Goal: Check status: Check status

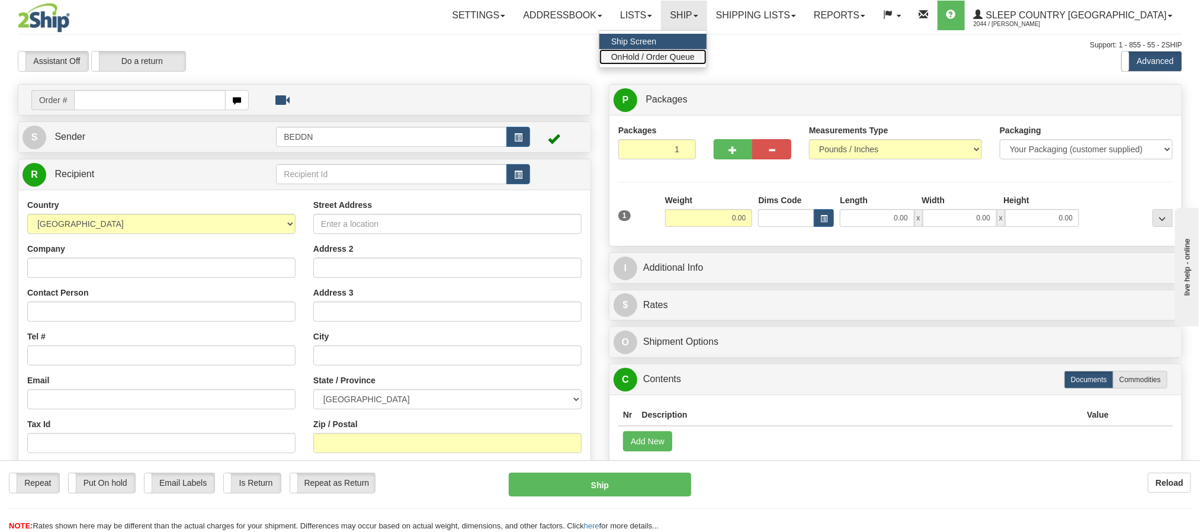
click at [695, 56] on span "OnHold / Order Queue" at bounding box center [652, 56] width 83 height 9
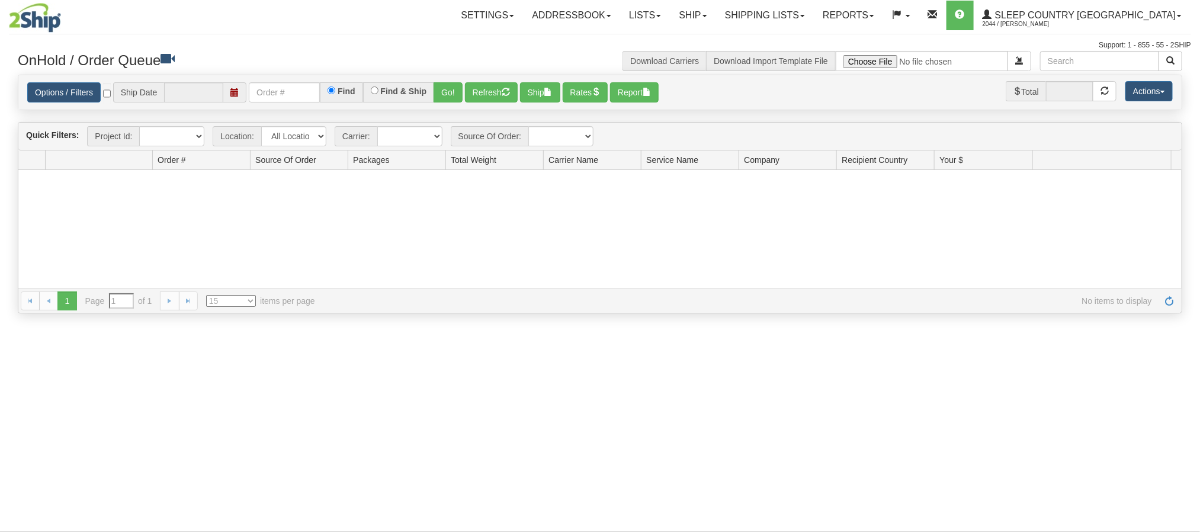
type input "[DATE]"
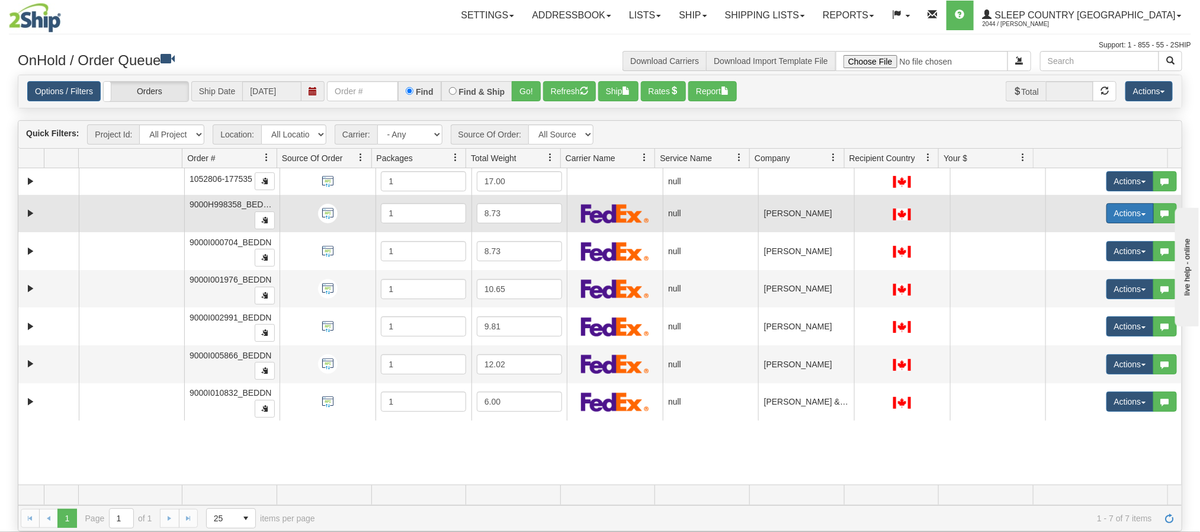
click at [1133, 216] on button "Actions" at bounding box center [1129, 213] width 47 height 20
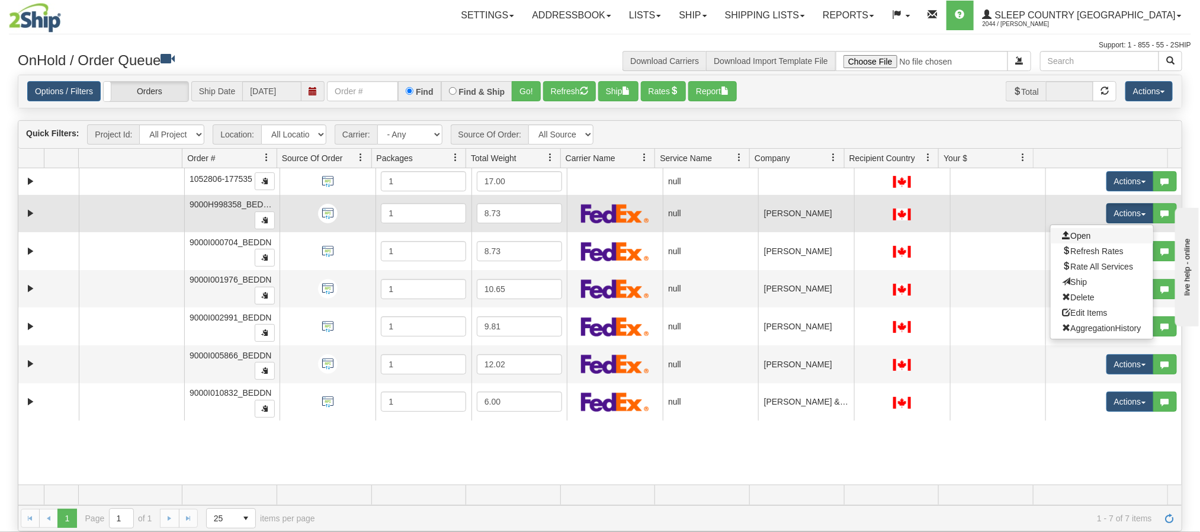
click at [1077, 238] on link "Open" at bounding box center [1101, 235] width 102 height 15
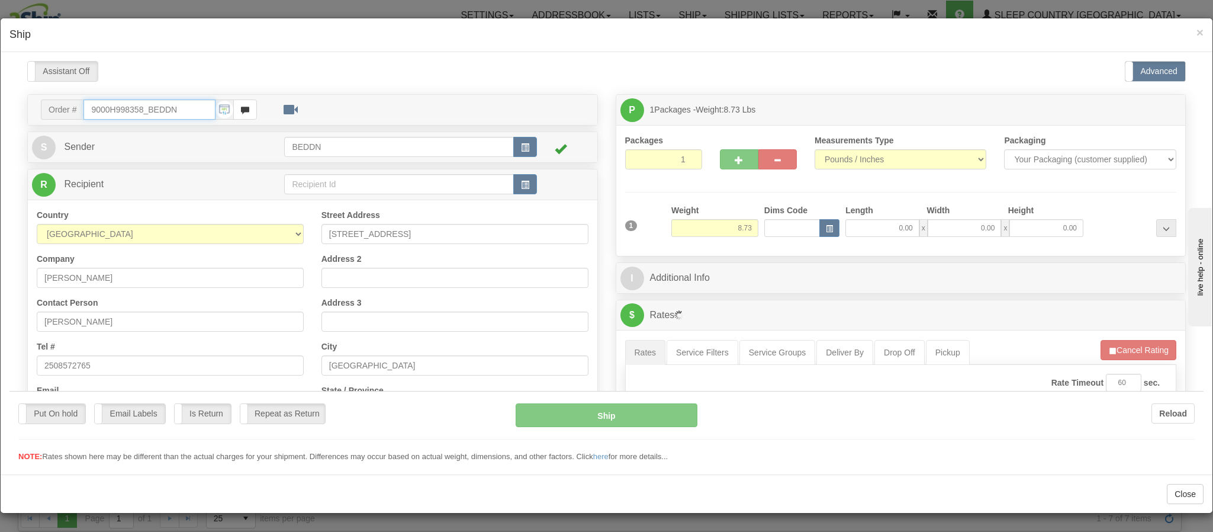
type input "09:27"
type input "16:00"
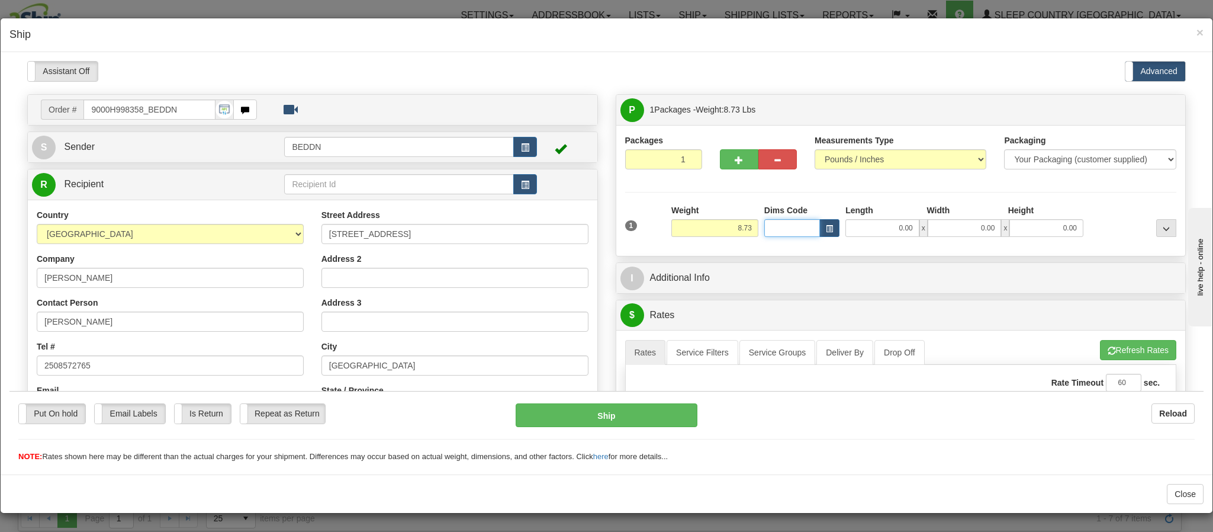
click at [782, 232] on input "Dims Code" at bounding box center [792, 228] width 56 height 18
drag, startPoint x: 717, startPoint y: 230, endPoint x: 772, endPoint y: 239, distance: 55.2
click at [772, 239] on div "1 Weight 8.73 Dims Code 0.00" at bounding box center [901, 225] width 558 height 42
type input "4.00"
type input "14.00"
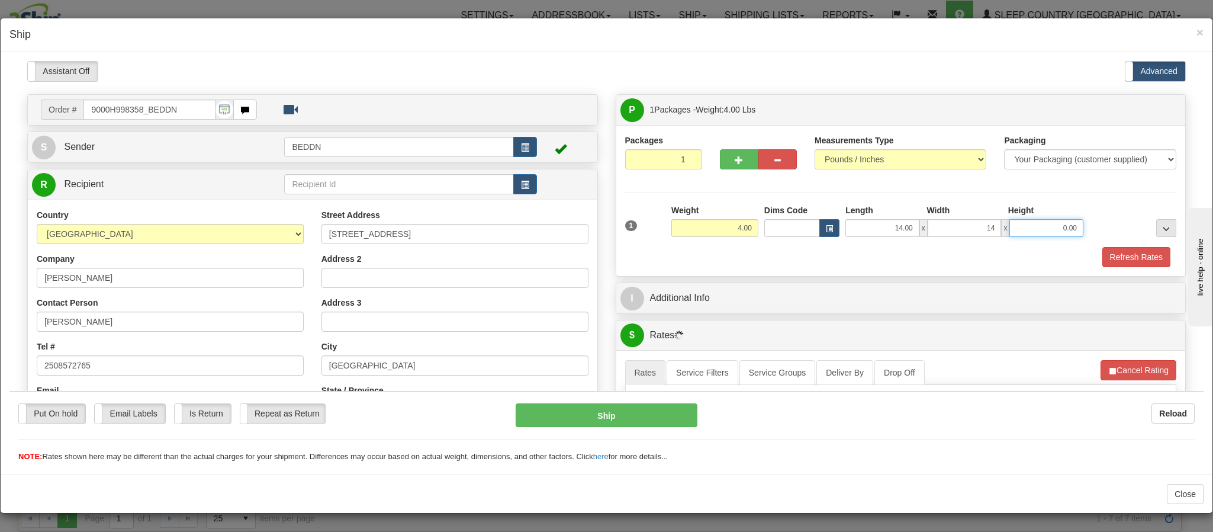
type input "14.00"
type input "10"
type input "10.00"
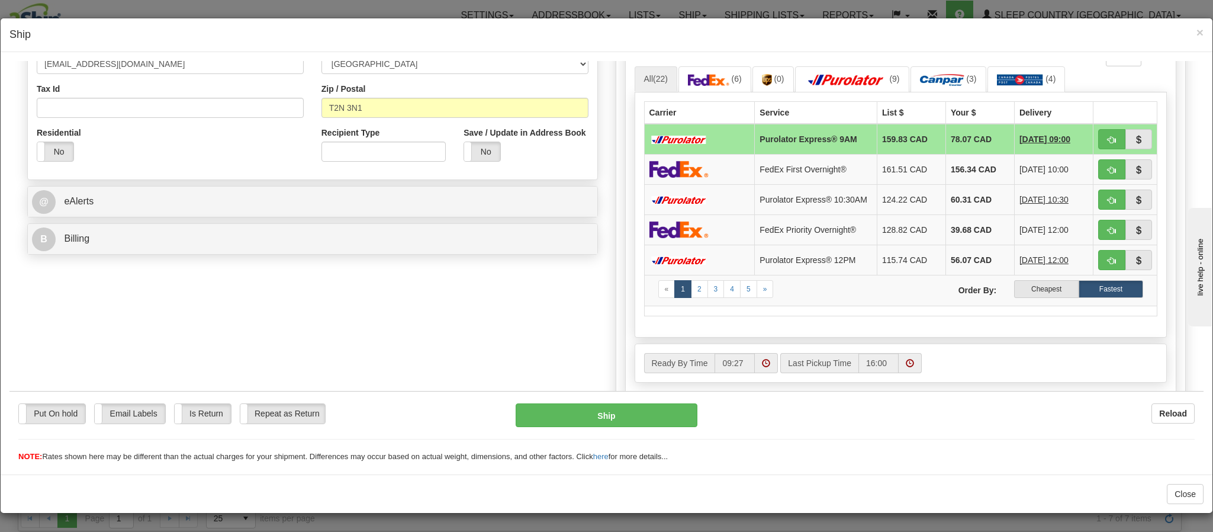
scroll to position [355, 0]
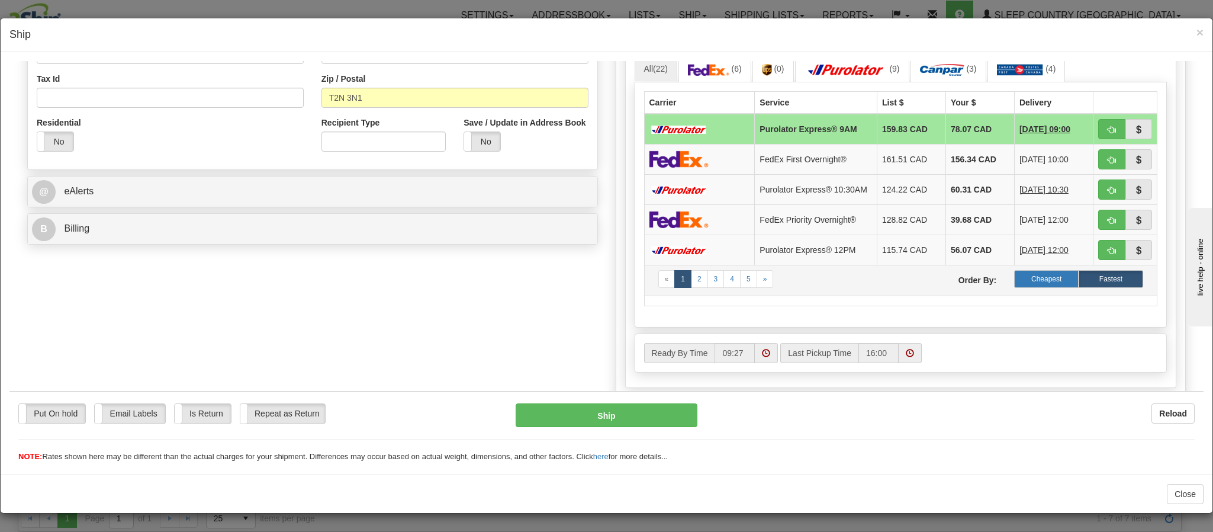
click at [1014, 287] on label "Cheapest" at bounding box center [1046, 278] width 65 height 18
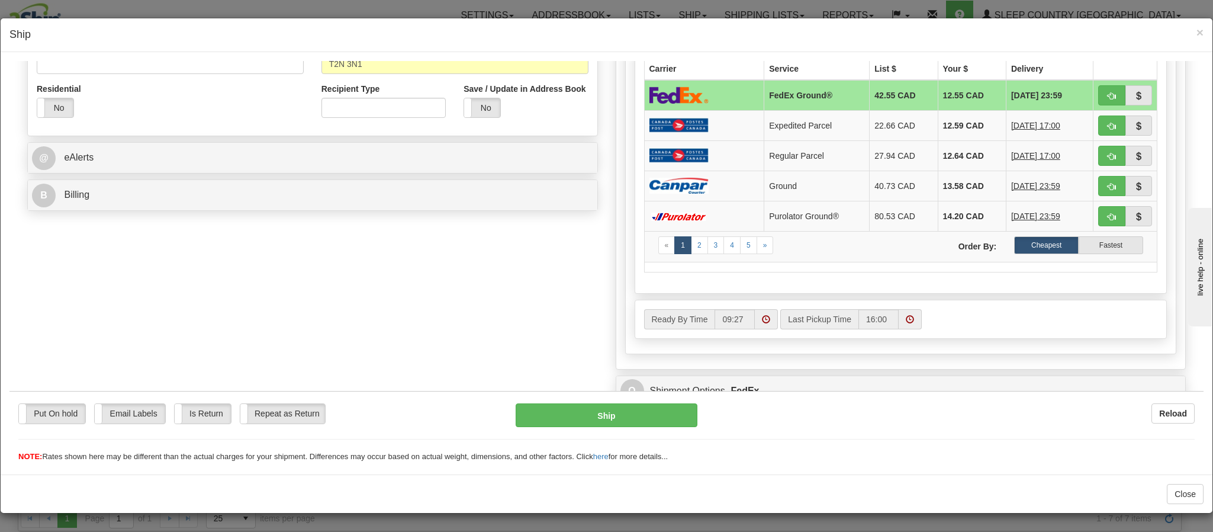
scroll to position [358, 0]
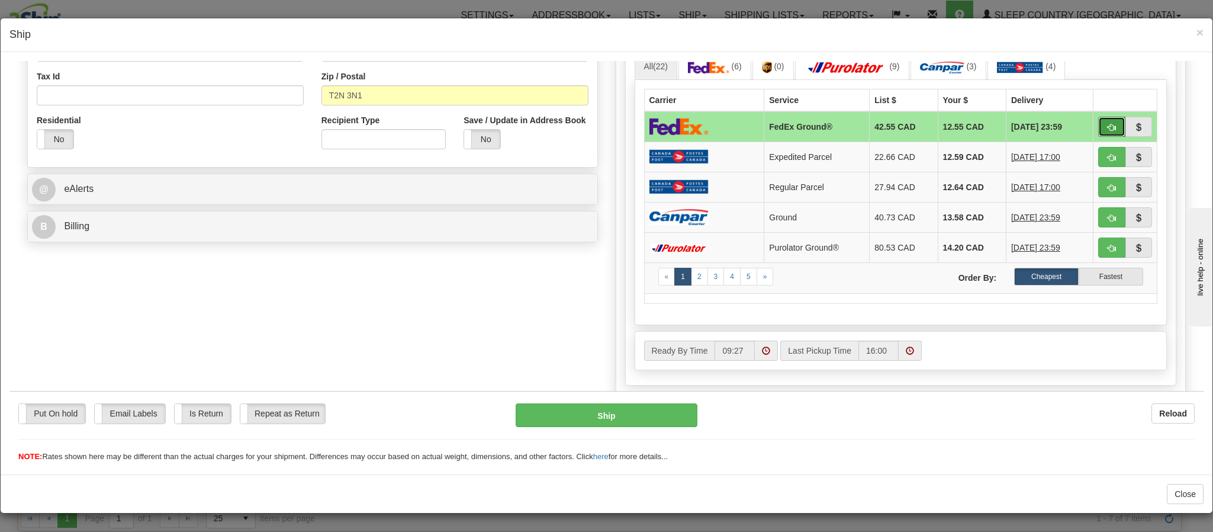
click at [1108, 129] on span "button" at bounding box center [1112, 127] width 8 height 8
type input "92"
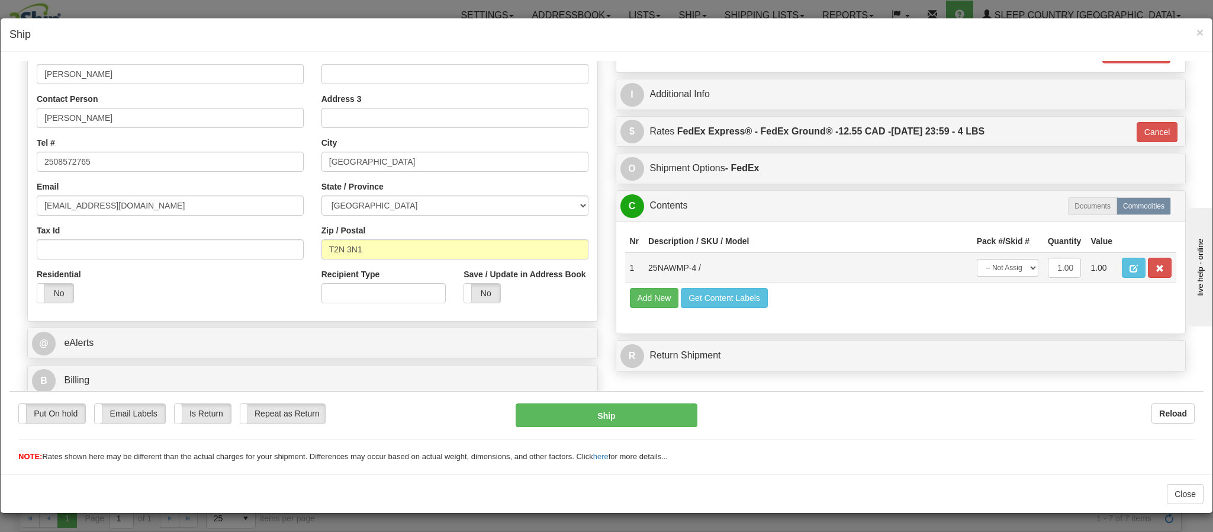
scroll to position [2, 0]
click at [645, 419] on button "Ship" at bounding box center [606, 415] width 181 height 24
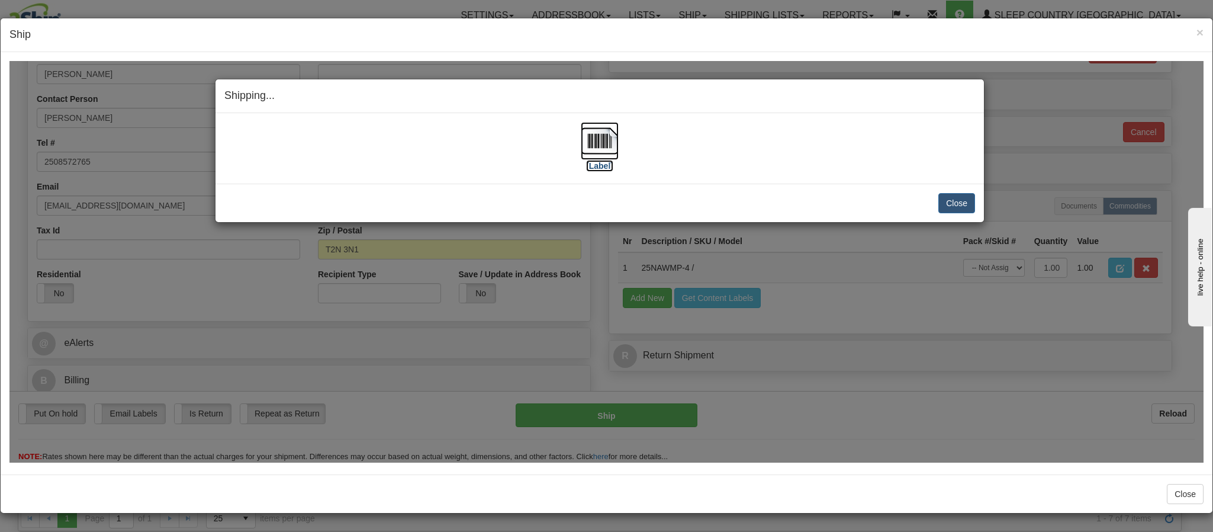
click at [596, 148] on img at bounding box center [600, 140] width 38 height 38
click at [943, 205] on button "Close" at bounding box center [957, 202] width 37 height 20
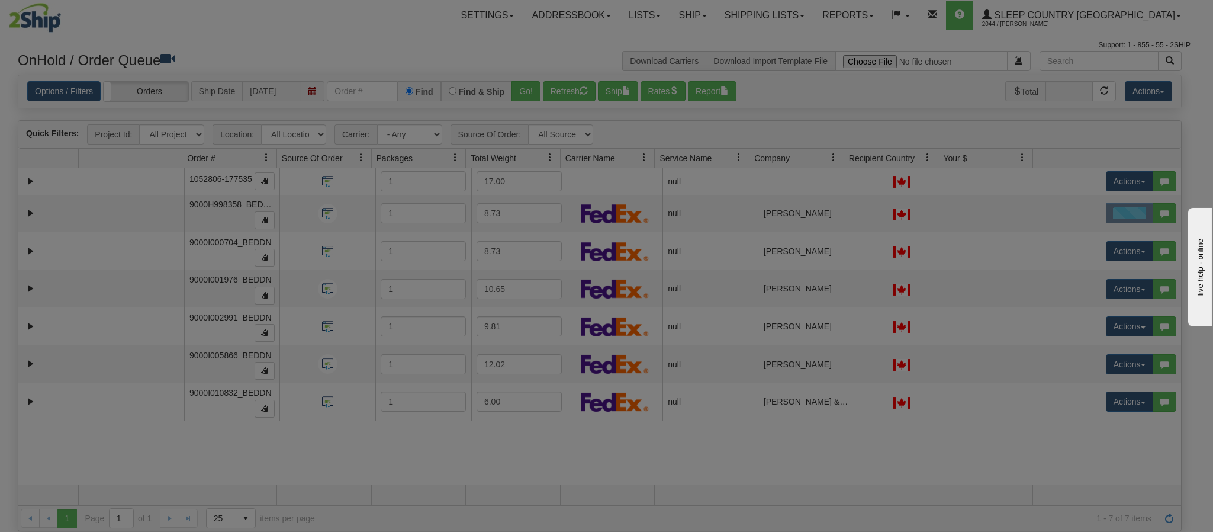
scroll to position [0, 0]
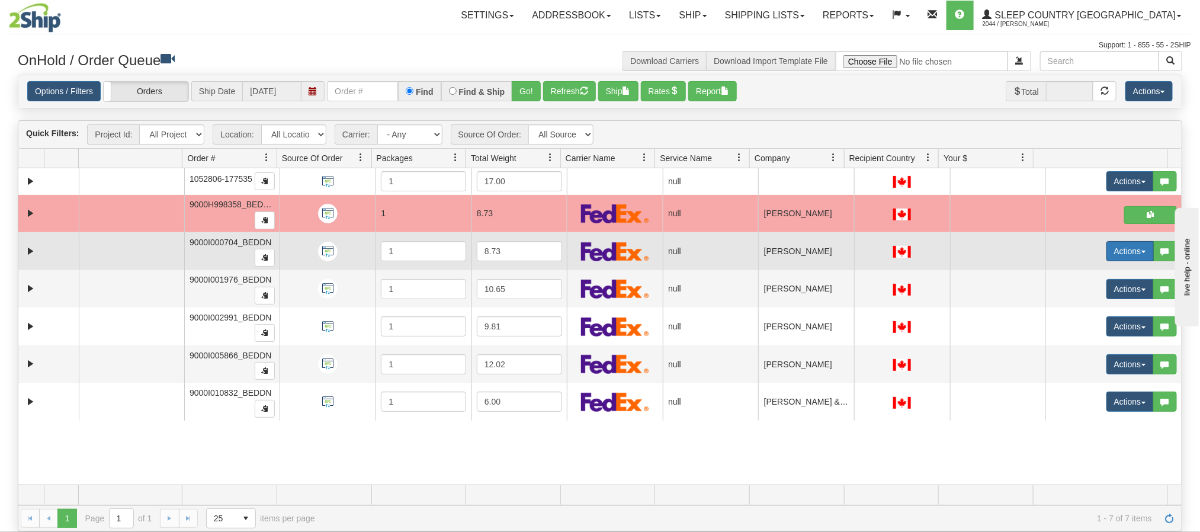
click at [1111, 255] on button "Actions" at bounding box center [1129, 251] width 47 height 20
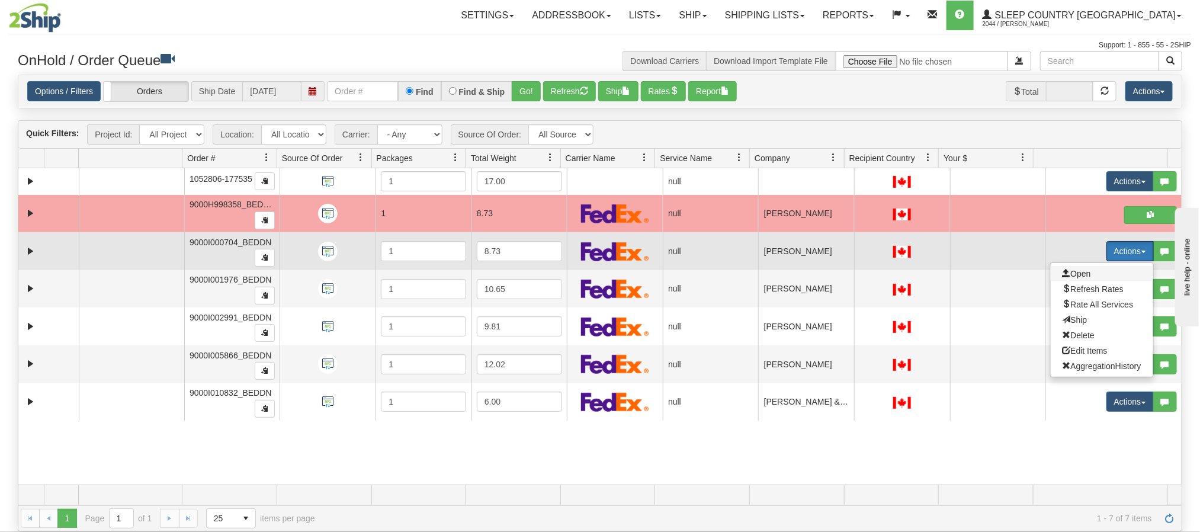
click at [1068, 277] on span "Open" at bounding box center [1076, 273] width 28 height 9
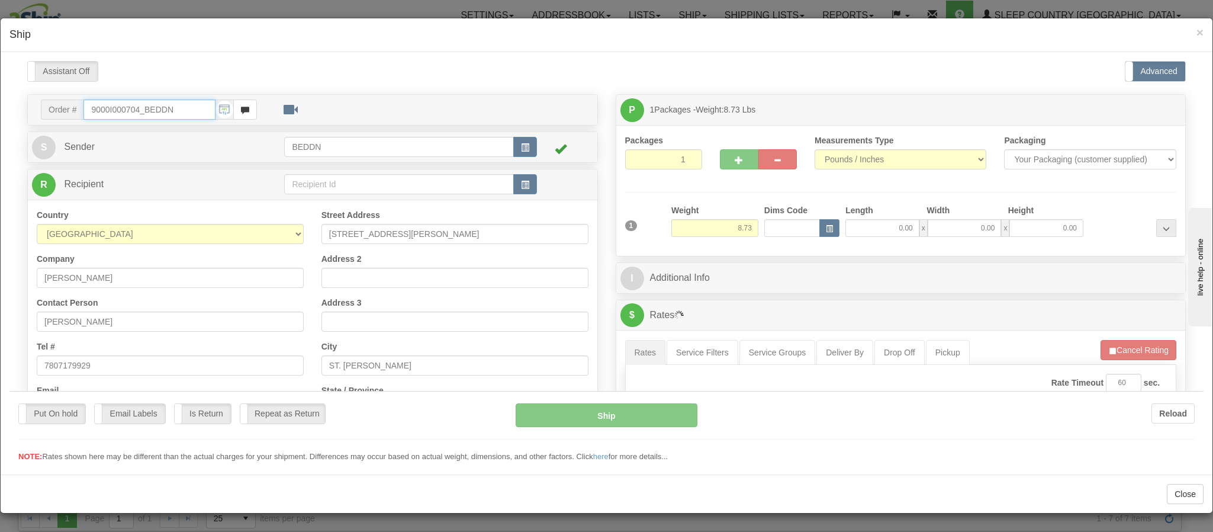
type input "09:33"
type input "16:00"
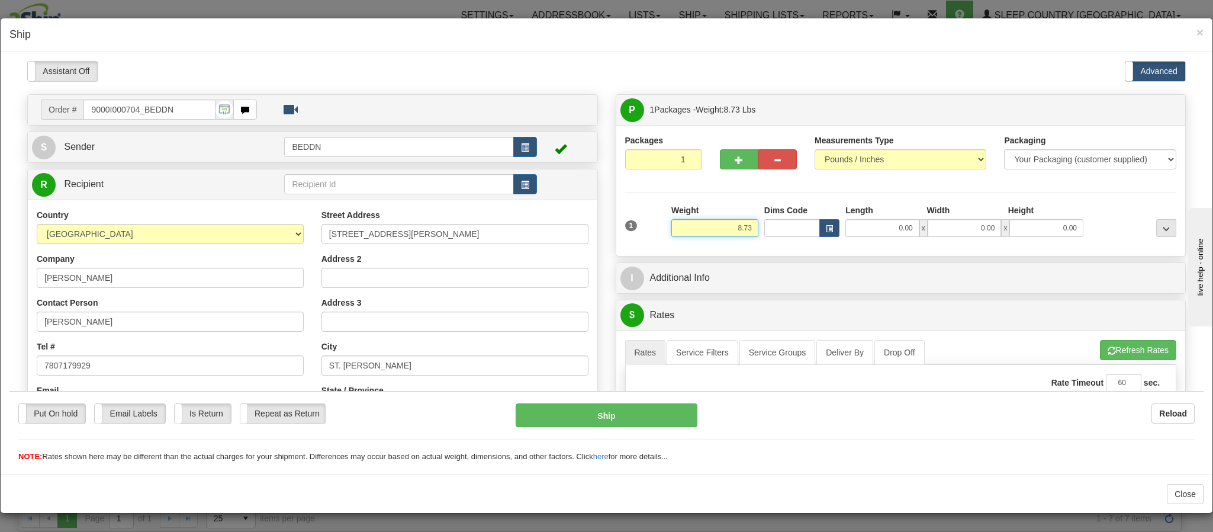
click at [722, 236] on input "8.73" at bounding box center [714, 228] width 87 height 18
drag, startPoint x: 714, startPoint y: 230, endPoint x: 747, endPoint y: 227, distance: 33.3
click at [747, 229] on div "1 Weight 8.73 Dims Code 0.00" at bounding box center [901, 225] width 558 height 42
type input "4.00"
type input "14"
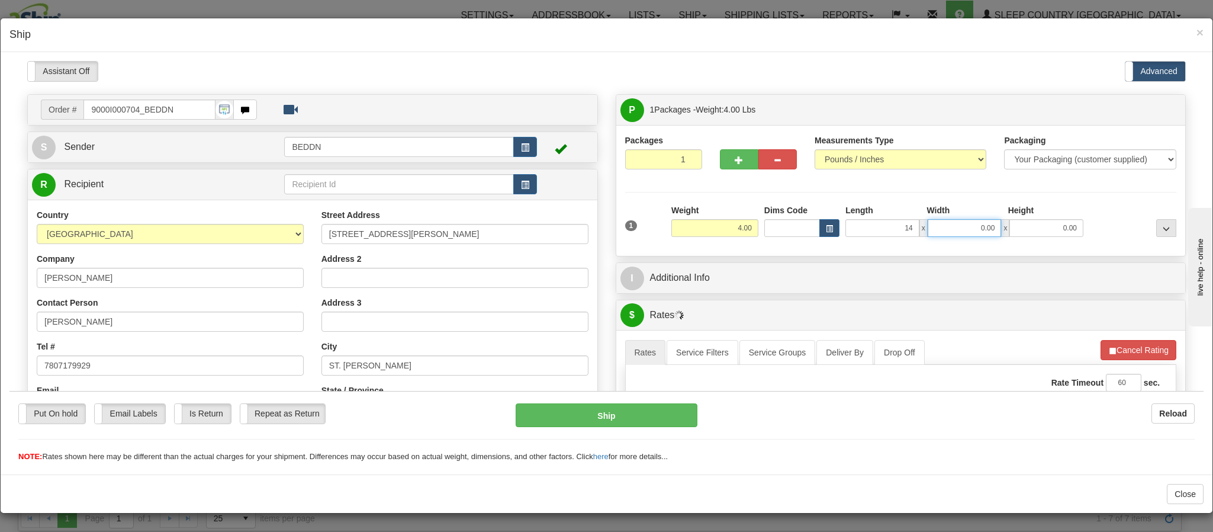
type input "1"
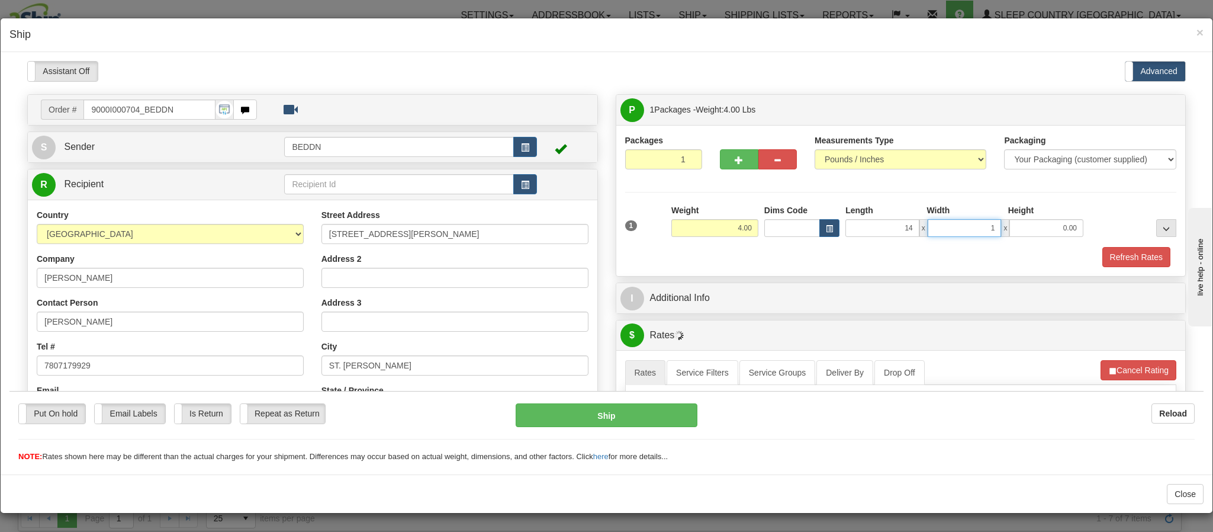
type input "14.00"
type input "10.00"
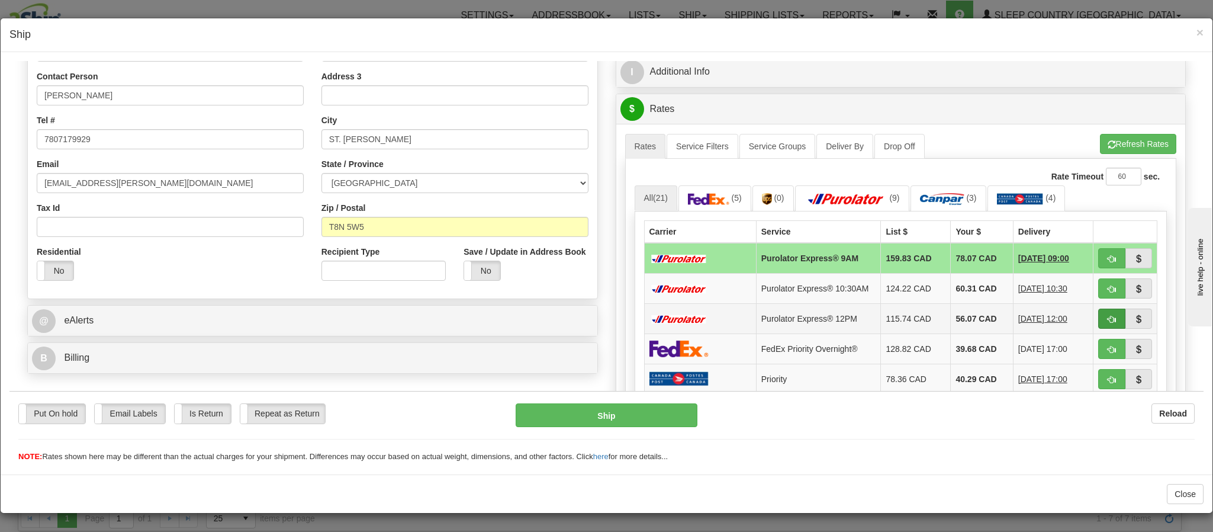
scroll to position [266, 0]
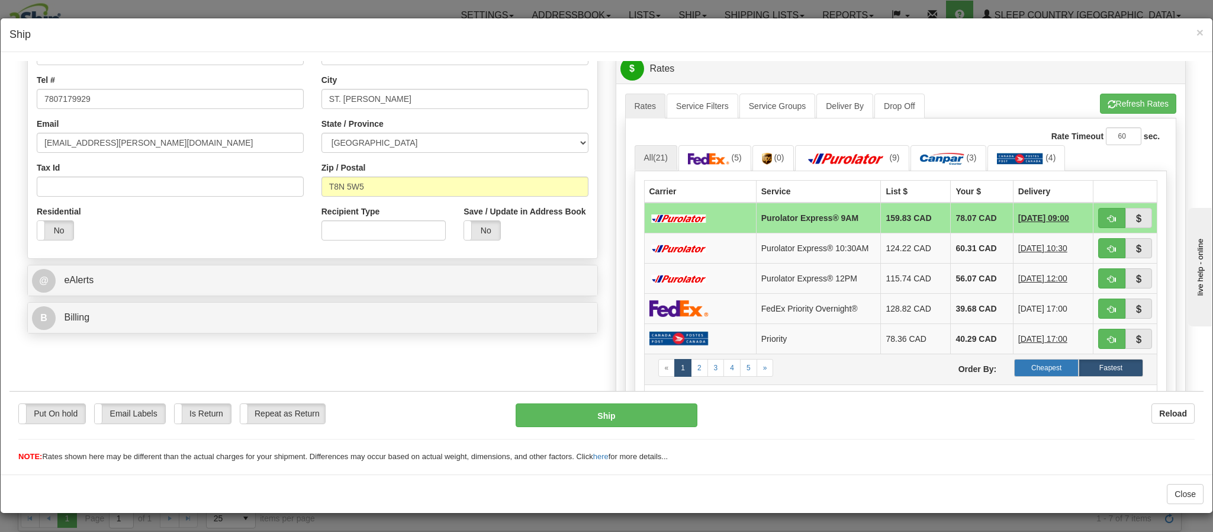
click at [1023, 376] on label "Cheapest" at bounding box center [1046, 367] width 65 height 18
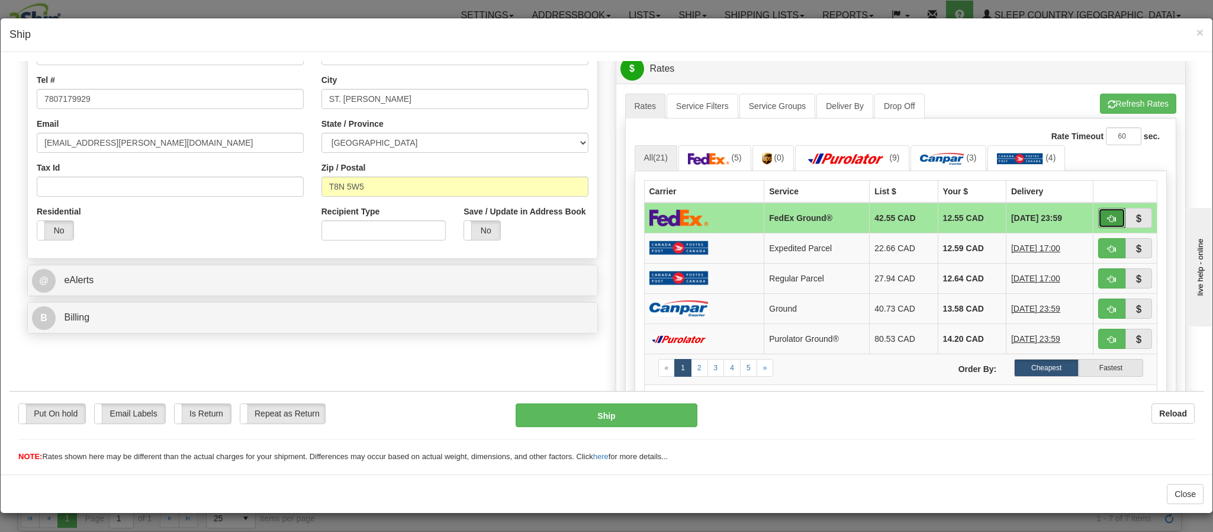
click at [1108, 220] on span "button" at bounding box center [1112, 218] width 8 height 8
type input "92"
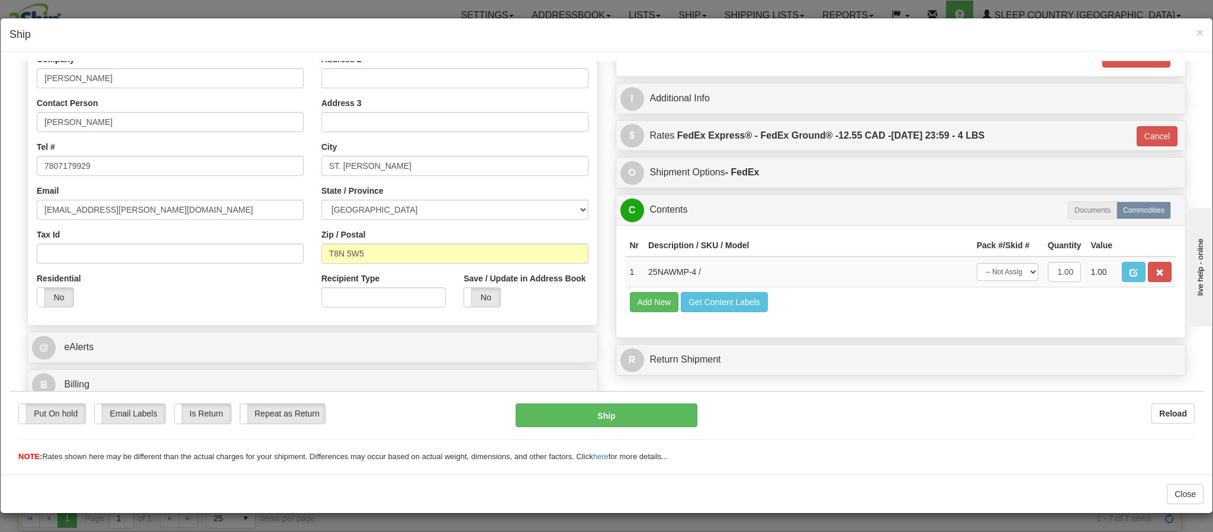
scroll to position [219, 0]
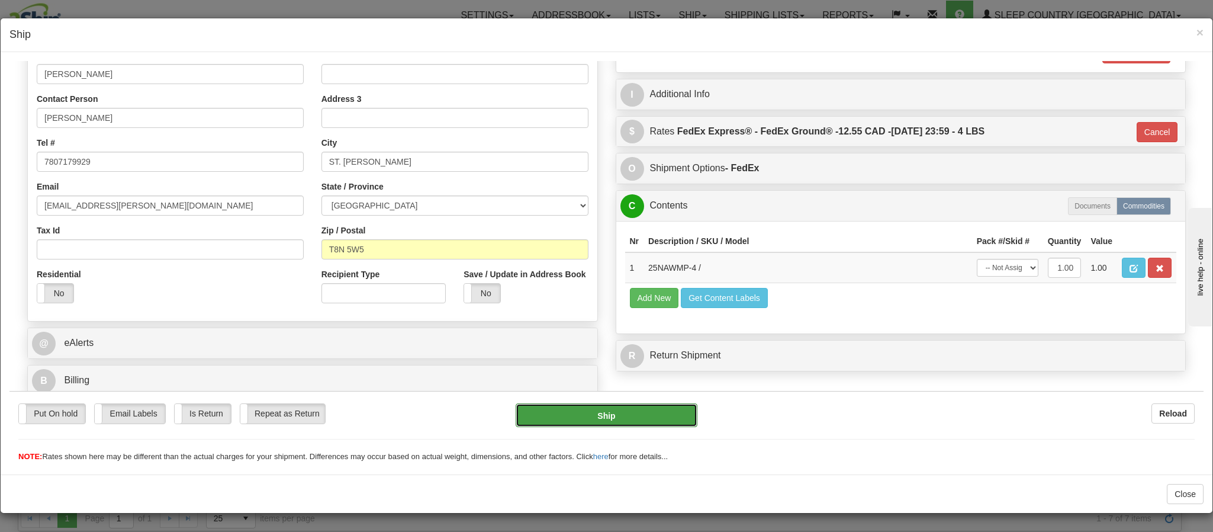
click at [603, 415] on button "Ship" at bounding box center [606, 415] width 181 height 24
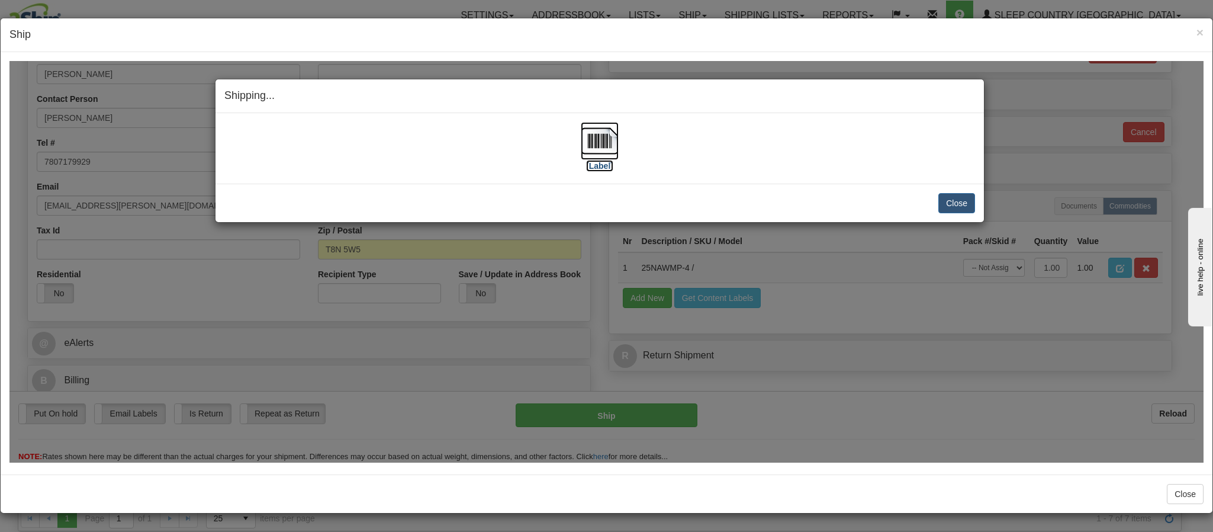
click at [592, 137] on img at bounding box center [600, 140] width 38 height 38
click at [939, 205] on button "Close" at bounding box center [957, 202] width 37 height 20
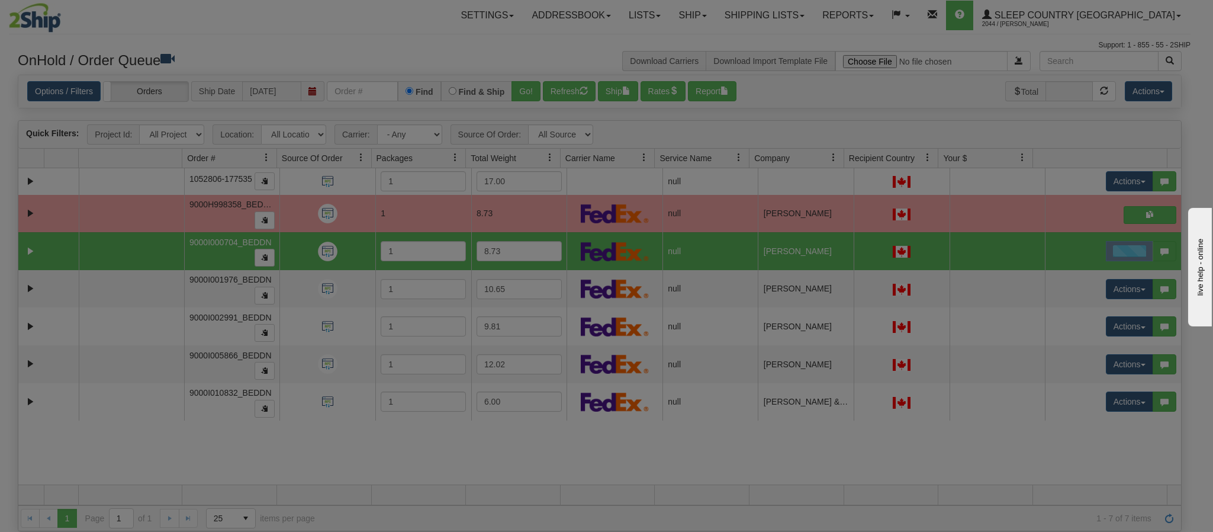
scroll to position [0, 0]
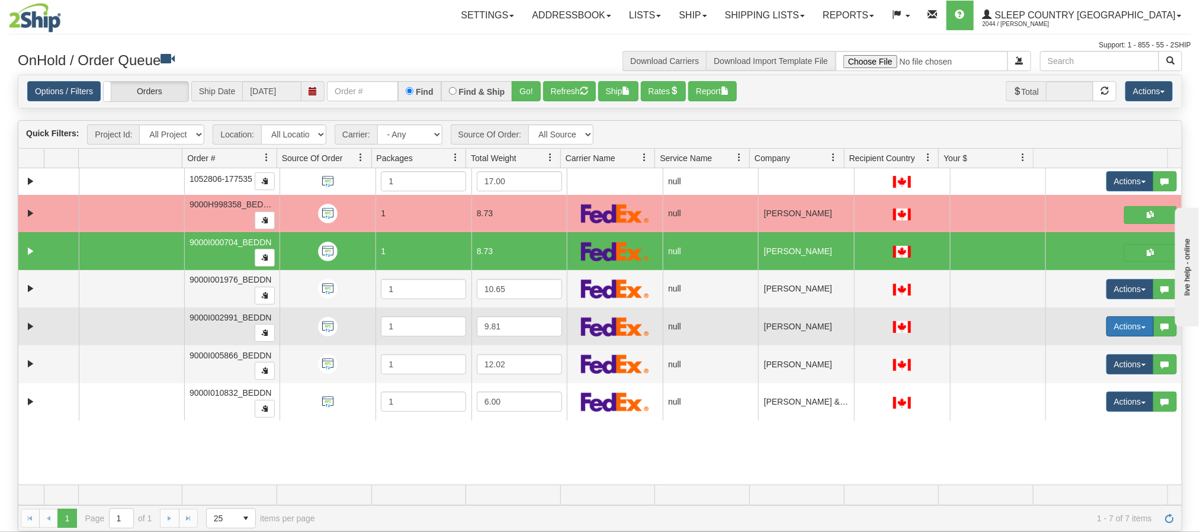
click at [1106, 331] on button "Actions" at bounding box center [1129, 326] width 47 height 20
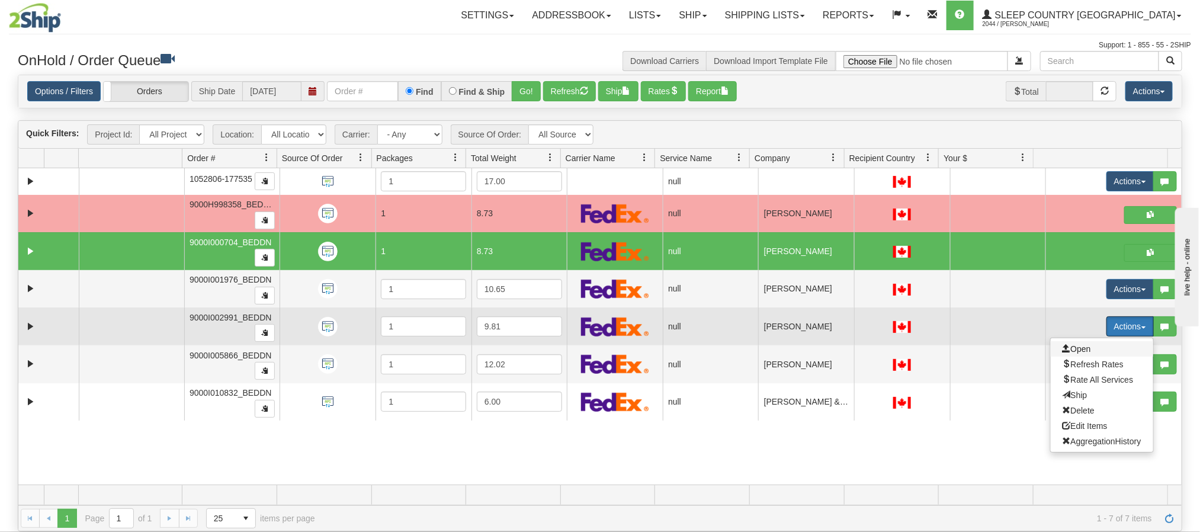
click at [1068, 350] on span "Open" at bounding box center [1076, 348] width 28 height 9
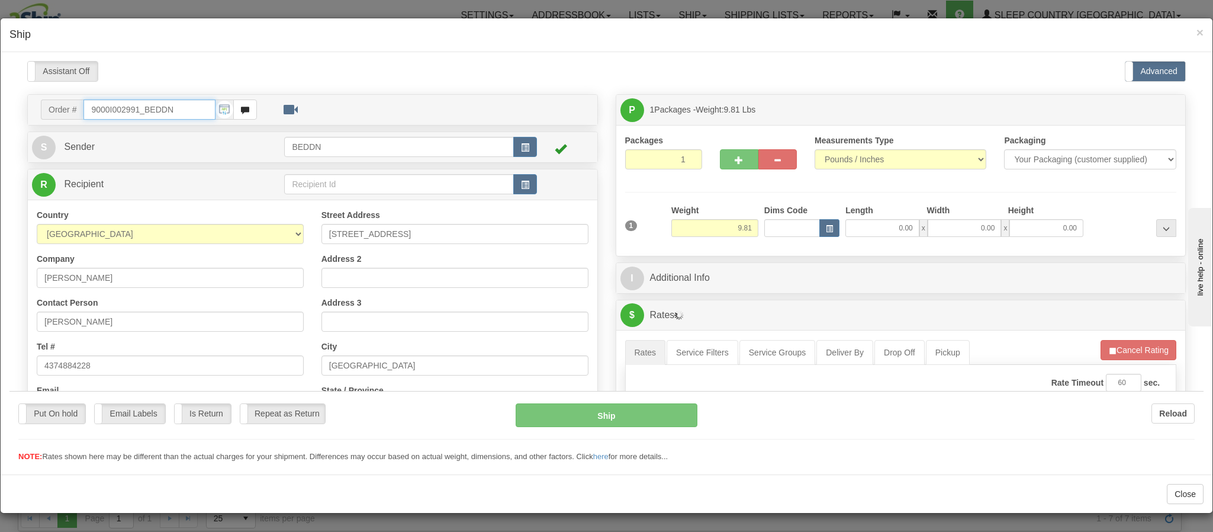
type input "09:34"
type input "16:00"
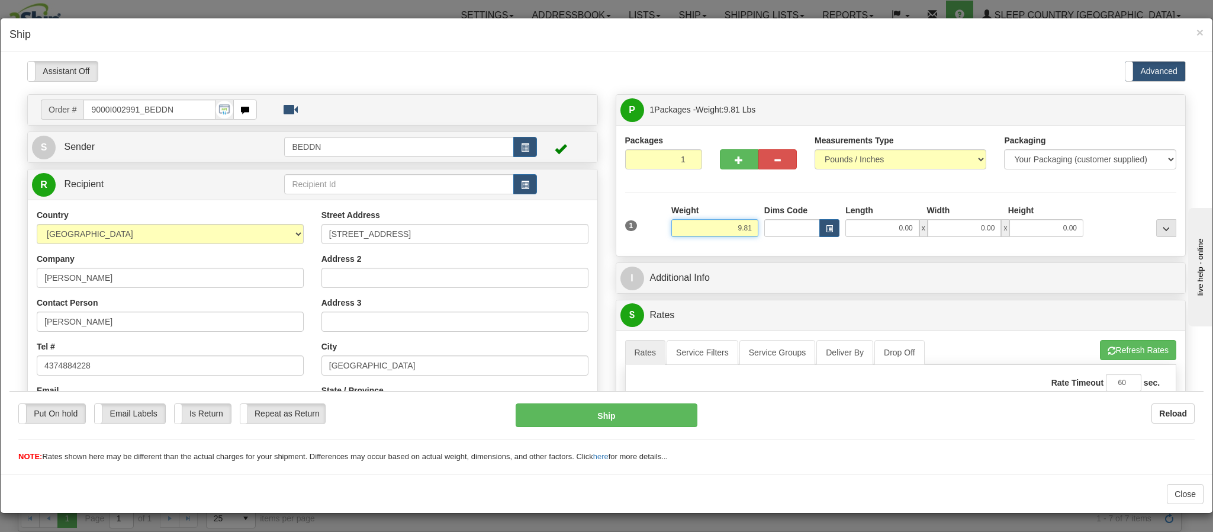
drag, startPoint x: 706, startPoint y: 225, endPoint x: 750, endPoint y: 235, distance: 45.0
click at [750, 235] on div "1 Weight 9.81 Dims Code 0.00" at bounding box center [901, 225] width 558 height 42
type input "5.00"
type input "16"
type input "1"
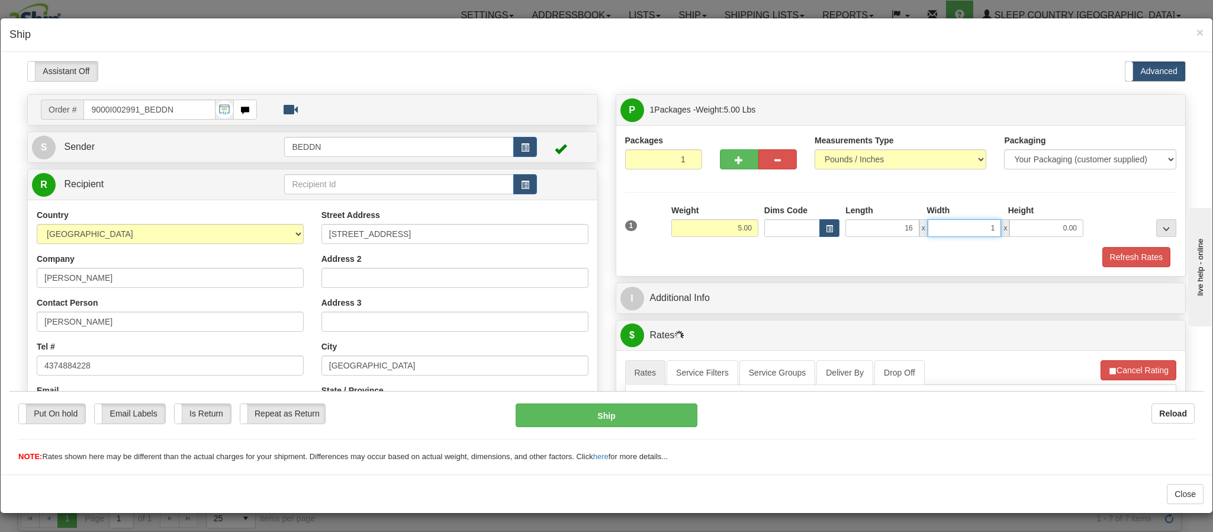
type input "16.00"
type input "10"
type input "10.00"
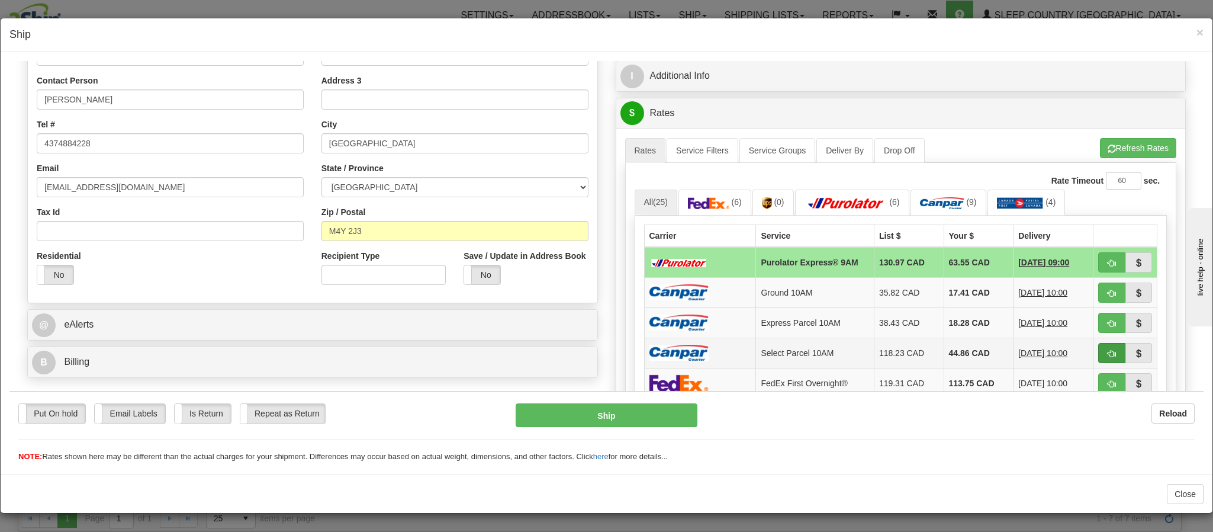
scroll to position [266, 0]
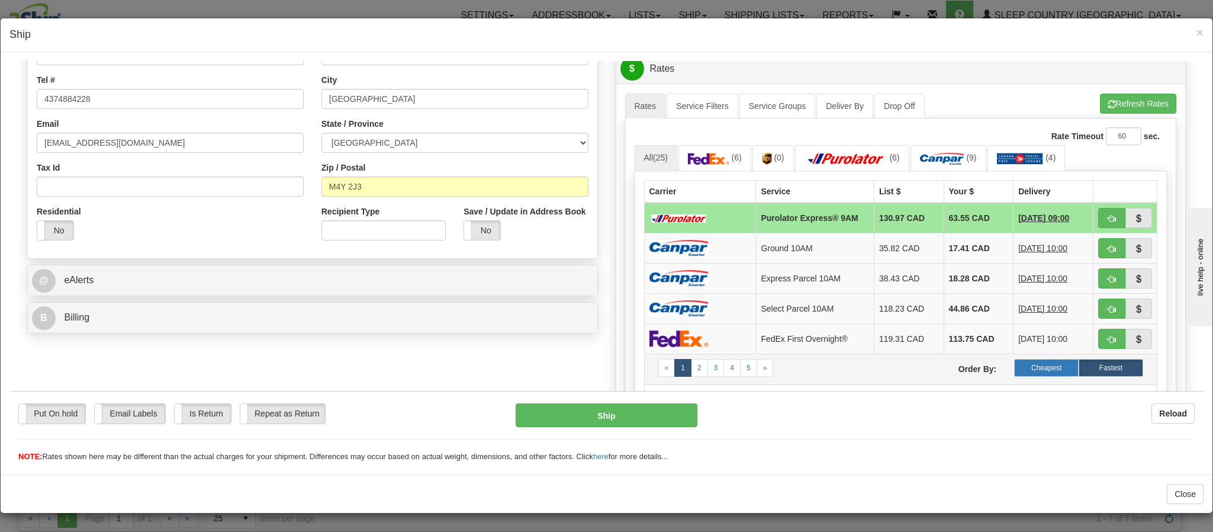
click at [1034, 375] on label "Cheapest" at bounding box center [1046, 367] width 65 height 18
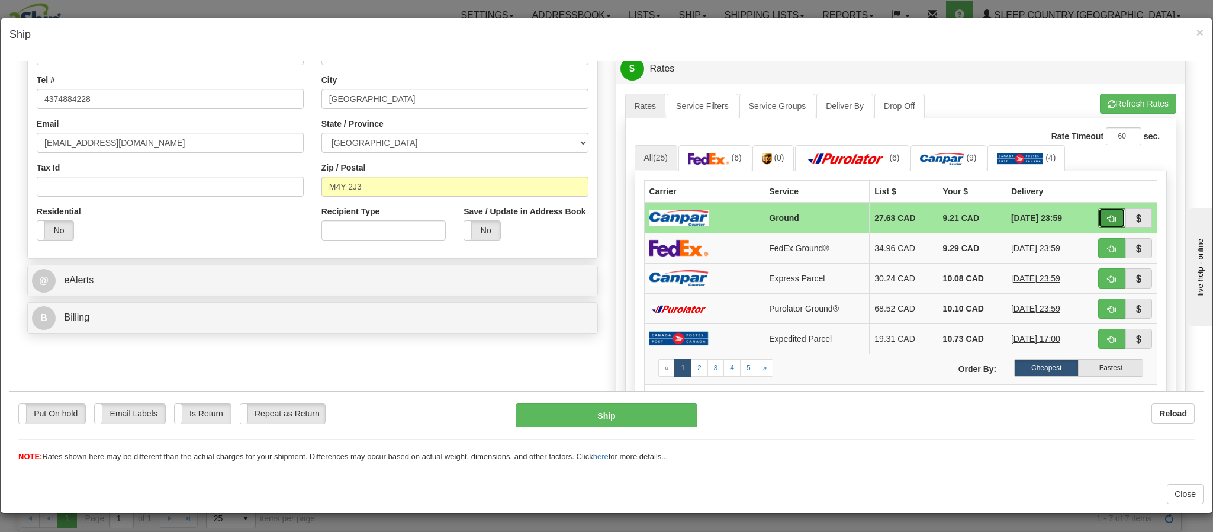
click at [1108, 222] on span "button" at bounding box center [1112, 218] width 8 height 8
type input "1"
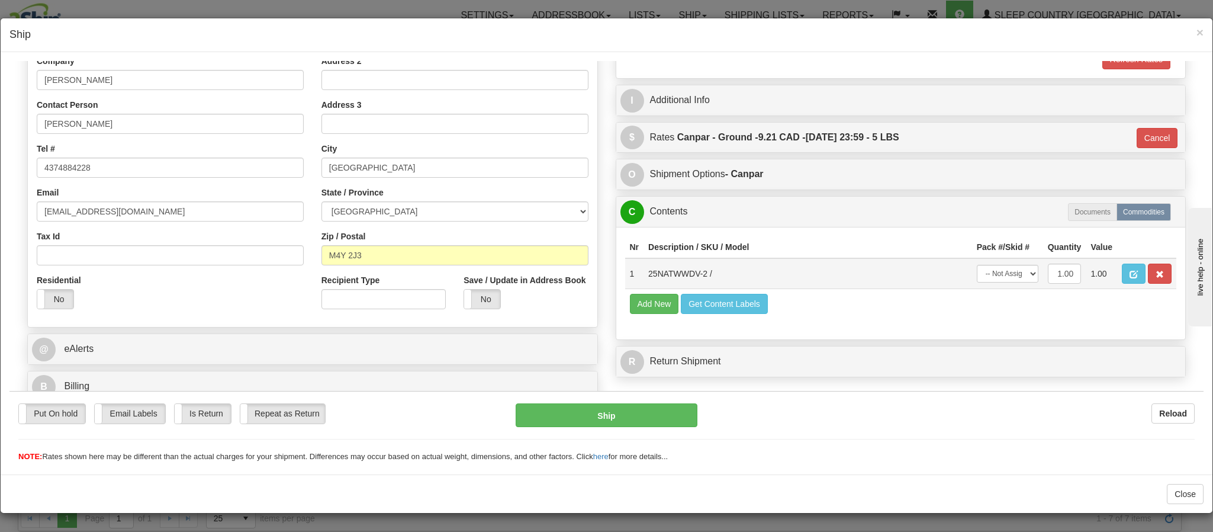
scroll to position [219, 0]
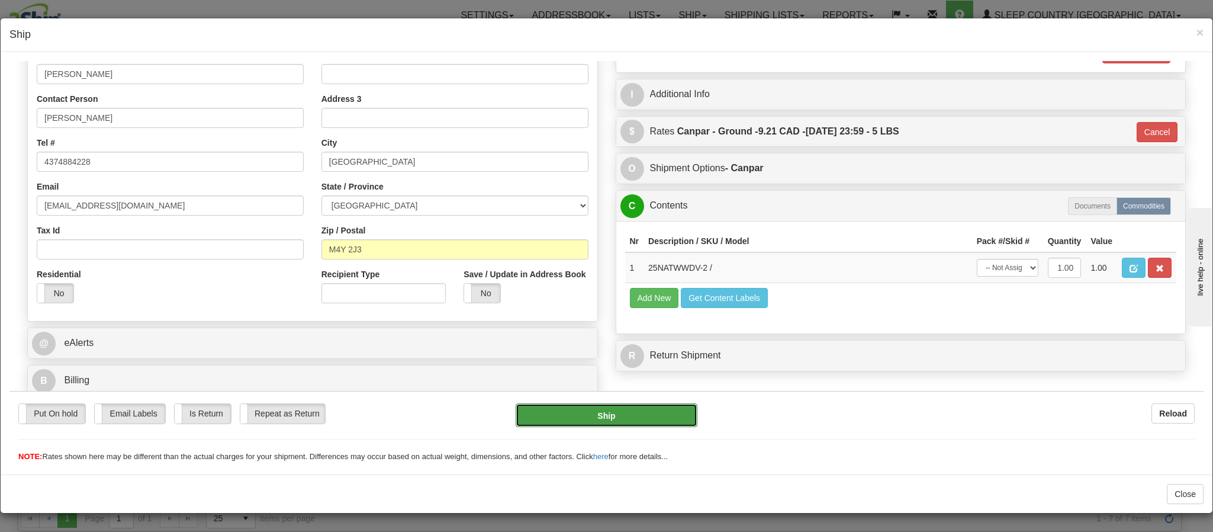
click at [615, 407] on button "Ship" at bounding box center [606, 415] width 181 height 24
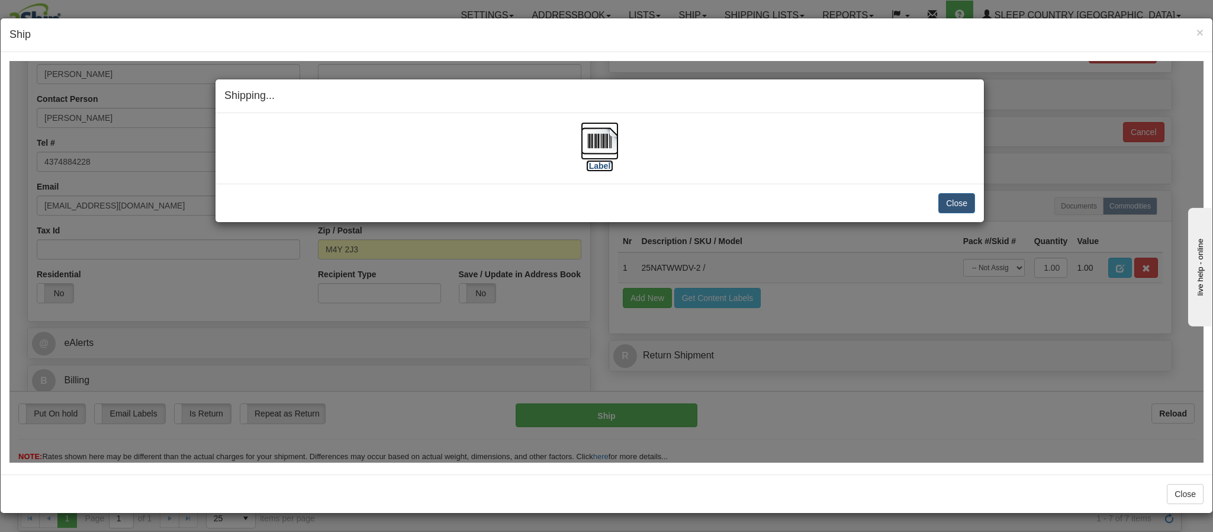
click at [596, 136] on img at bounding box center [600, 140] width 38 height 38
click at [960, 201] on button "Close" at bounding box center [957, 202] width 37 height 20
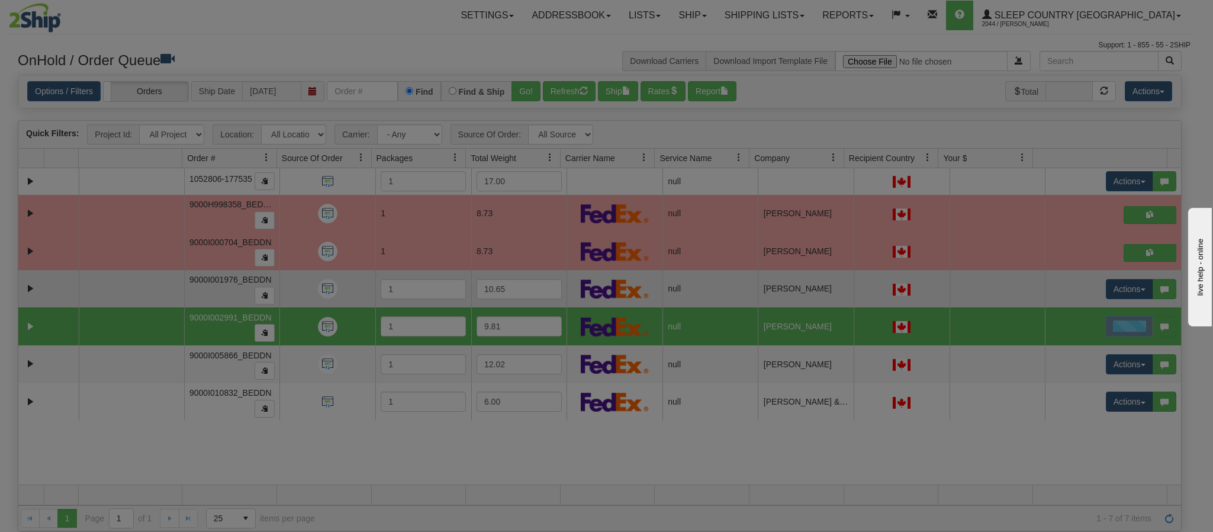
scroll to position [0, 0]
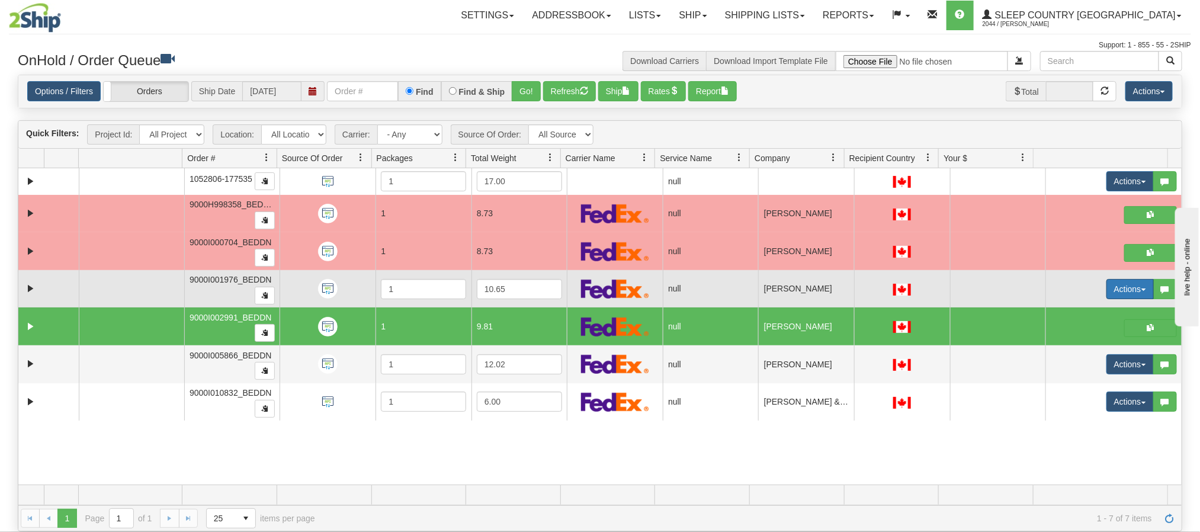
click at [1114, 287] on button "Actions" at bounding box center [1129, 289] width 47 height 20
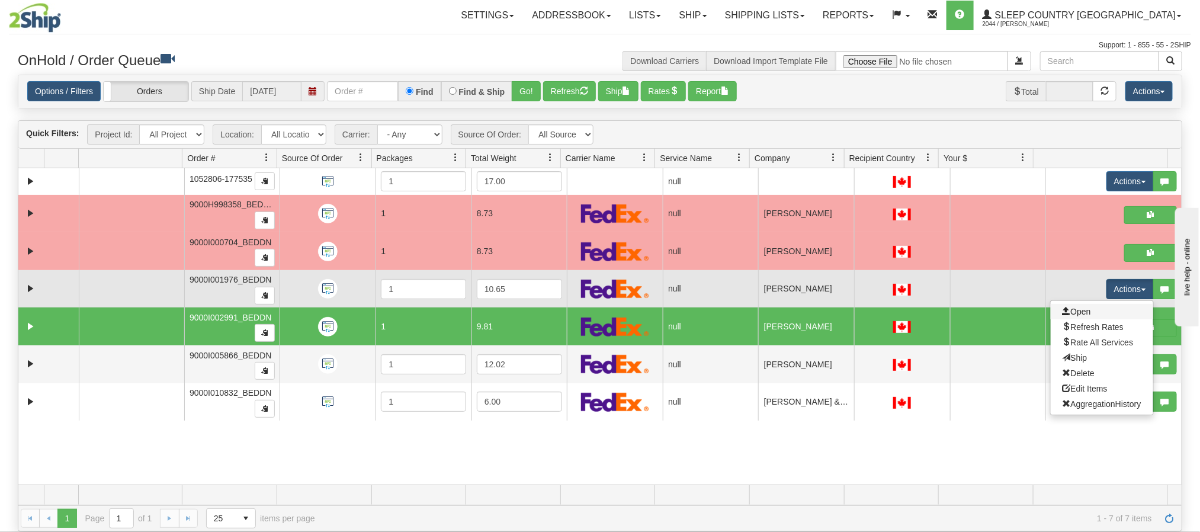
click at [1077, 316] on link "Open" at bounding box center [1101, 311] width 102 height 15
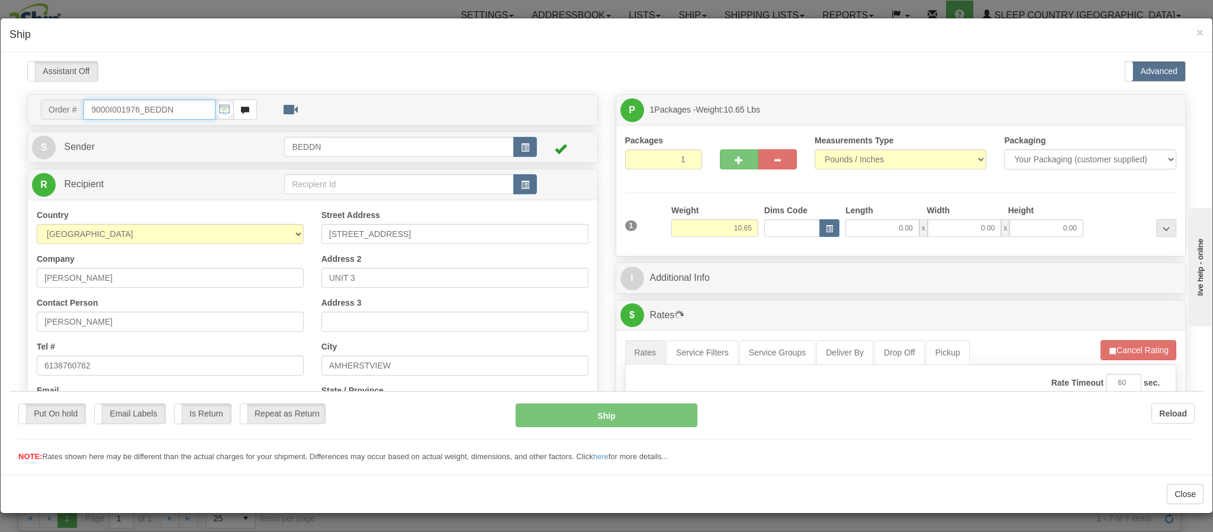
type input "09:36"
type input "16:00"
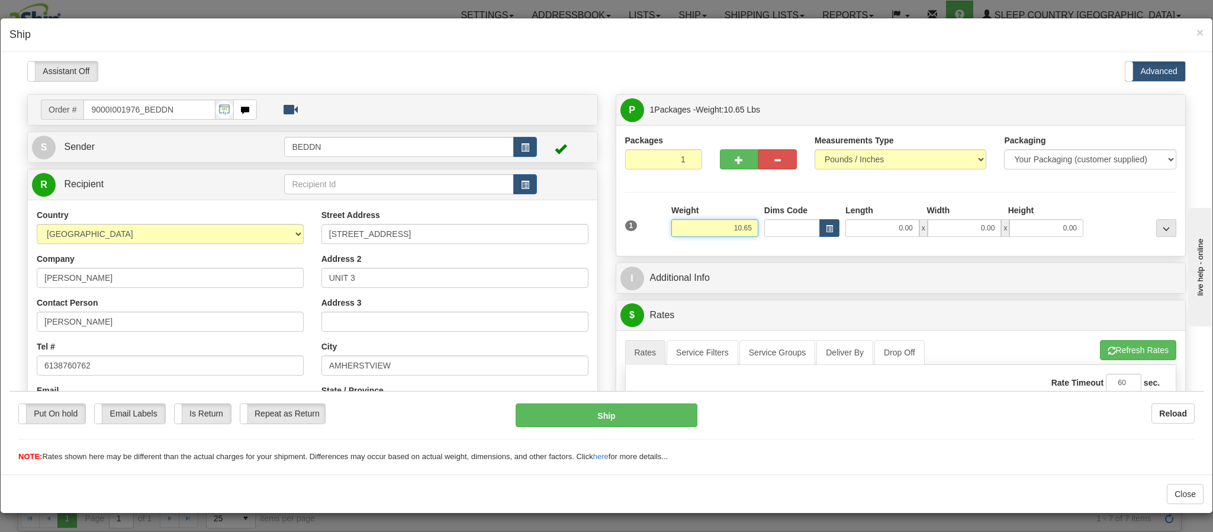
drag, startPoint x: 685, startPoint y: 221, endPoint x: 713, endPoint y: 228, distance: 28.7
click at [687, 223] on input "10.65" at bounding box center [714, 228] width 87 height 18
drag, startPoint x: 706, startPoint y: 225, endPoint x: 747, endPoint y: 232, distance: 41.4
click at [747, 232] on div "1 Weight 10.65 Dims Code x x" at bounding box center [901, 225] width 558 height 42
type input "5.00"
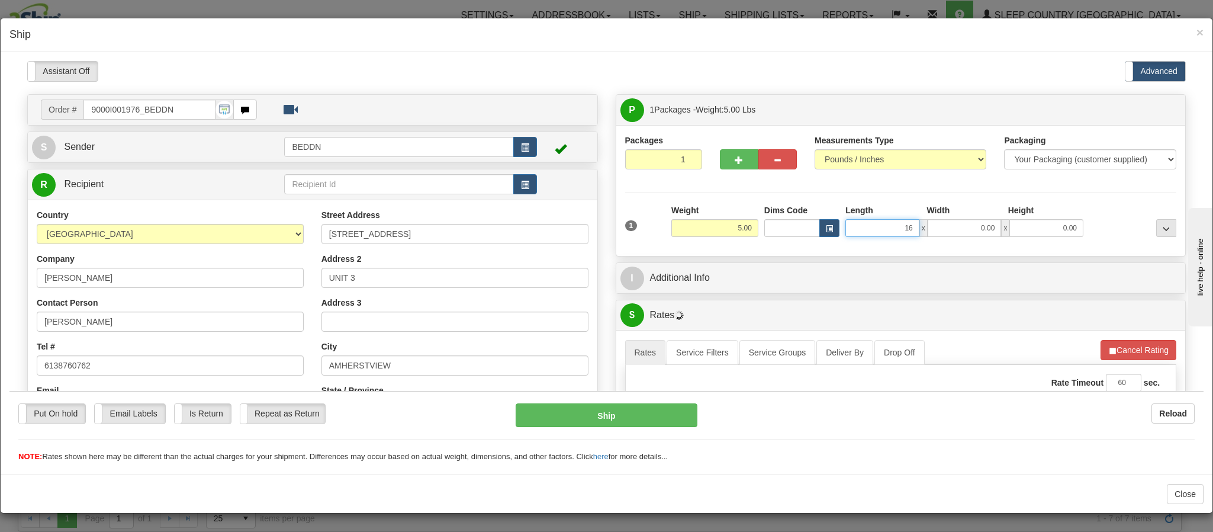
type input "16"
type input "1"
type input "16.00"
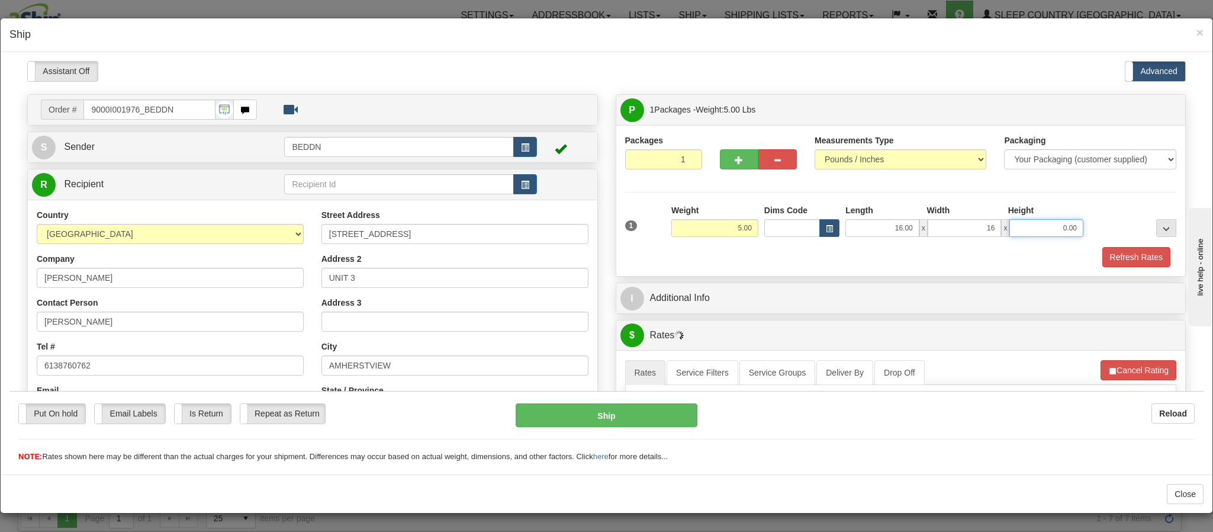
type input "16.00"
type input "10.00"
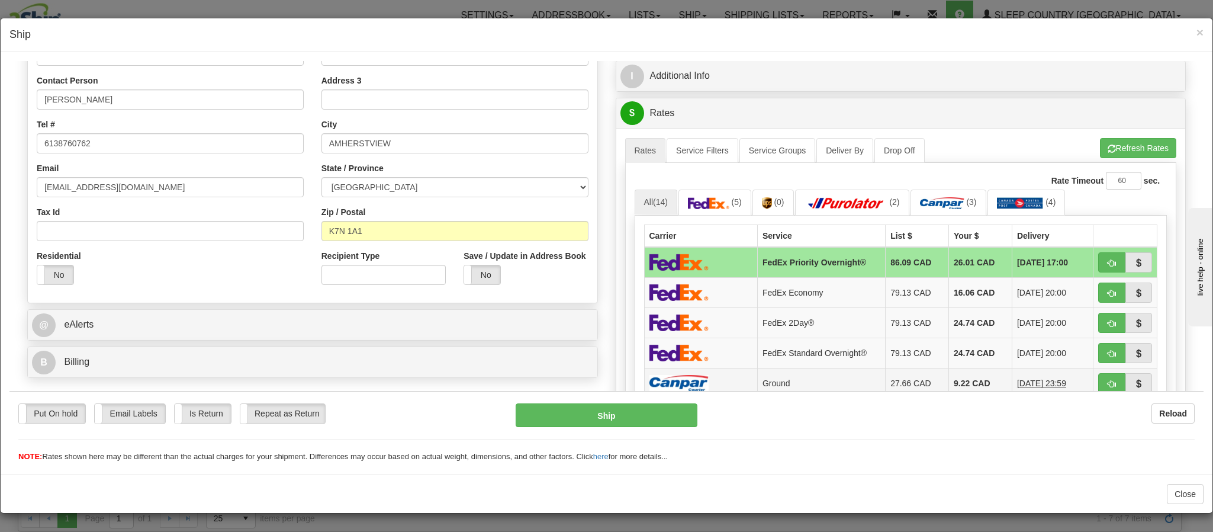
scroll to position [266, 0]
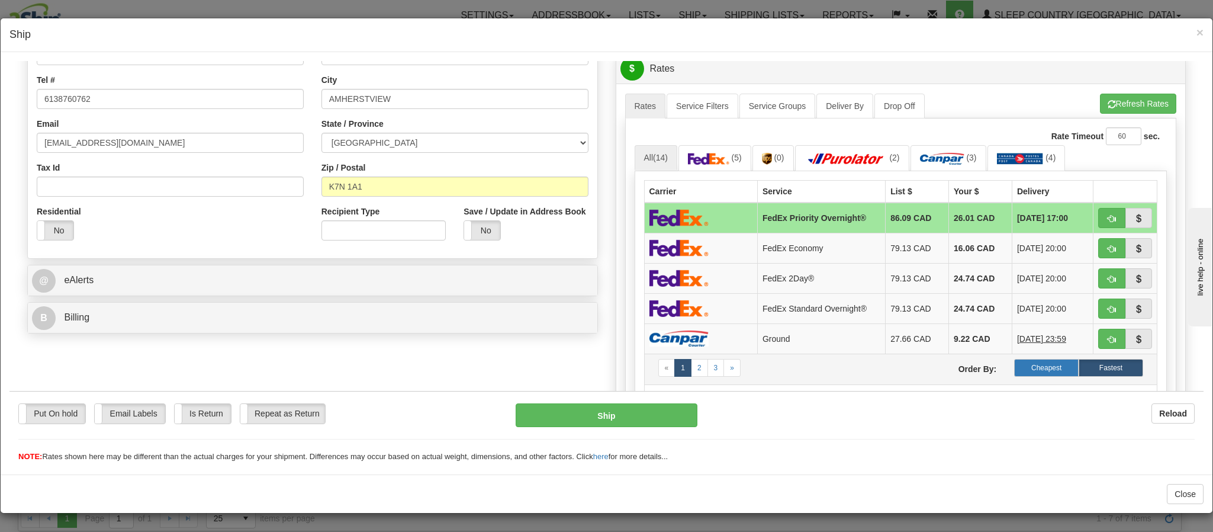
click at [1018, 374] on label "Cheapest" at bounding box center [1046, 367] width 65 height 18
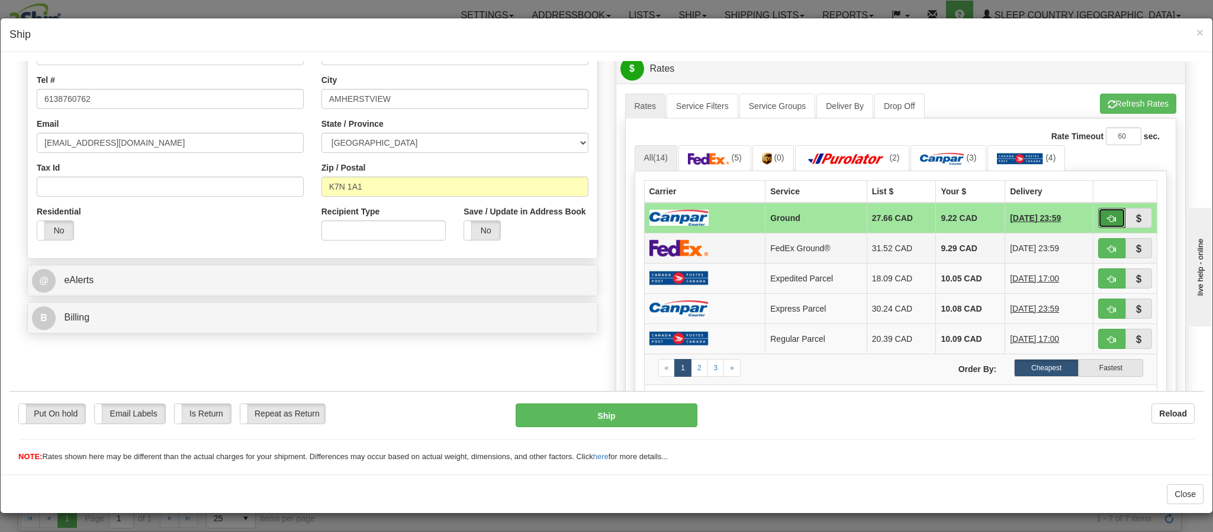
drag, startPoint x: 1079, startPoint y: 226, endPoint x: 856, endPoint y: 260, distance: 226.4
click at [1108, 222] on span "button" at bounding box center [1112, 218] width 8 height 8
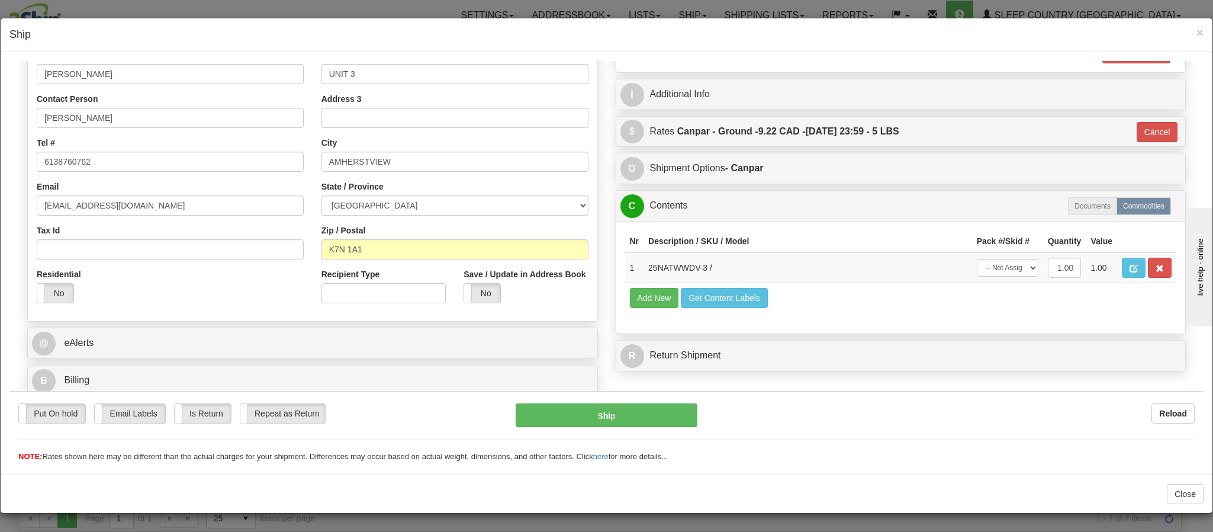
scroll to position [2, 0]
click at [631, 416] on button "Ship" at bounding box center [606, 415] width 181 height 24
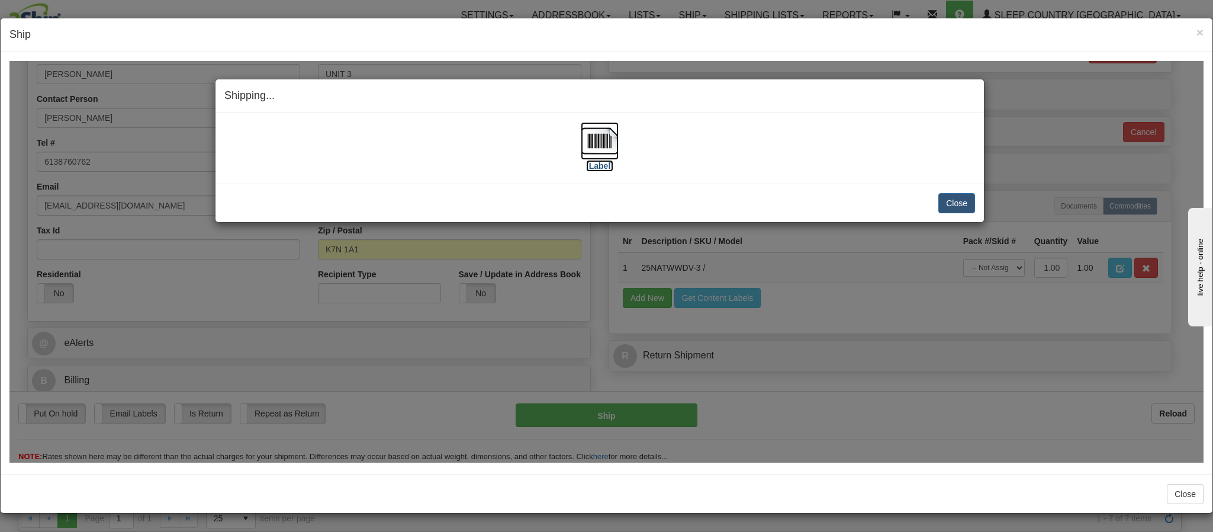
click at [602, 139] on img at bounding box center [600, 140] width 38 height 38
click at [964, 198] on button "Close" at bounding box center [957, 202] width 37 height 20
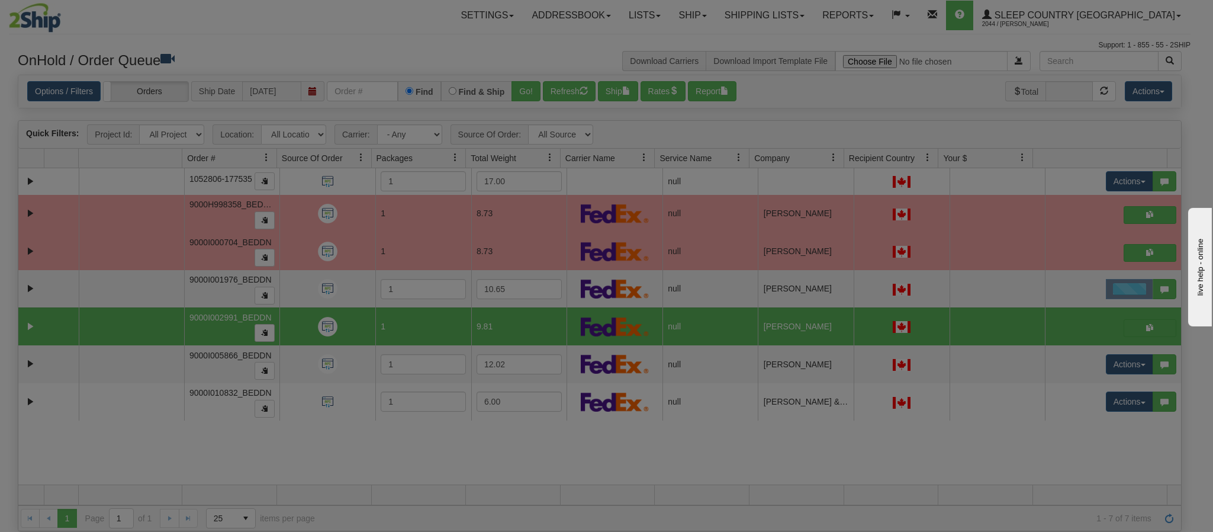
scroll to position [0, 0]
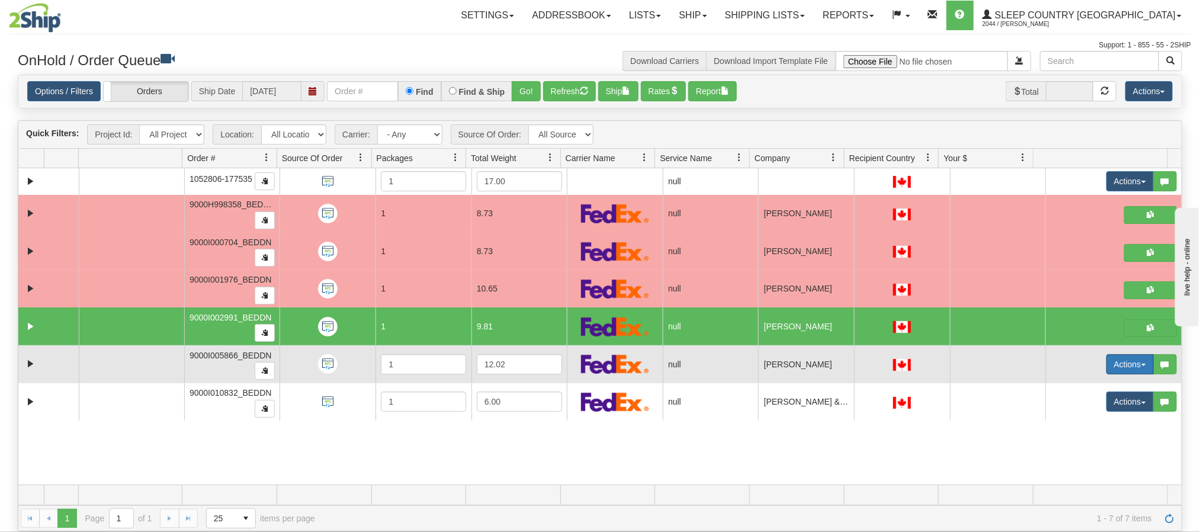
click at [1116, 370] on button "Actions" at bounding box center [1129, 364] width 47 height 20
click at [1080, 388] on link "Open" at bounding box center [1101, 386] width 102 height 15
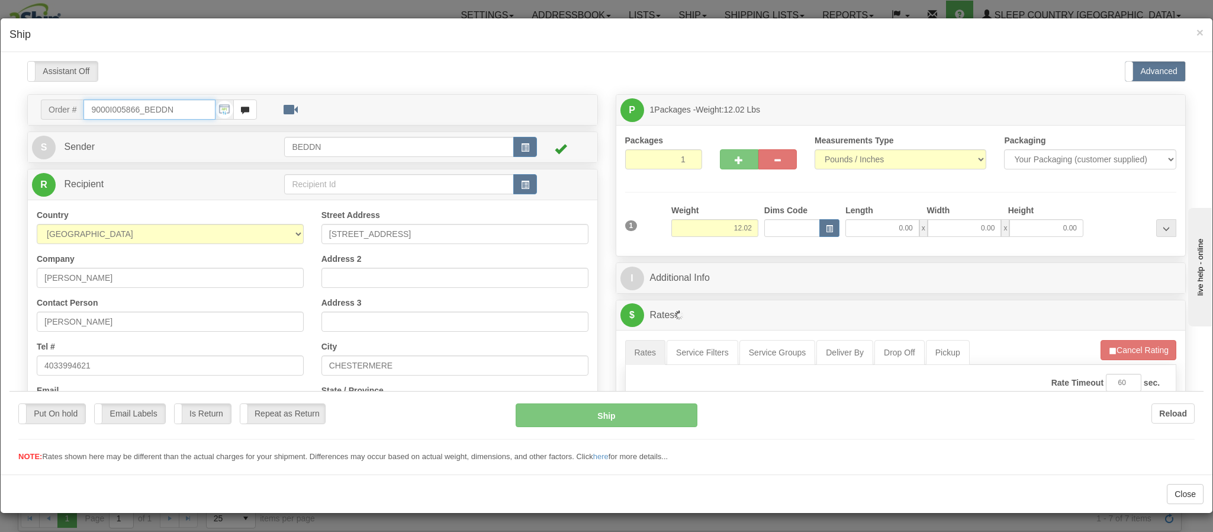
type input "09:37"
type input "16:00"
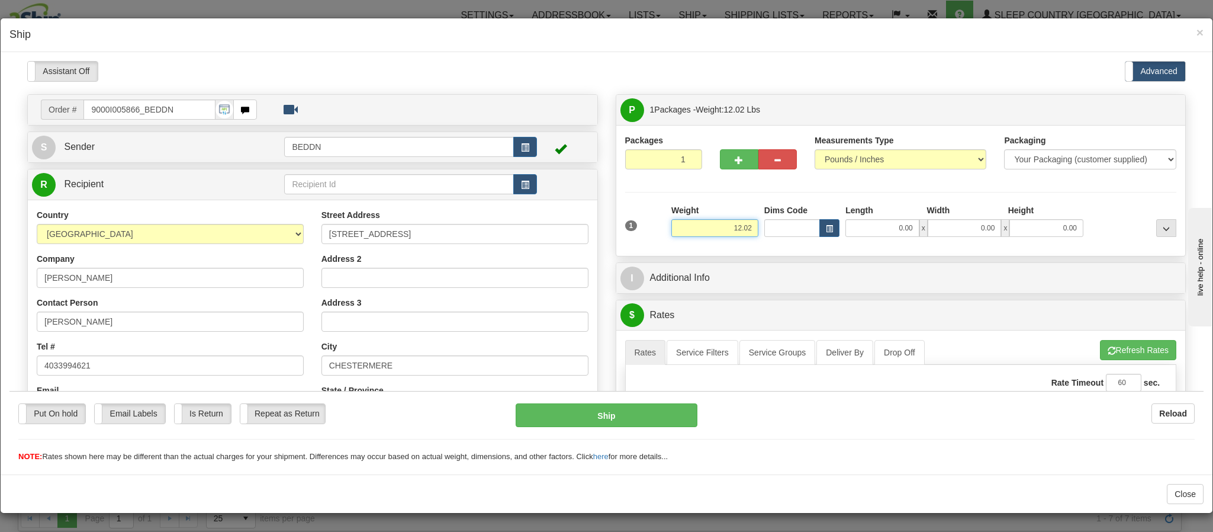
click at [685, 227] on input "12.02" at bounding box center [714, 228] width 87 height 18
drag, startPoint x: 692, startPoint y: 229, endPoint x: 750, endPoint y: 228, distance: 58.6
click at [750, 228] on div "1 Weight 12.02 Dims Code x x" at bounding box center [901, 225] width 558 height 42
type input "5.00"
type input "16"
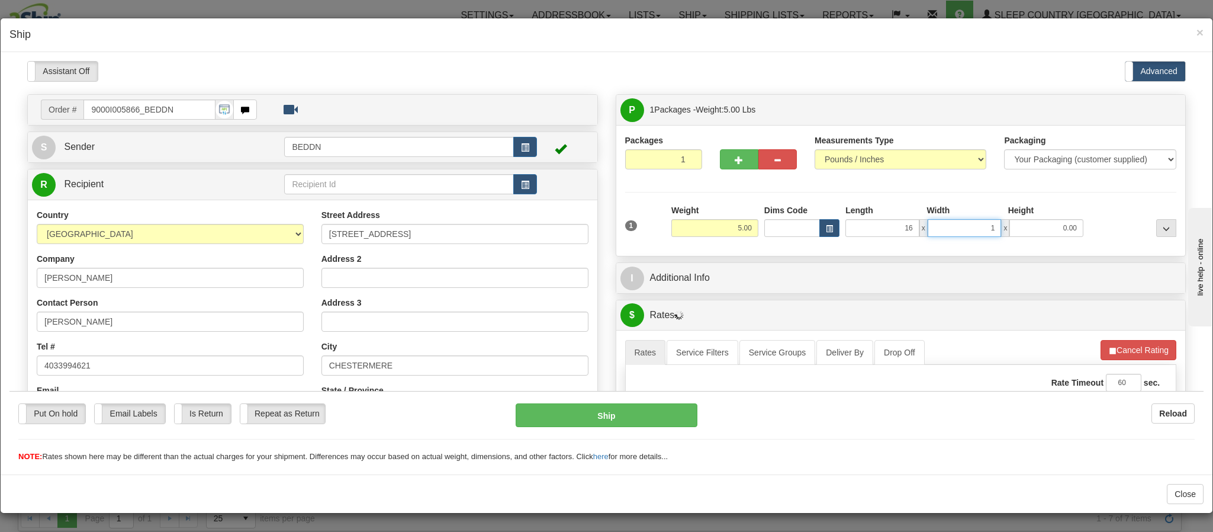
type input "16"
type input "16.00"
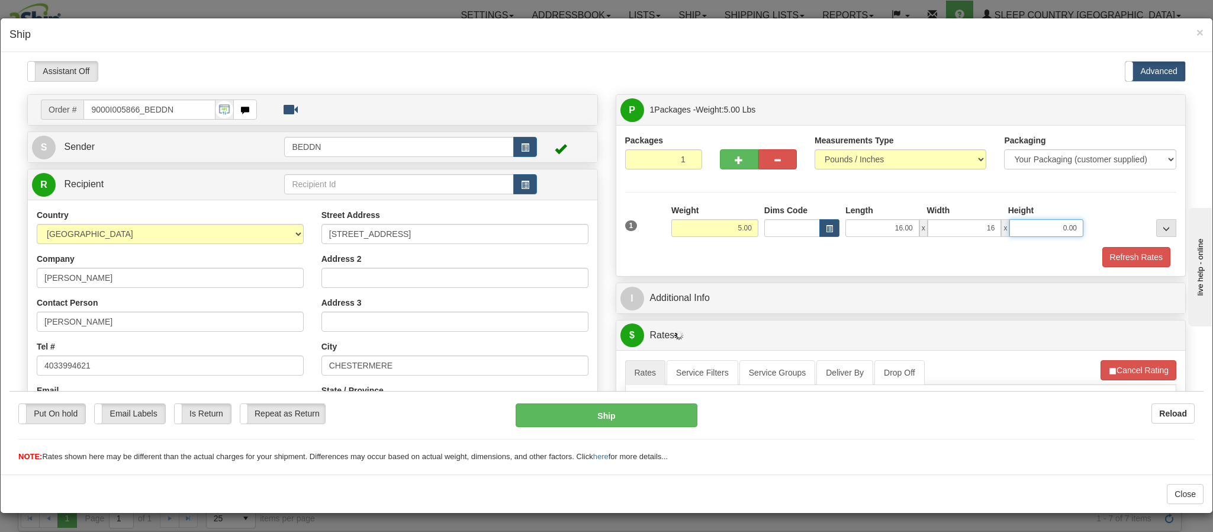
type input "16.00"
type input "10.00"
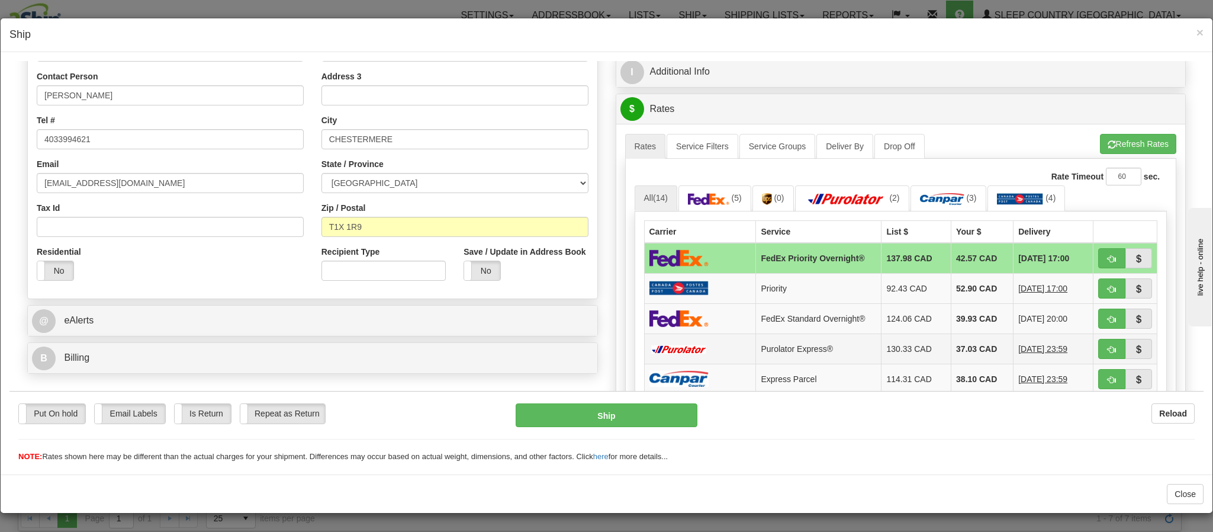
scroll to position [266, 0]
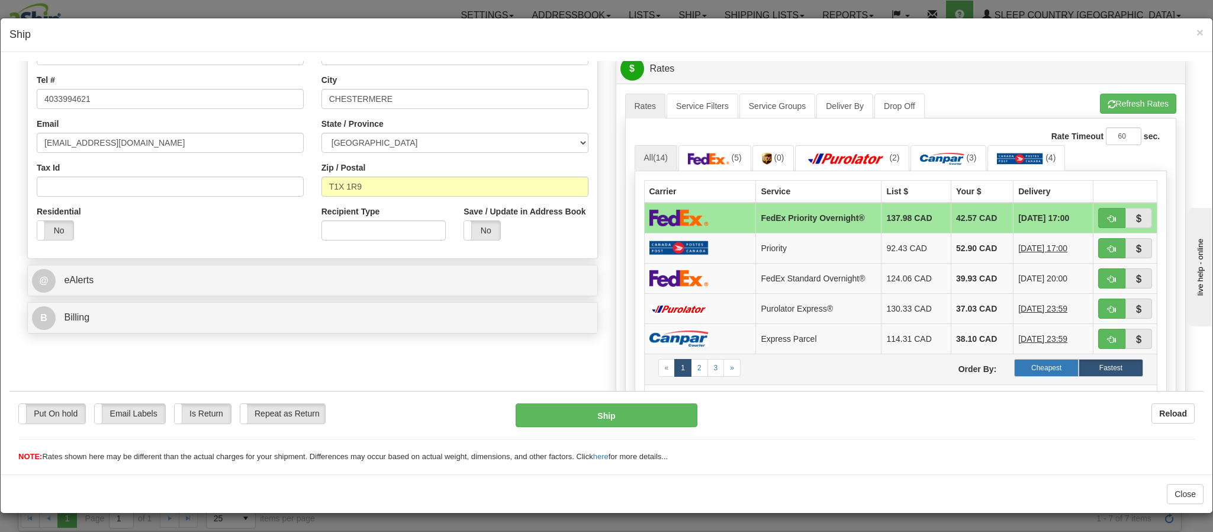
click at [1014, 371] on label "Cheapest" at bounding box center [1046, 367] width 65 height 18
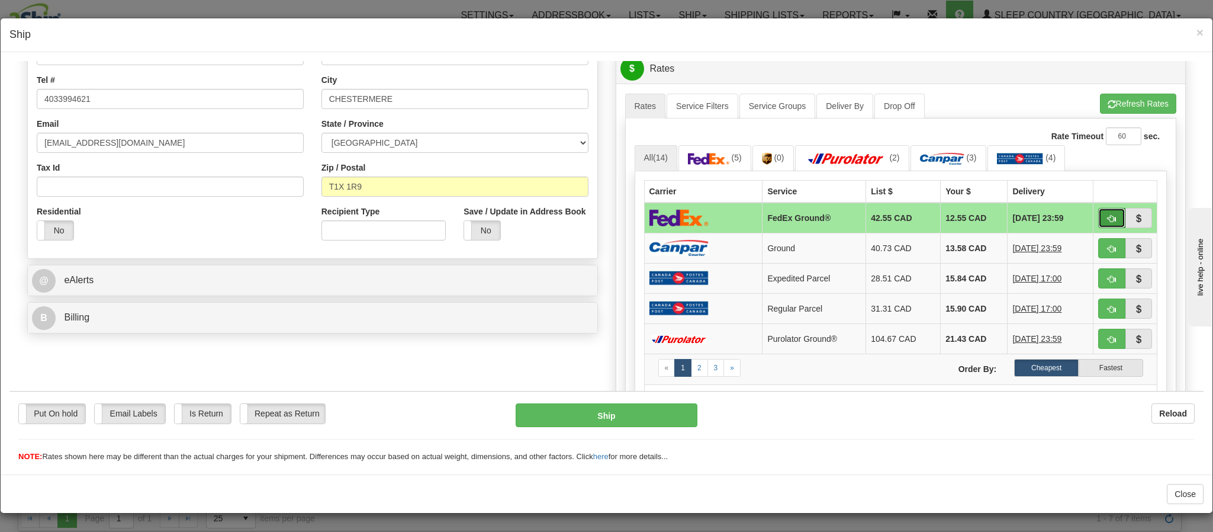
click at [1108, 222] on span "button" at bounding box center [1112, 218] width 8 height 8
type input "92"
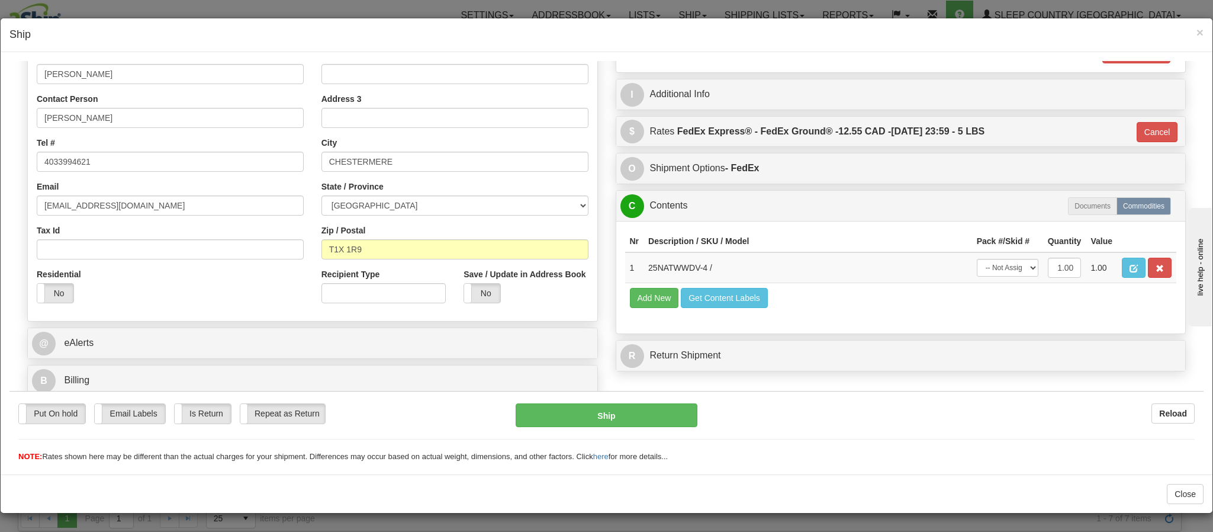
scroll to position [219, 0]
click at [642, 411] on button "Ship" at bounding box center [606, 415] width 181 height 24
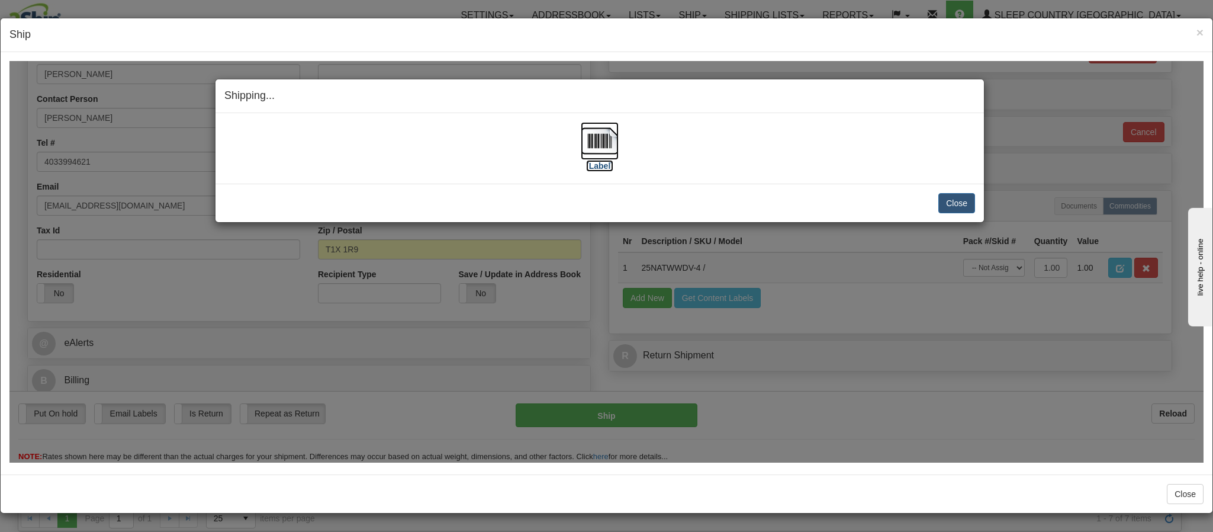
click at [581, 147] on img at bounding box center [600, 140] width 38 height 38
click at [944, 197] on button "Close" at bounding box center [957, 202] width 37 height 20
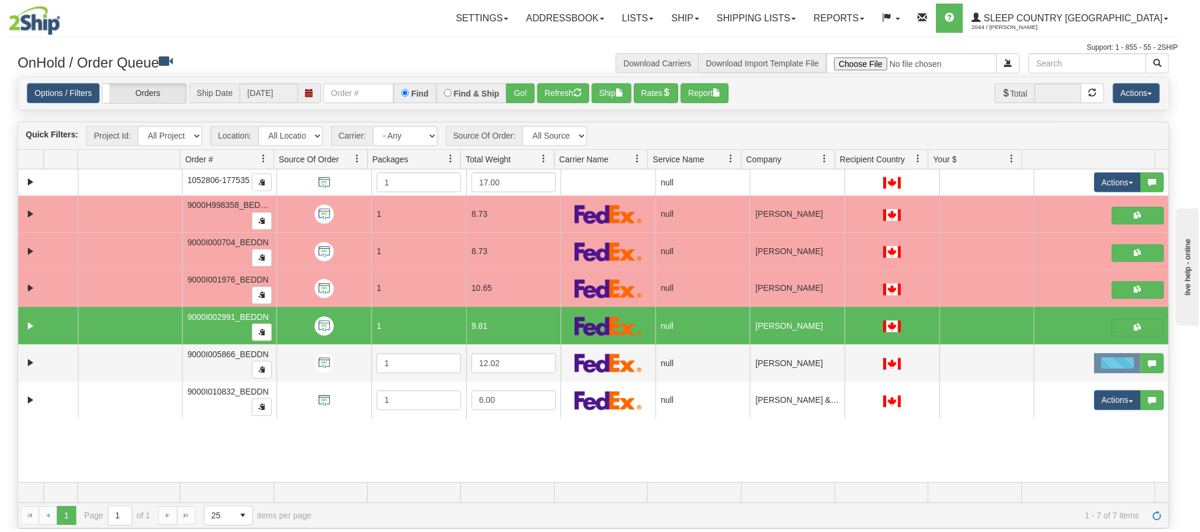
scroll to position [0, 0]
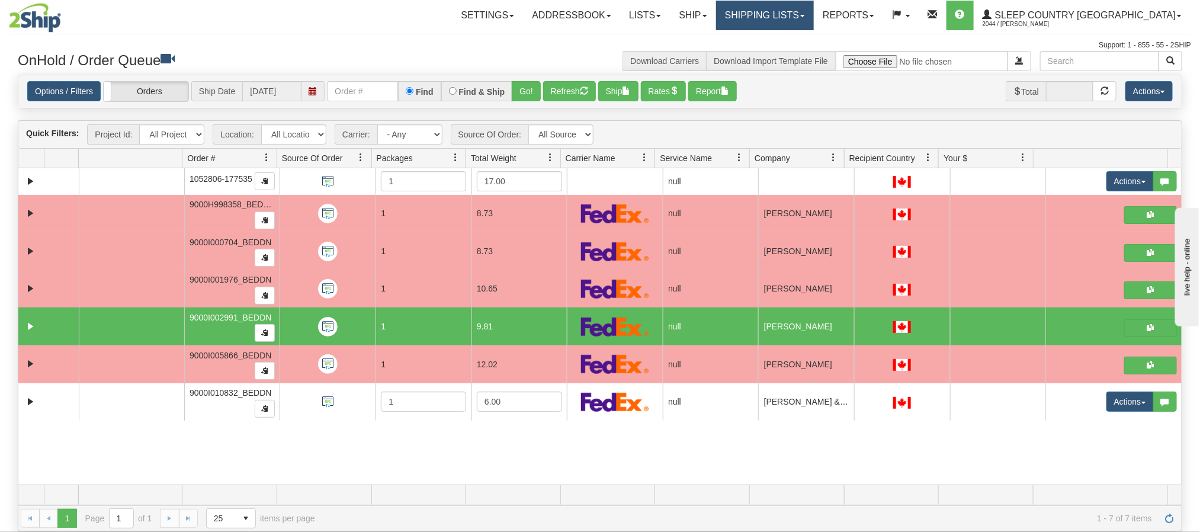
click at [809, 20] on link "Shipping lists" at bounding box center [765, 16] width 98 height 30
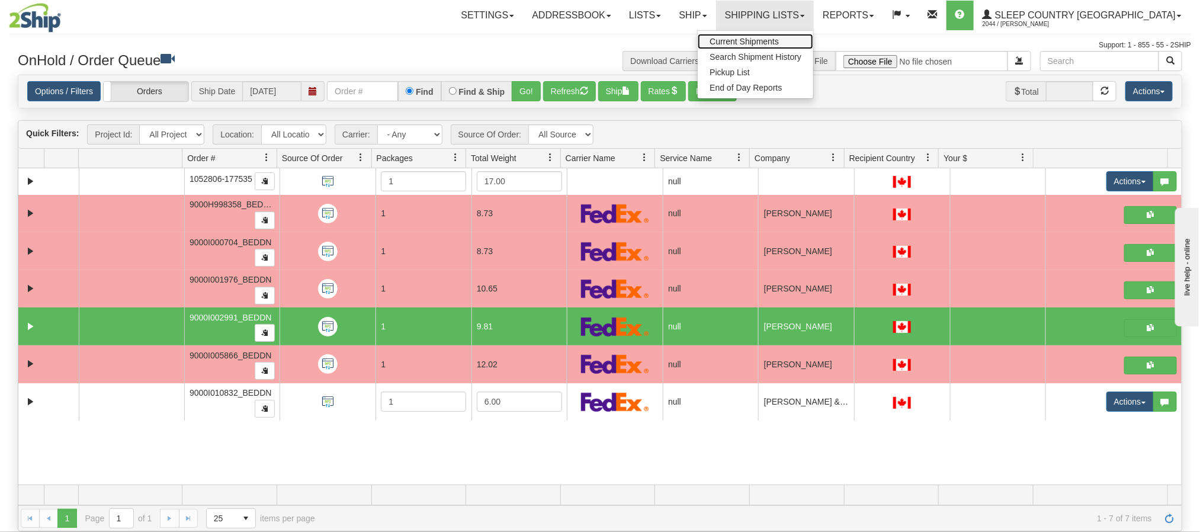
click at [779, 41] on span "Current Shipments" at bounding box center [743, 41] width 69 height 9
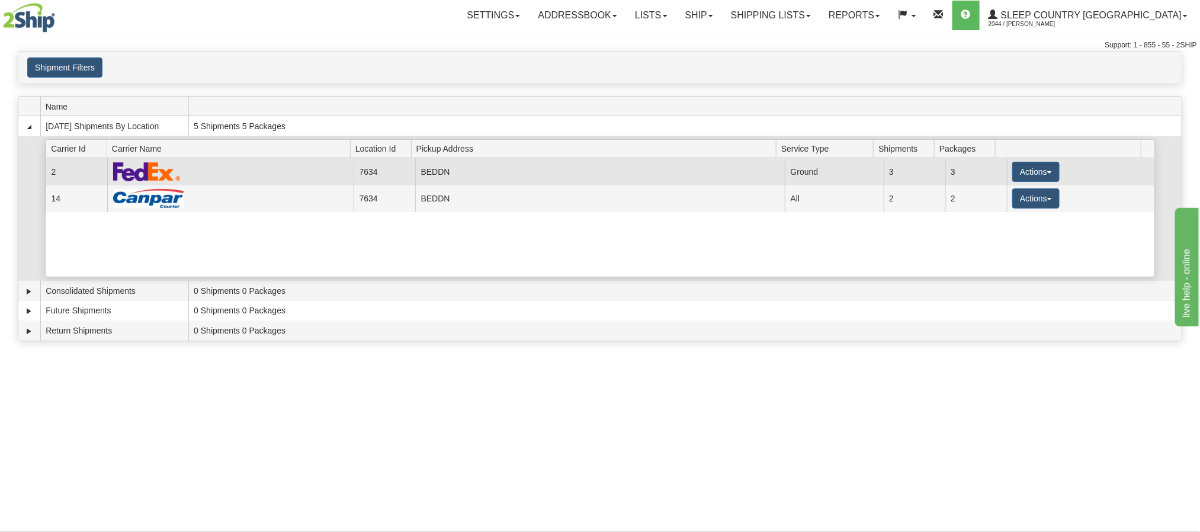
click at [248, 178] on td at bounding box center [230, 171] width 246 height 27
click at [1041, 172] on button "Actions" at bounding box center [1035, 172] width 47 height 20
click at [1011, 195] on link "Details" at bounding box center [1011, 194] width 95 height 15
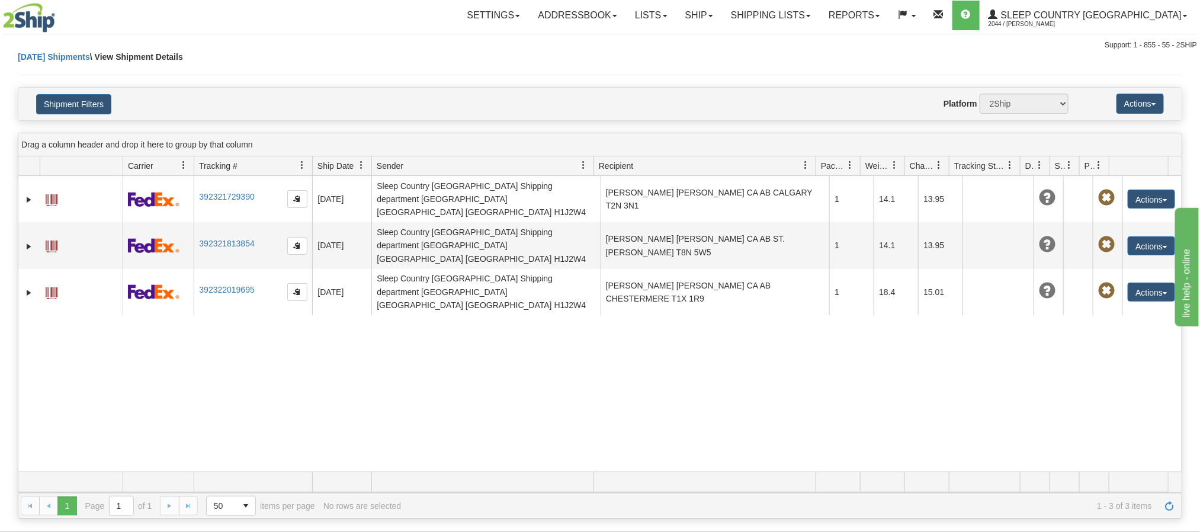
drag, startPoint x: 264, startPoint y: 194, endPoint x: 146, endPoint y: 411, distance: 246.7
click at [140, 411] on div "31474336 2044 392321729390 08/20/2025 08/20/2025 10:32:51 AM Sleep Country Cana…" at bounding box center [599, 323] width 1163 height 295
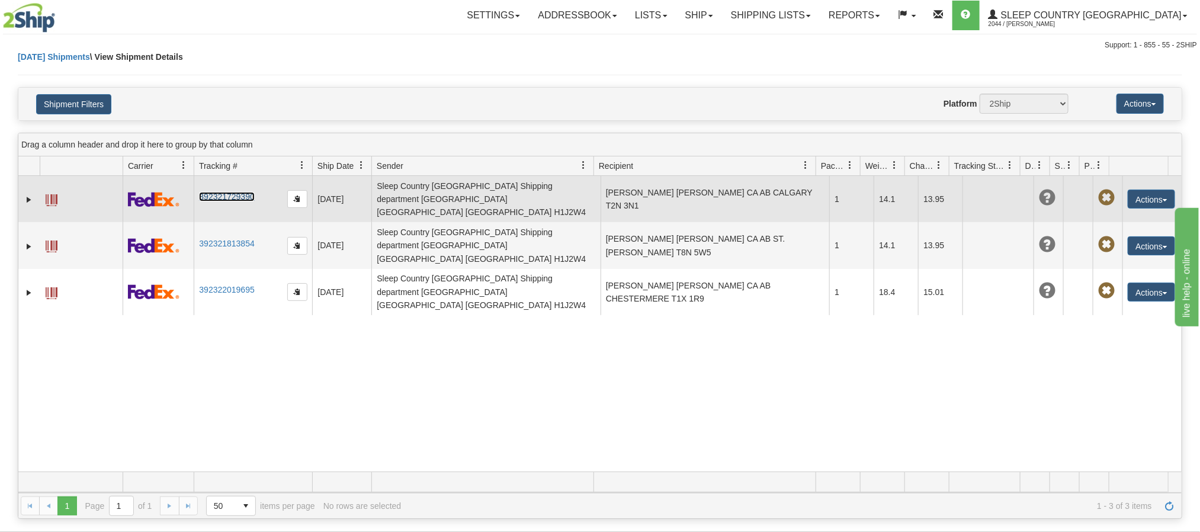
click at [229, 194] on link "392321729390" at bounding box center [226, 196] width 55 height 9
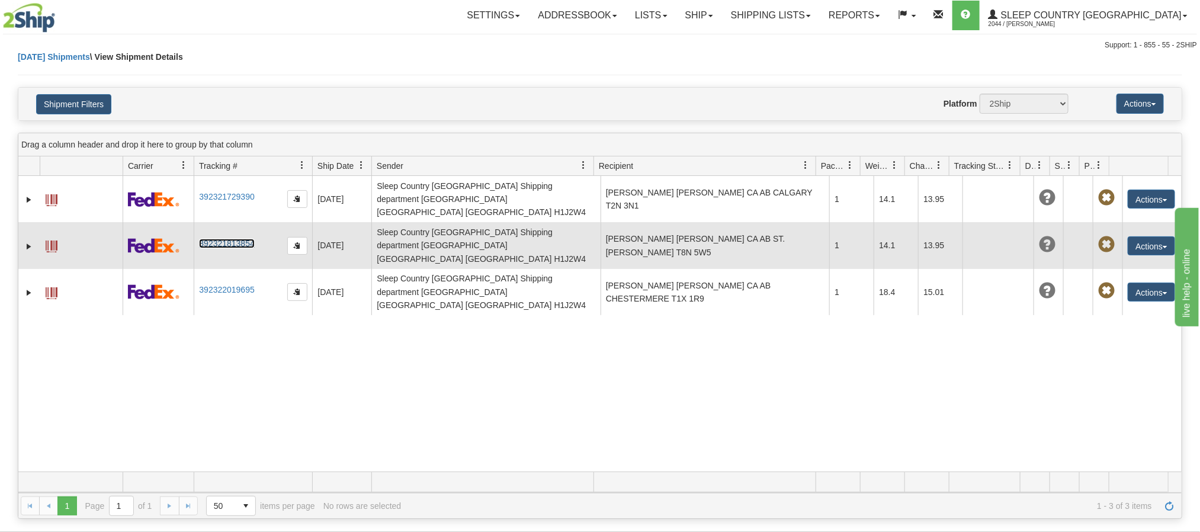
click at [228, 239] on link "392321813854" at bounding box center [226, 243] width 55 height 9
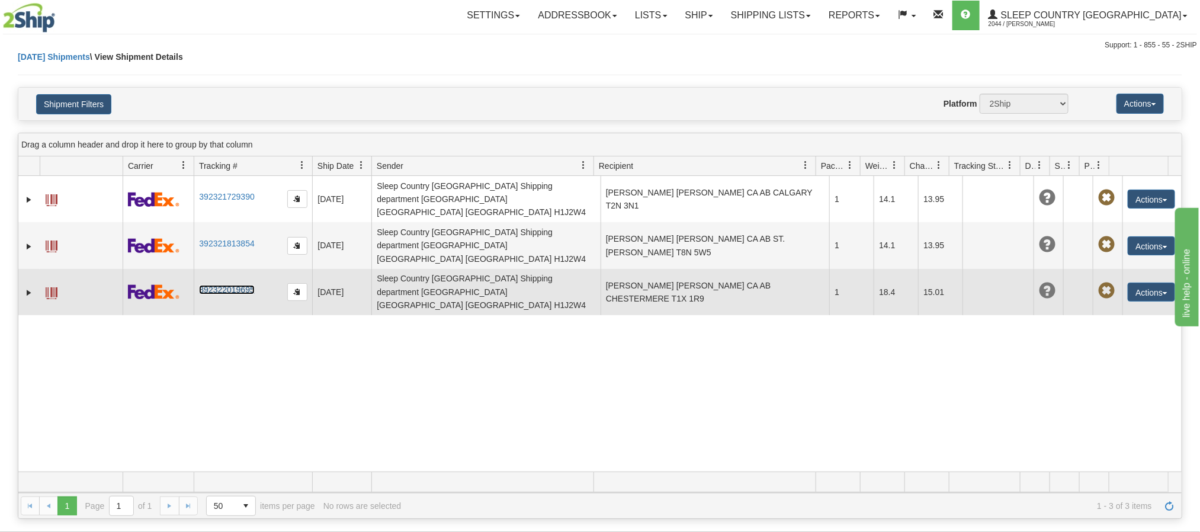
click at [226, 285] on link "392322019695" at bounding box center [226, 289] width 55 height 9
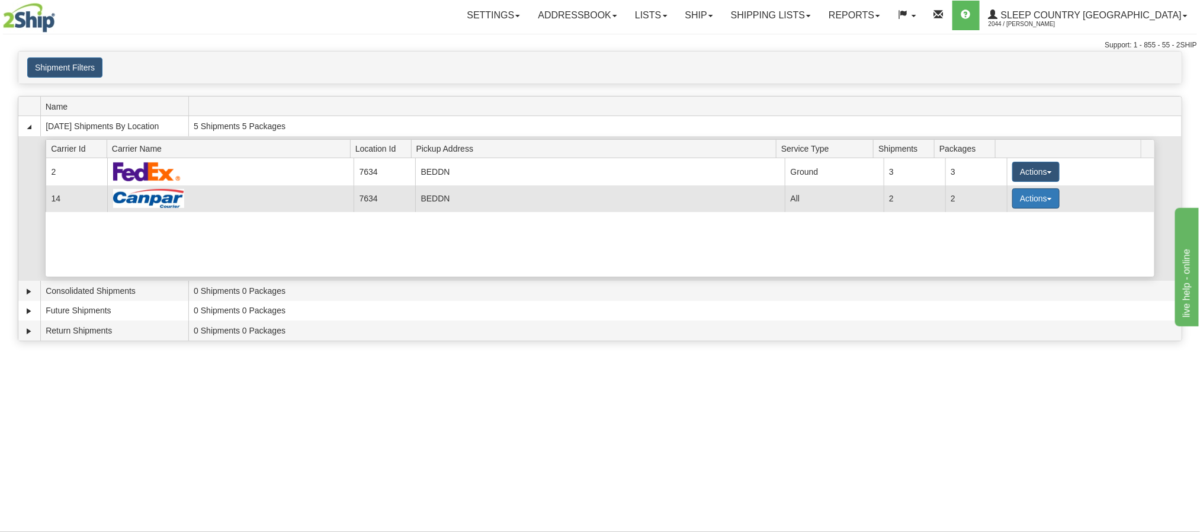
drag, startPoint x: 1024, startPoint y: 203, endPoint x: 1020, endPoint y: 211, distance: 9.0
click at [1023, 205] on button "Actions" at bounding box center [1035, 198] width 47 height 20
click at [1005, 224] on span "Details" at bounding box center [992, 220] width 32 height 8
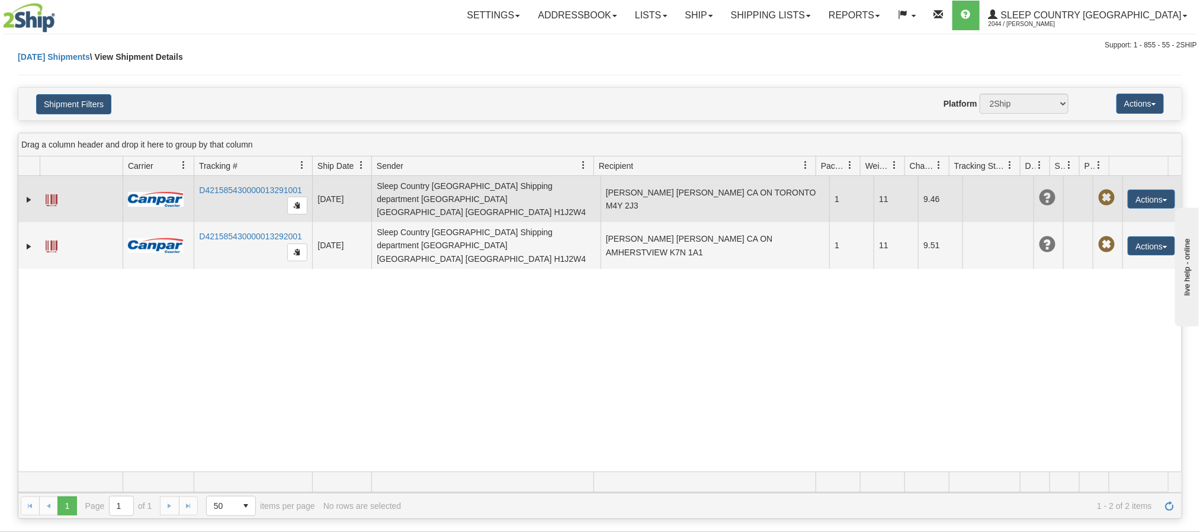
drag, startPoint x: 195, startPoint y: 191, endPoint x: 314, endPoint y: 185, distance: 119.2
click at [320, 185] on tr "31474817 2044 D421585430000013291001 08/20/2025 08/20/2025 10:35:39 AM Sleep Co…" at bounding box center [599, 199] width 1163 height 46
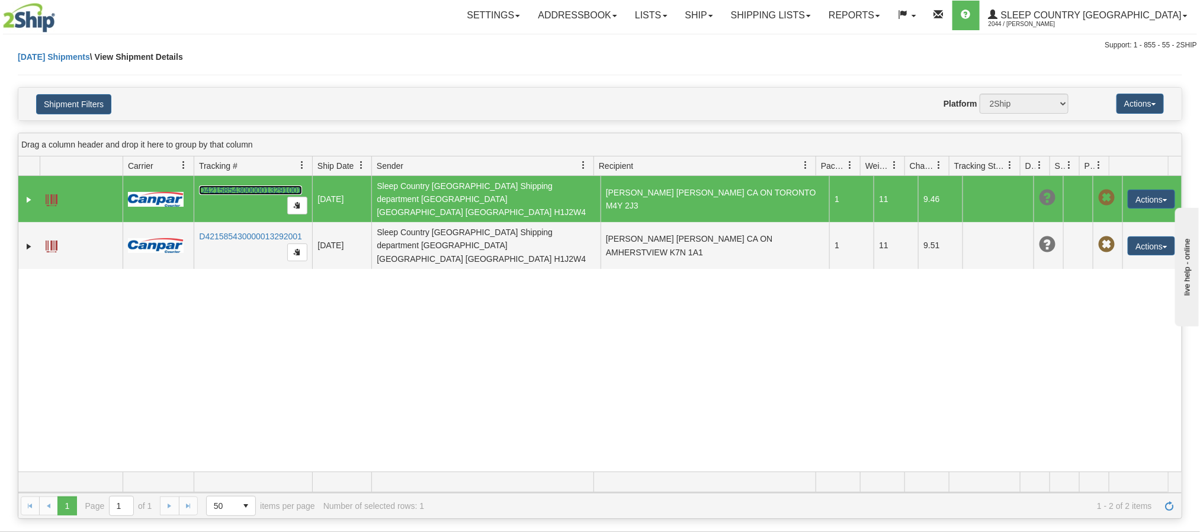
click at [282, 188] on link "D421585430000013291001" at bounding box center [250, 189] width 103 height 9
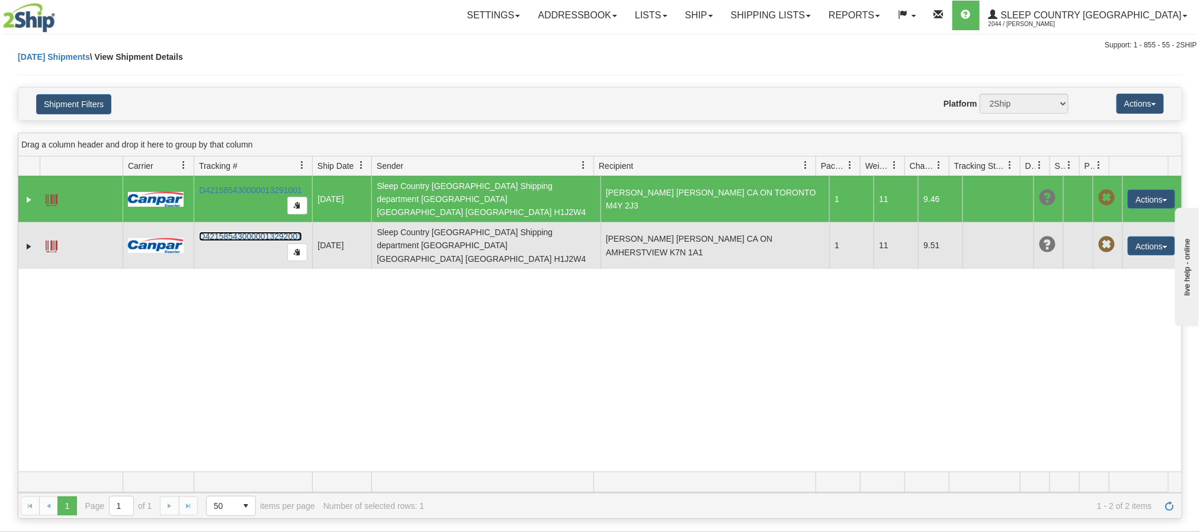
click at [274, 232] on link "D421585430000013292001" at bounding box center [250, 236] width 103 height 9
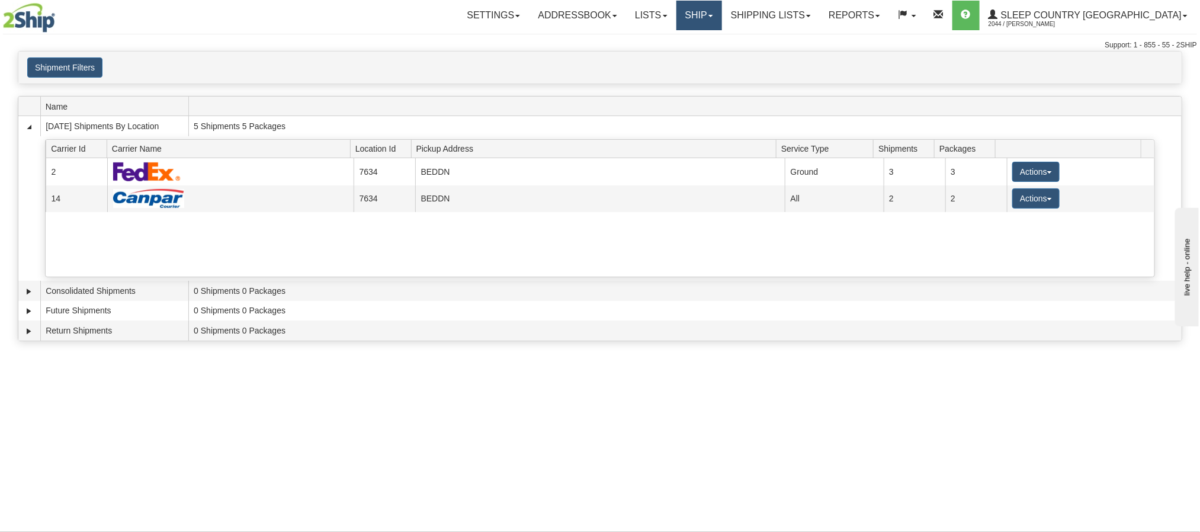
click at [722, 18] on link "Ship" at bounding box center [699, 16] width 46 height 30
click at [709, 60] on span "OnHold / Order Queue" at bounding box center [667, 56] width 83 height 9
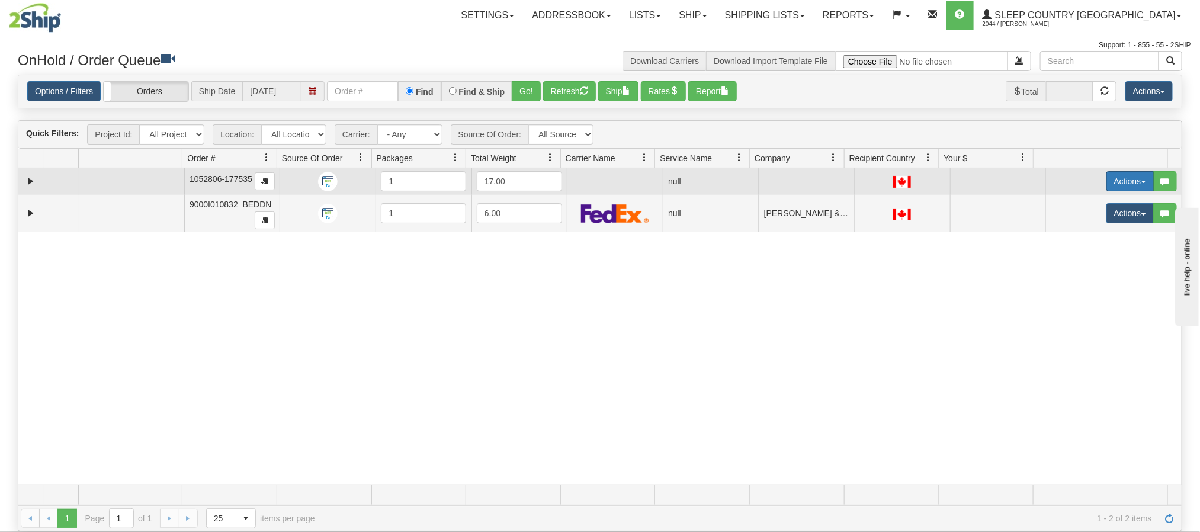
click at [1111, 187] on button "Actions" at bounding box center [1129, 181] width 47 height 20
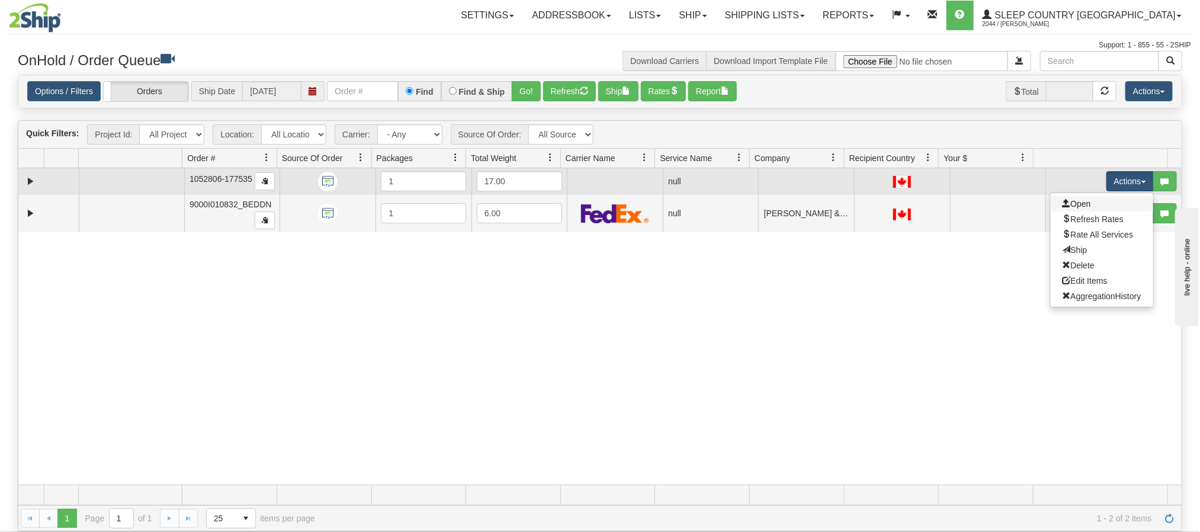
click at [1069, 210] on link "Open" at bounding box center [1101, 203] width 102 height 15
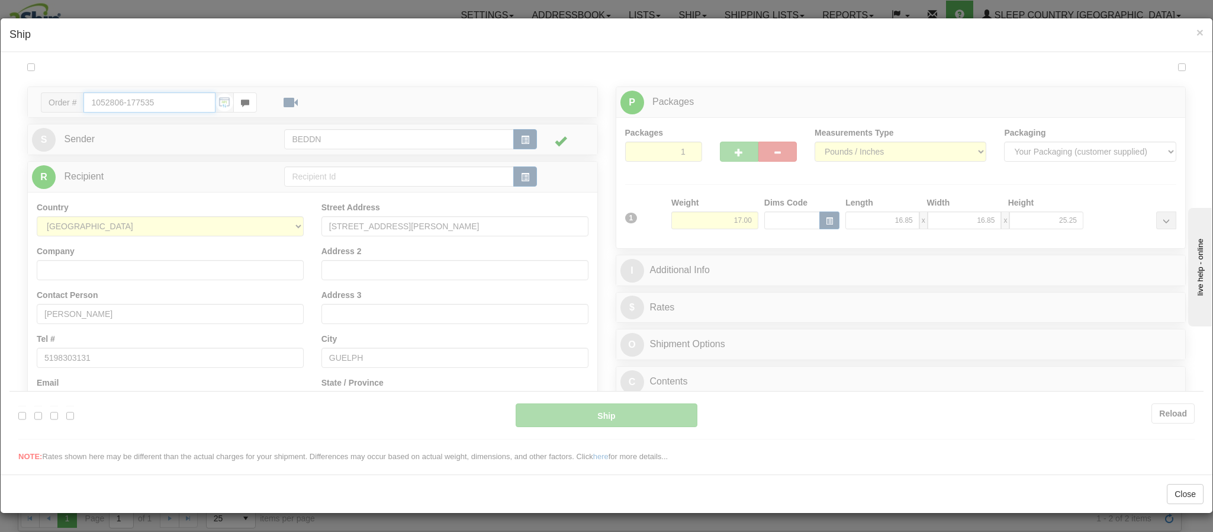
type input "09:48"
type input "16:00"
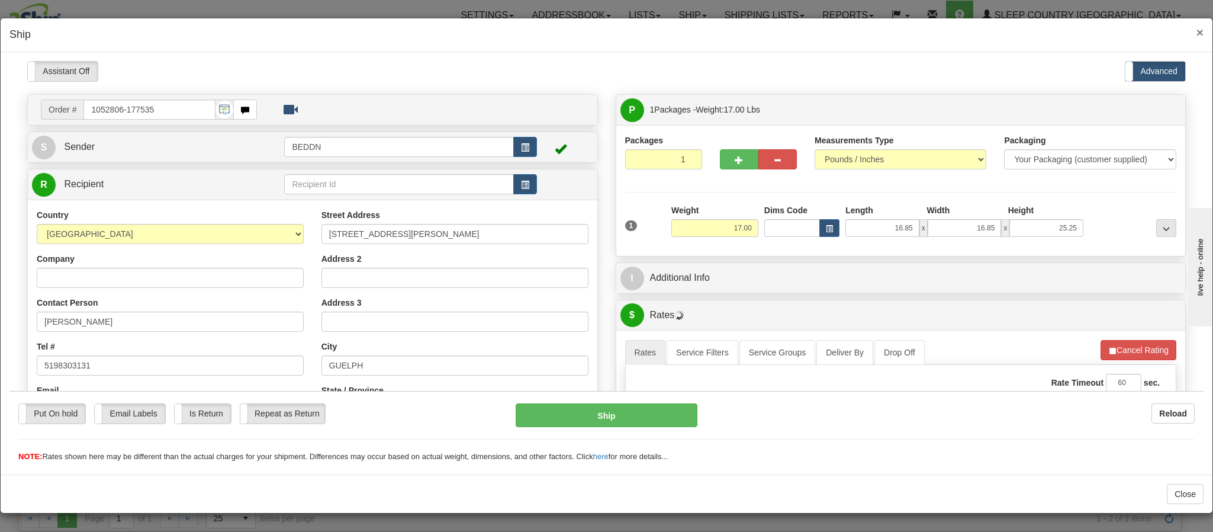
click at [1197, 34] on span "×" at bounding box center [1200, 32] width 7 height 14
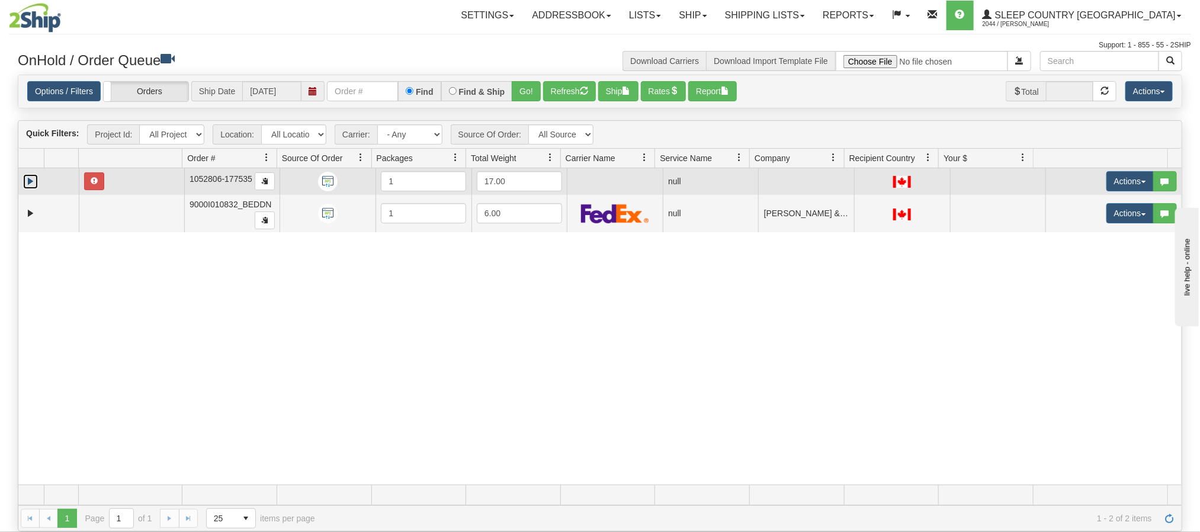
click at [28, 182] on link "Expand" at bounding box center [30, 181] width 15 height 15
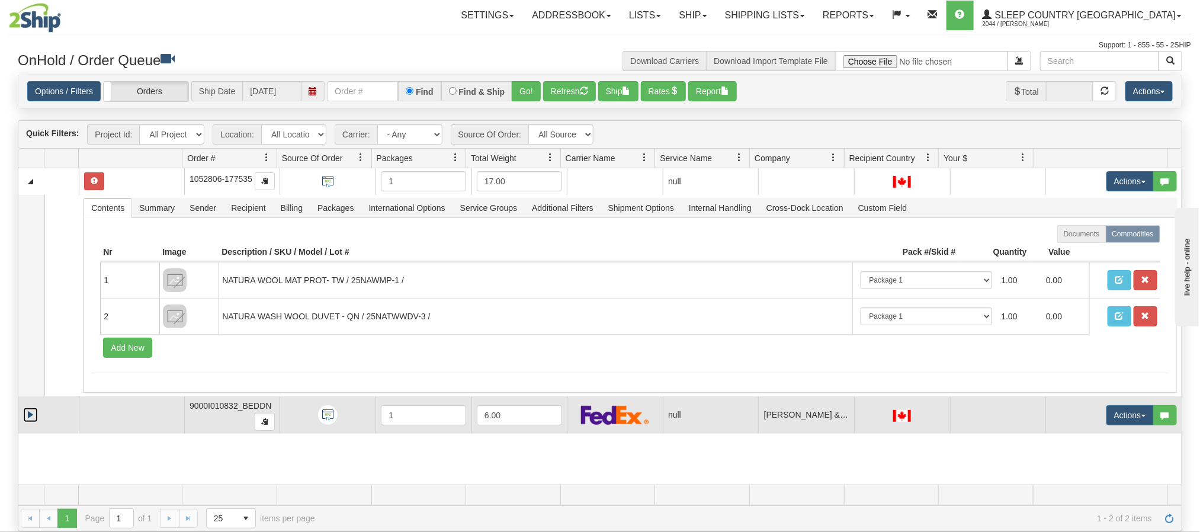
click at [27, 420] on link "Expand" at bounding box center [30, 414] width 15 height 15
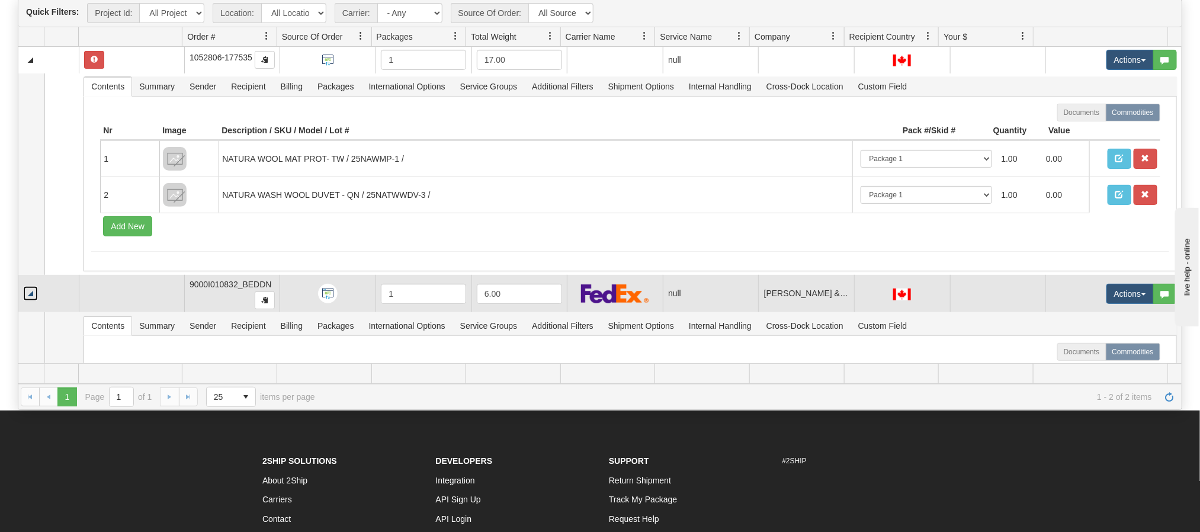
scroll to position [70, 0]
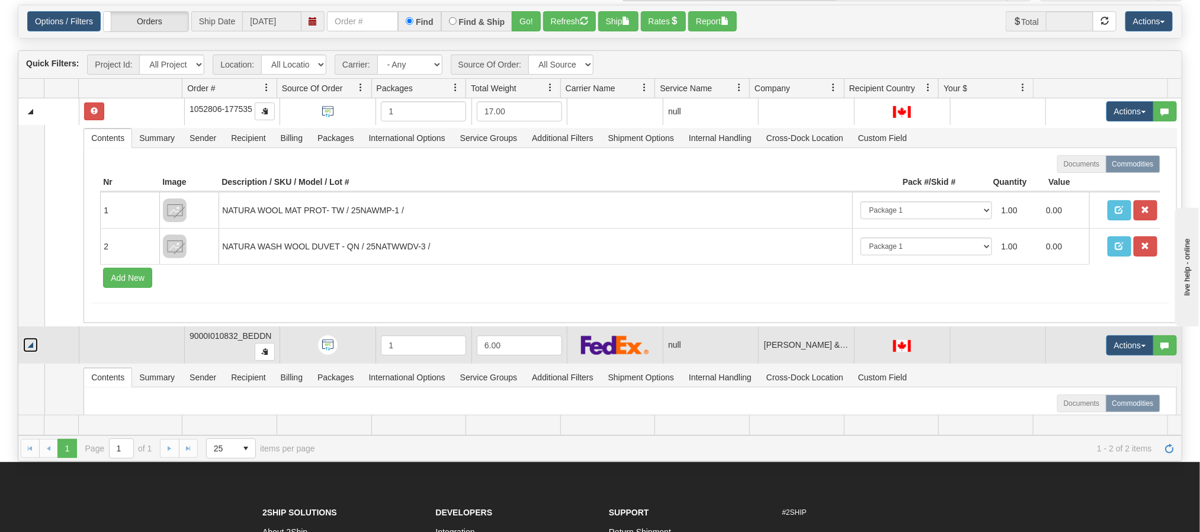
click at [28, 345] on link "Collapse" at bounding box center [30, 345] width 15 height 15
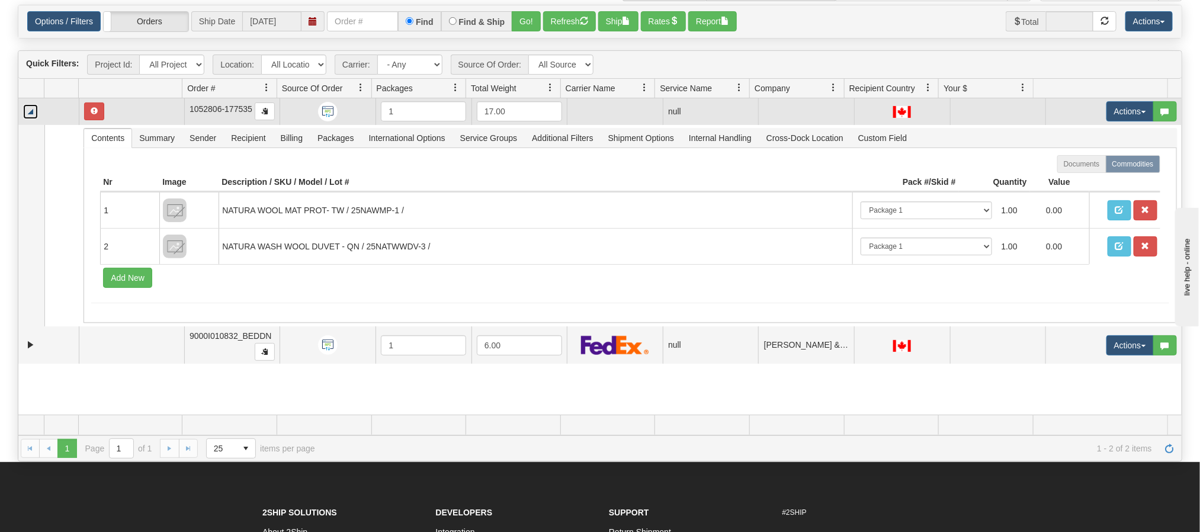
click at [33, 108] on link "Collapse" at bounding box center [30, 111] width 15 height 15
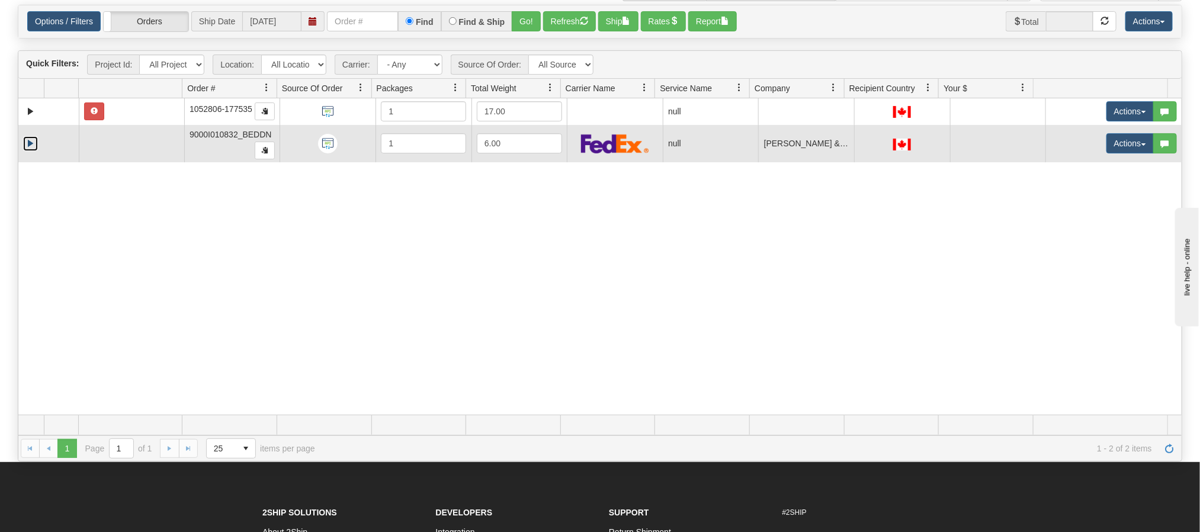
click at [33, 146] on link "Expand" at bounding box center [30, 143] width 15 height 15
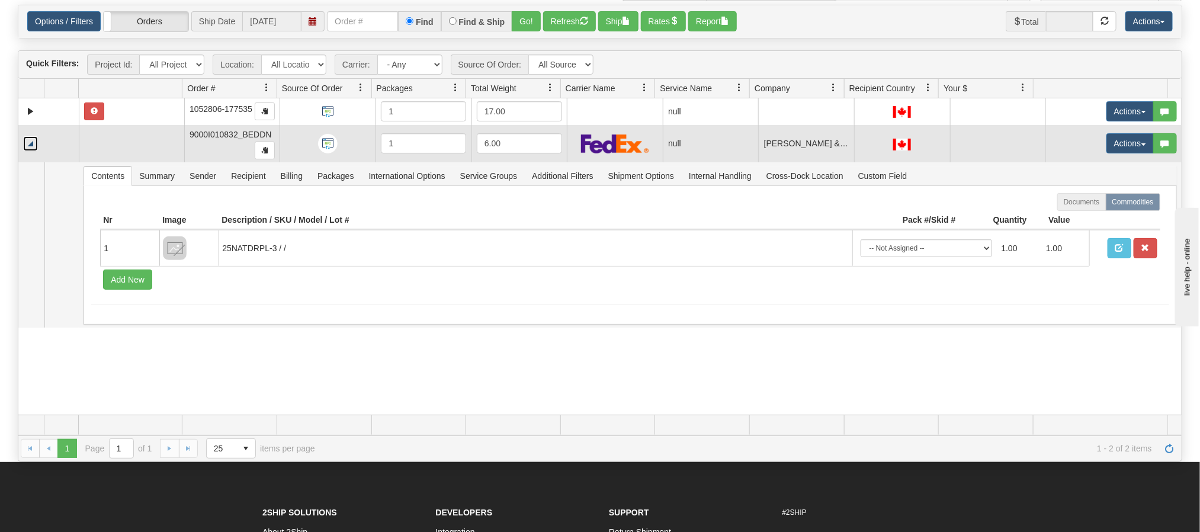
click at [32, 144] on link "Collapse" at bounding box center [30, 143] width 15 height 15
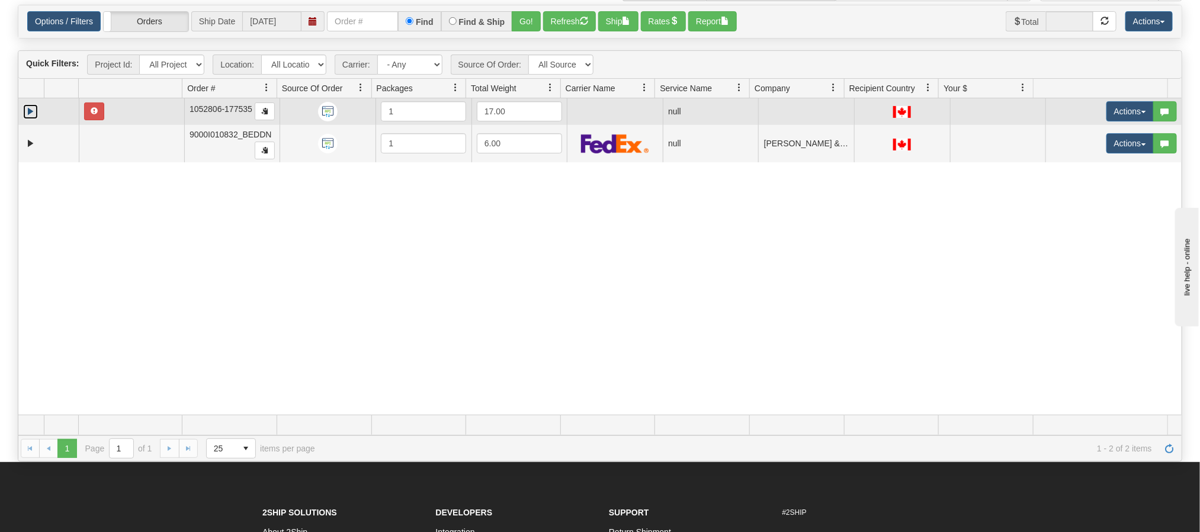
click at [33, 107] on link "Expand" at bounding box center [30, 111] width 15 height 15
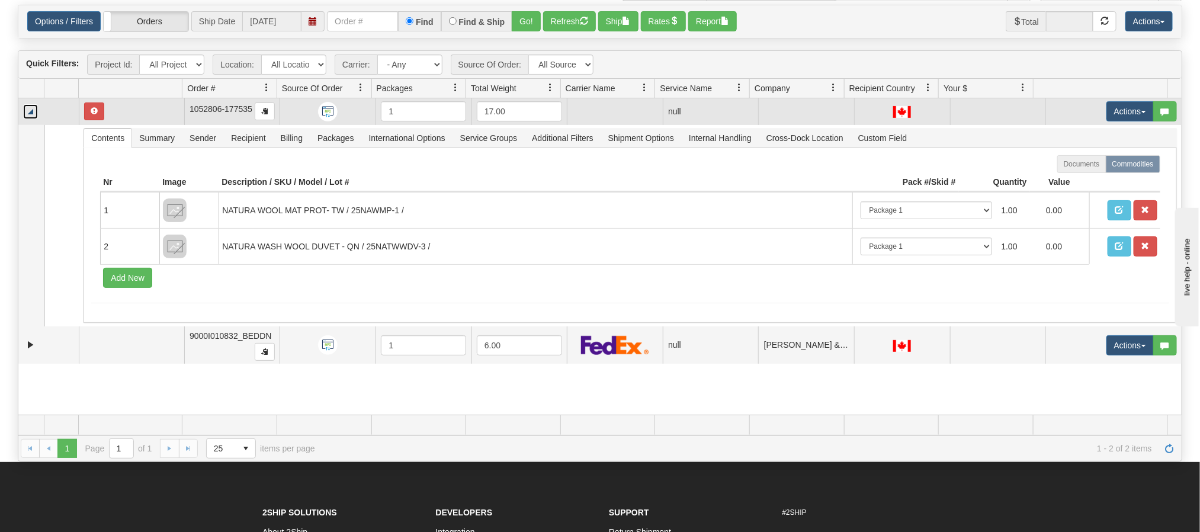
click at [33, 107] on link "Collapse" at bounding box center [30, 111] width 15 height 15
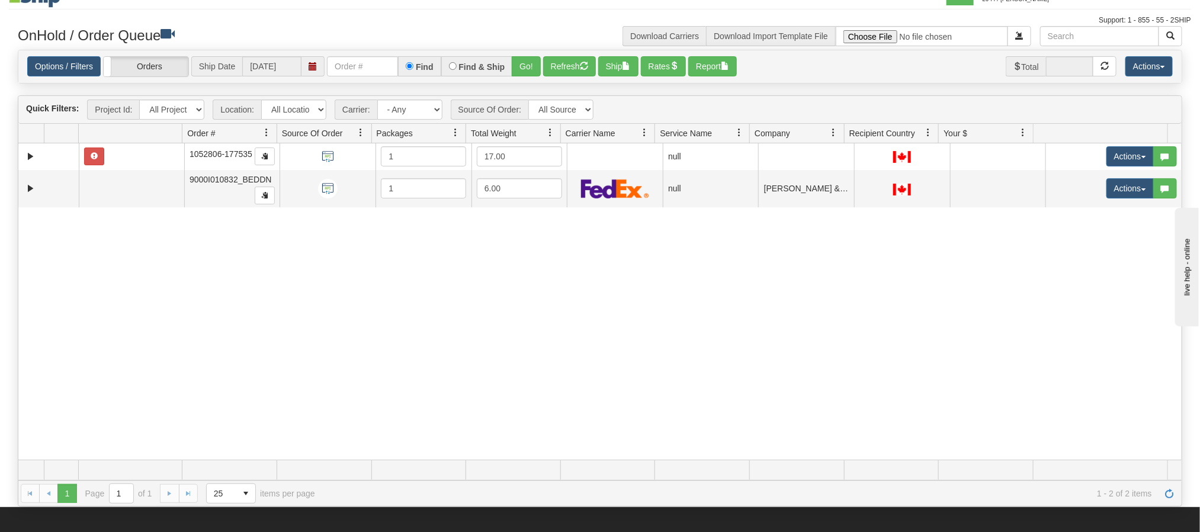
scroll to position [0, 0]
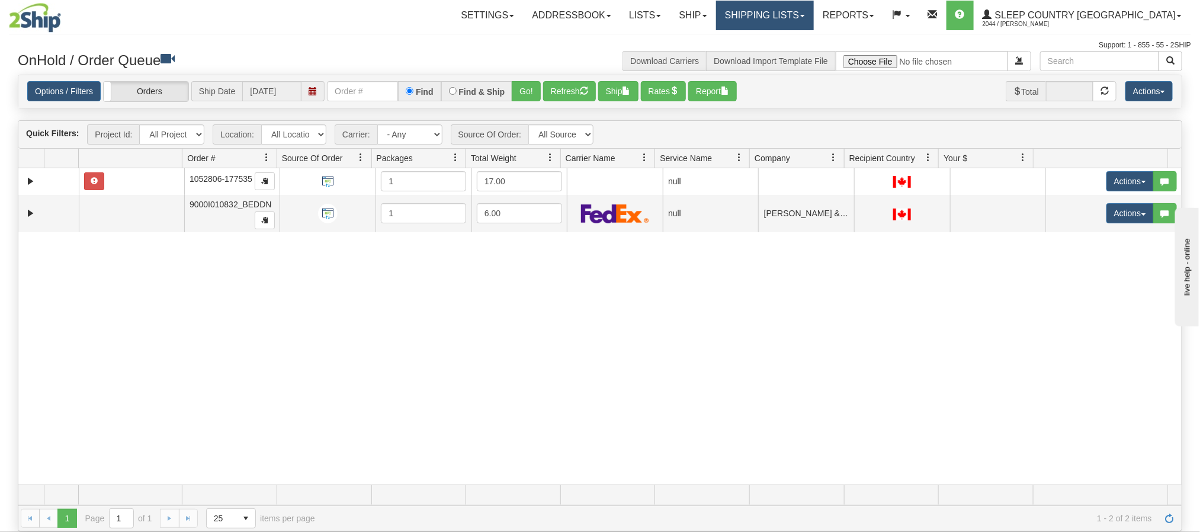
click at [814, 14] on link "Shipping lists" at bounding box center [765, 16] width 98 height 30
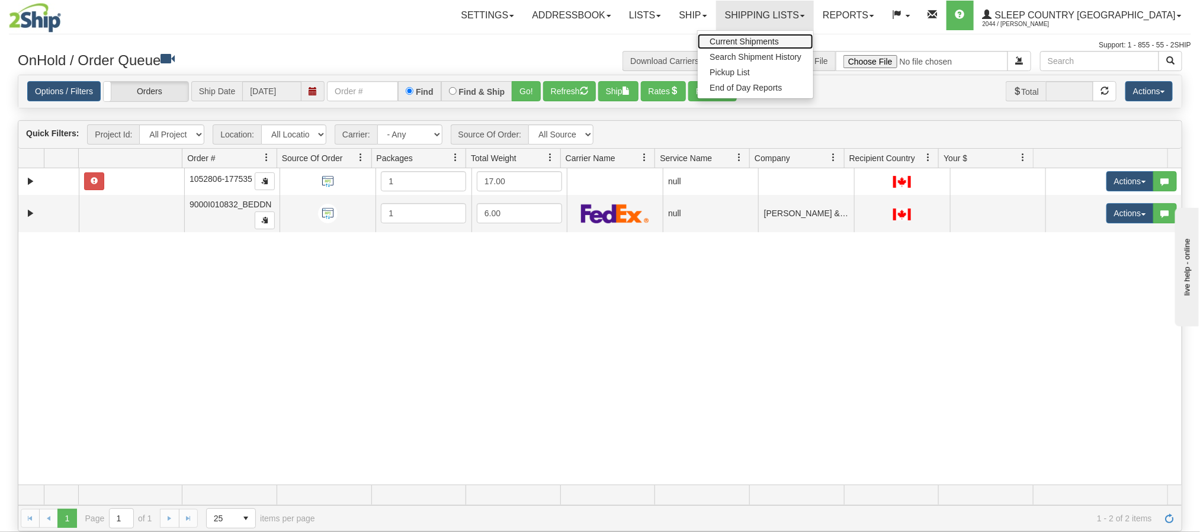
click at [779, 44] on span "Current Shipments" at bounding box center [743, 41] width 69 height 9
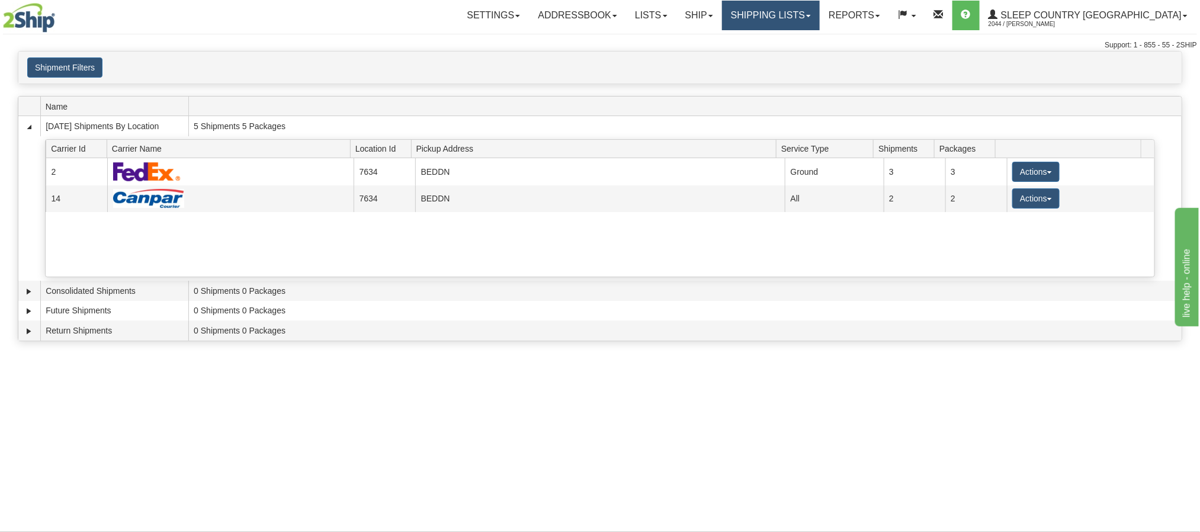
click at [820, 20] on link "Shipping lists" at bounding box center [771, 16] width 98 height 30
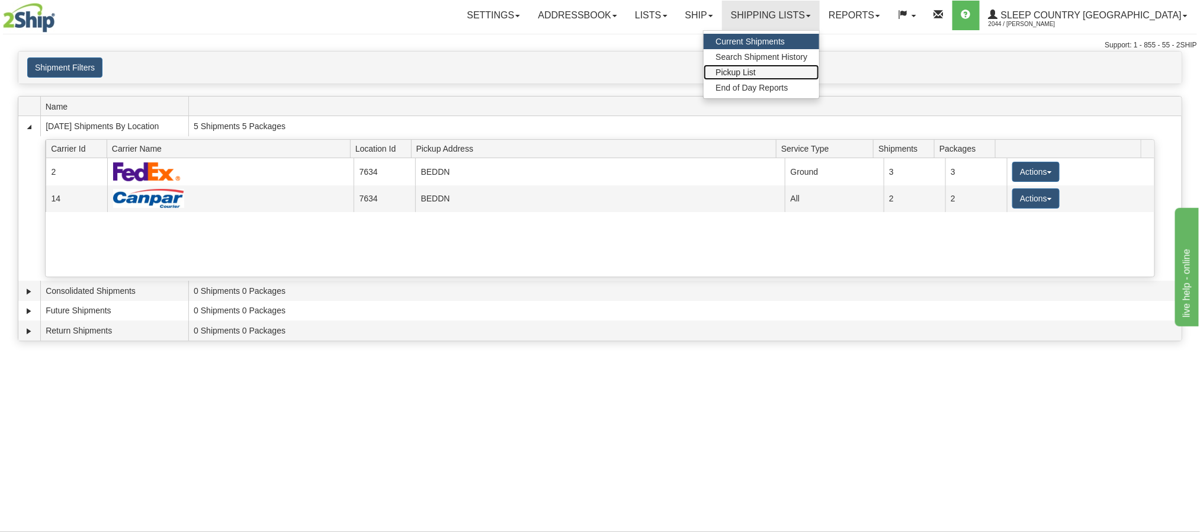
click at [819, 72] on link "Pickup List" at bounding box center [760, 72] width 115 height 15
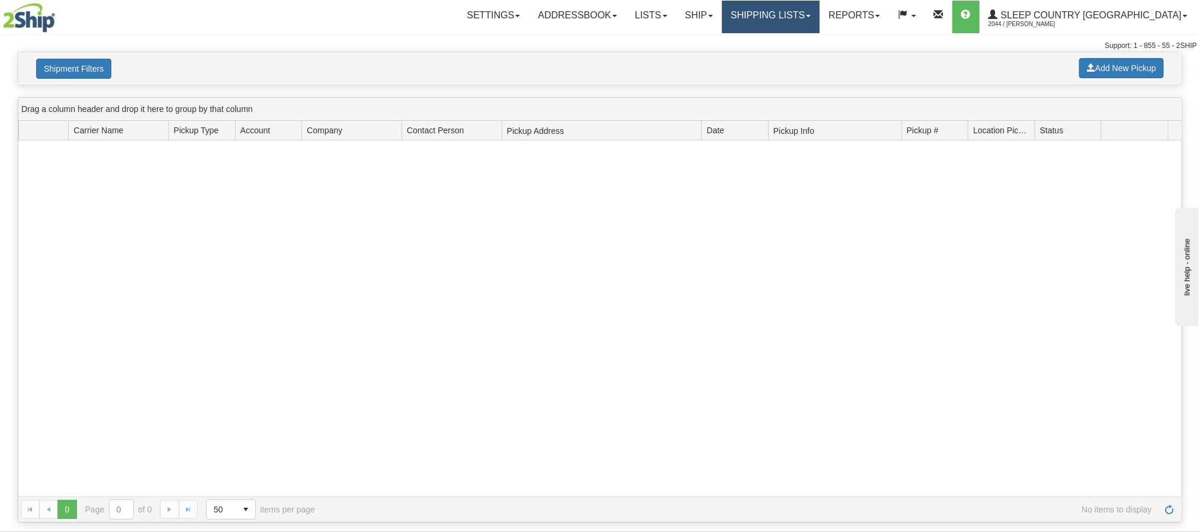
click at [820, 14] on link "Shipping lists" at bounding box center [771, 17] width 98 height 33
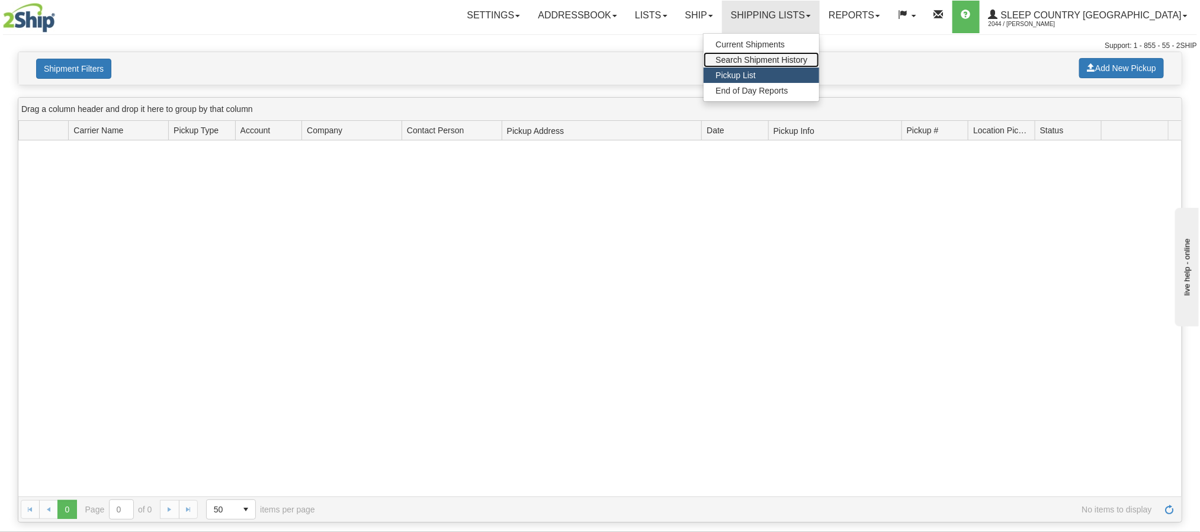
click at [807, 55] on span "Search Shipment History" at bounding box center [761, 59] width 92 height 9
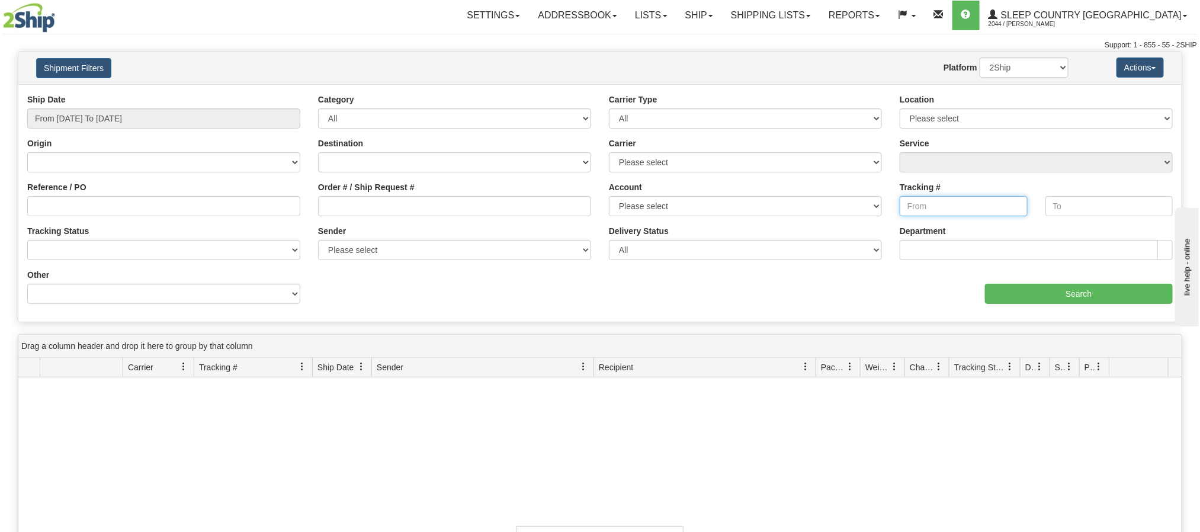
click at [940, 208] on input "Tracking #" at bounding box center [963, 206] width 128 height 20
paste input "392235948075"
type input "392235948075"
click at [1029, 295] on input "Search" at bounding box center [1079, 294] width 188 height 20
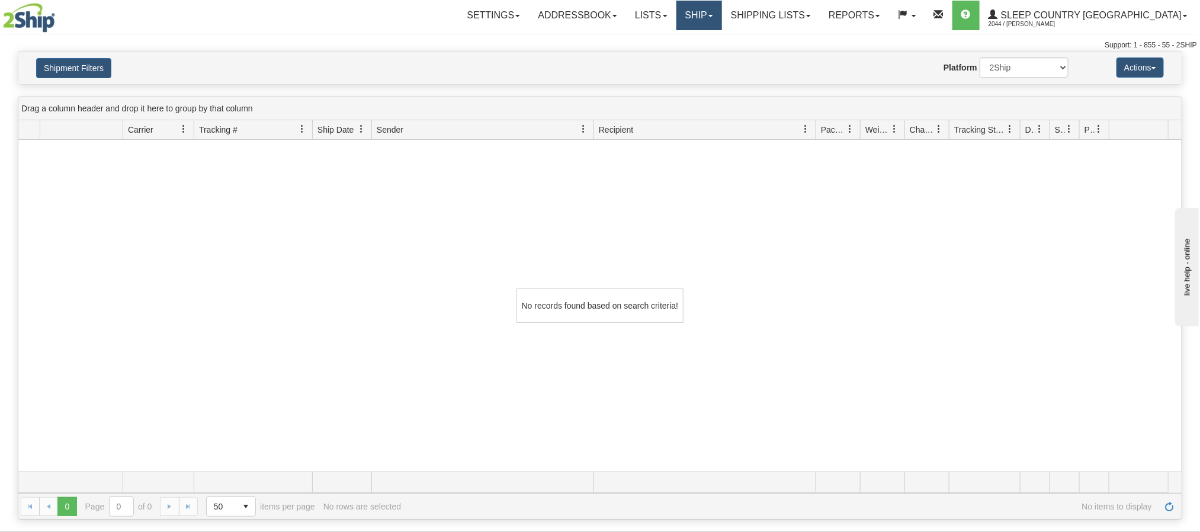
click at [722, 23] on link "Ship" at bounding box center [699, 16] width 46 height 30
click at [820, 16] on link "Shipping lists" at bounding box center [771, 16] width 98 height 30
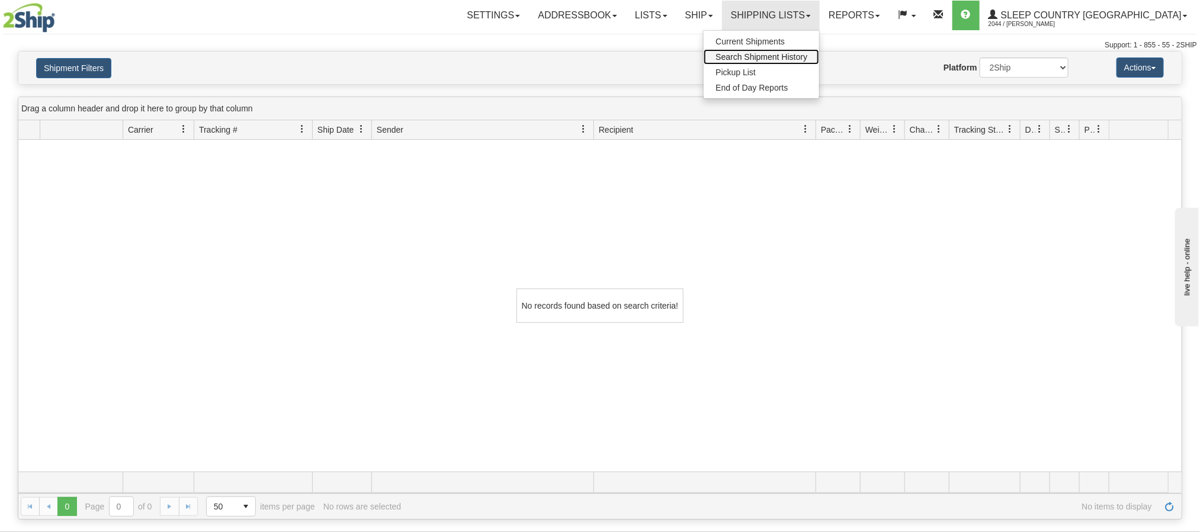
click at [807, 57] on span "Search Shipment History" at bounding box center [761, 56] width 92 height 9
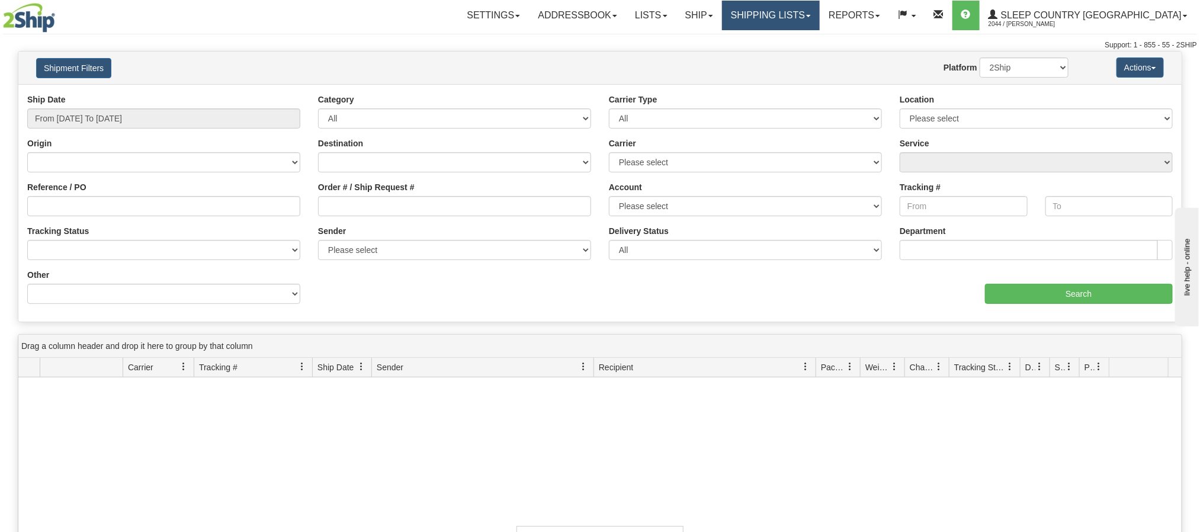
drag, startPoint x: 836, startPoint y: 12, endPoint x: 837, endPoint y: 21, distance: 9.0
click at [820, 15] on link "Shipping lists" at bounding box center [771, 16] width 98 height 30
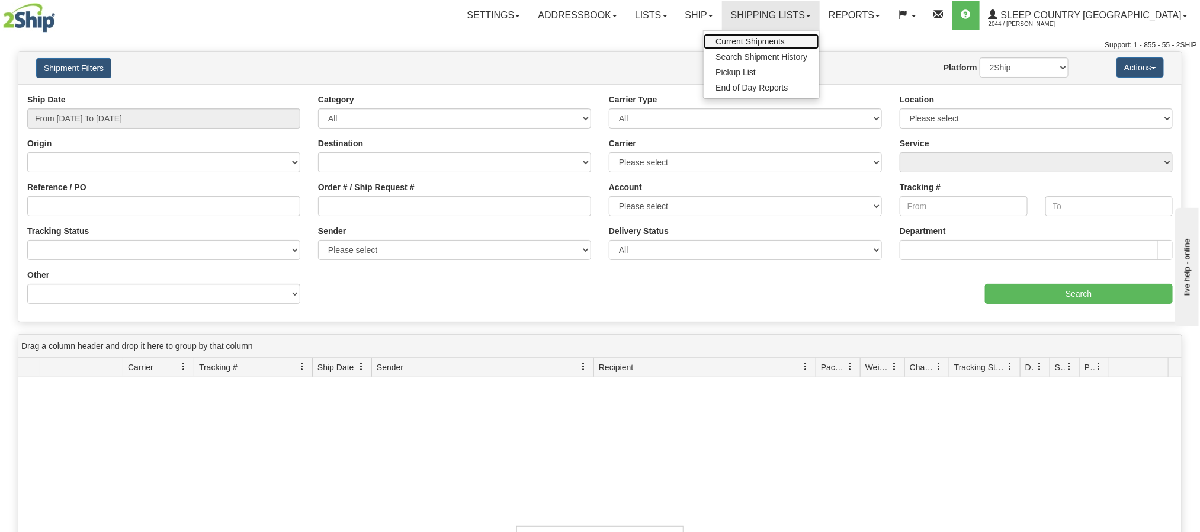
click at [785, 38] on span "Current Shipments" at bounding box center [749, 41] width 69 height 9
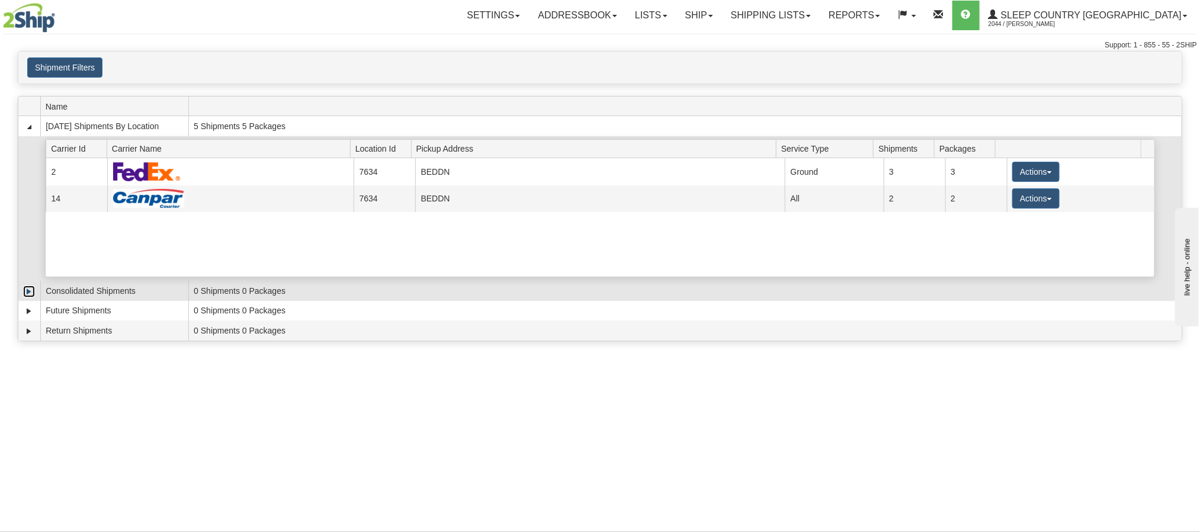
click at [31, 291] on link "Expand" at bounding box center [29, 291] width 12 height 12
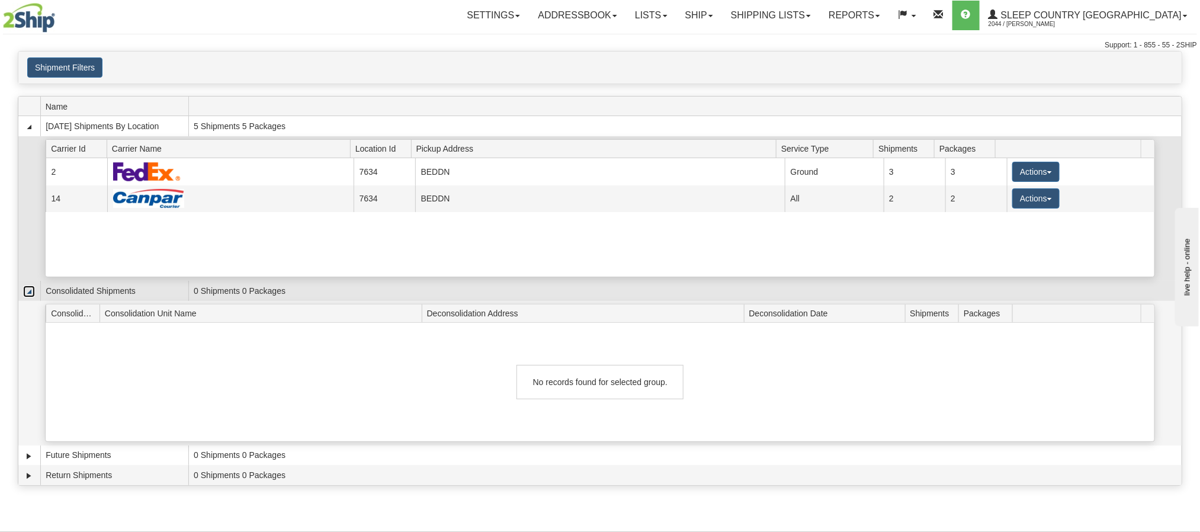
click at [31, 291] on link "Collapse" at bounding box center [29, 291] width 12 height 12
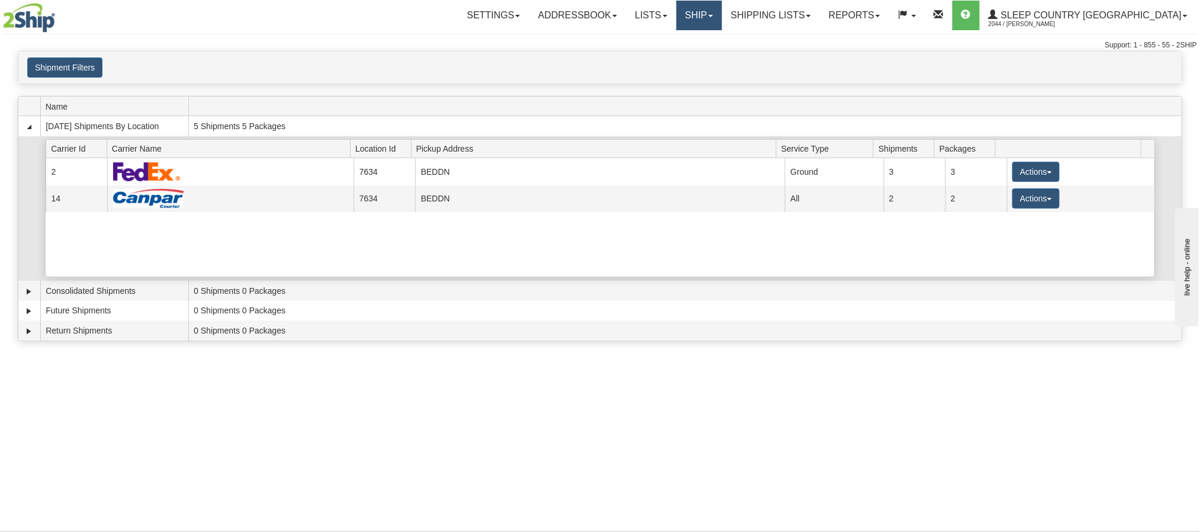
click at [722, 16] on link "Ship" at bounding box center [699, 16] width 46 height 30
click at [676, 9] on link "Lists" at bounding box center [651, 16] width 50 height 30
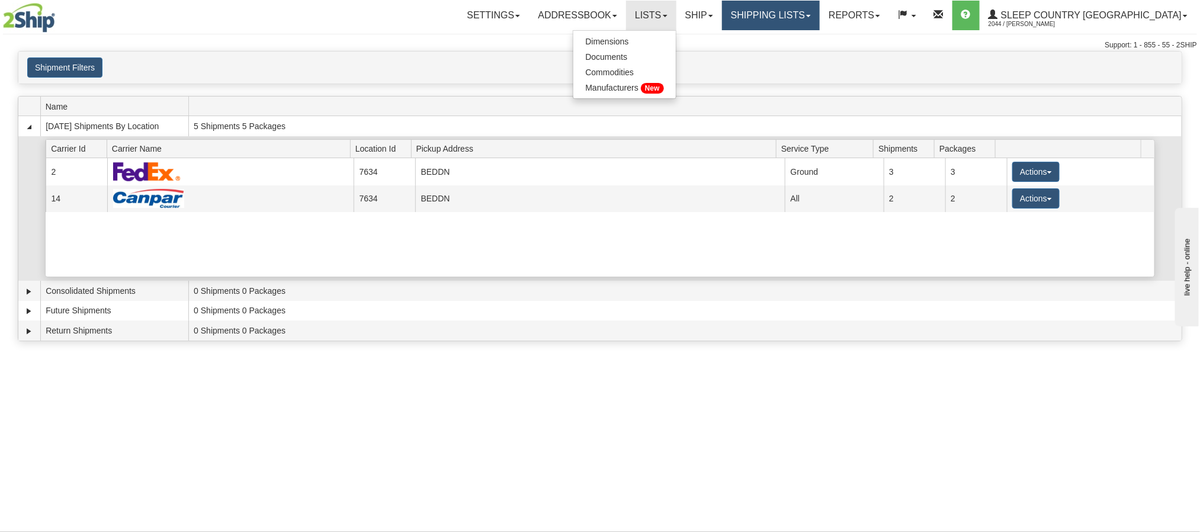
click at [820, 11] on link "Shipping lists" at bounding box center [771, 16] width 98 height 30
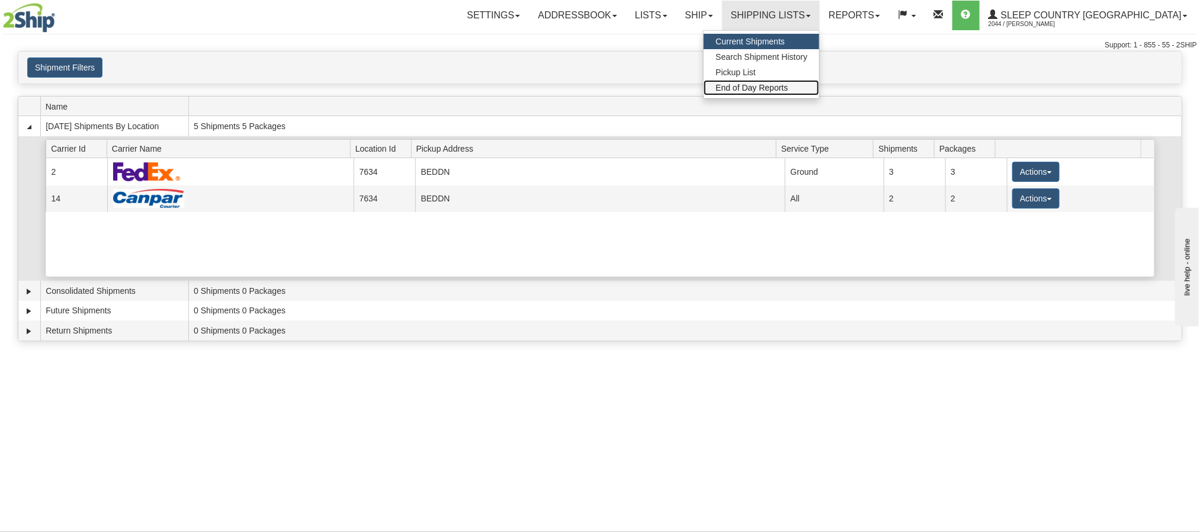
click at [819, 81] on link "End of Day Reports" at bounding box center [760, 87] width 115 height 15
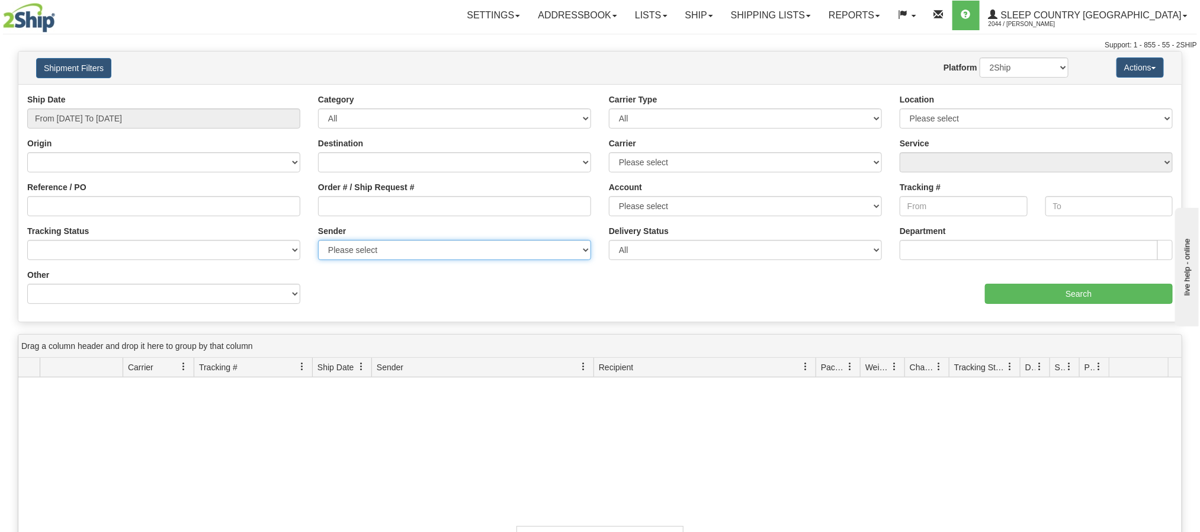
click at [420, 243] on select "Please select Sleep Country Canada, Joy Sison , (CA)" at bounding box center [454, 250] width 273 height 20
click at [425, 249] on select "Please select Sleep Country Canada, Joy Sison , (CA)" at bounding box center [454, 250] width 273 height 20
click at [441, 254] on select "Please select Sleep Country Canada, Joy Sison , (CA)" at bounding box center [454, 250] width 273 height 20
select select "209651"
click at [318, 241] on select "Please select Sleep Country Canada, Joy Sison , (CA)" at bounding box center [454, 250] width 273 height 20
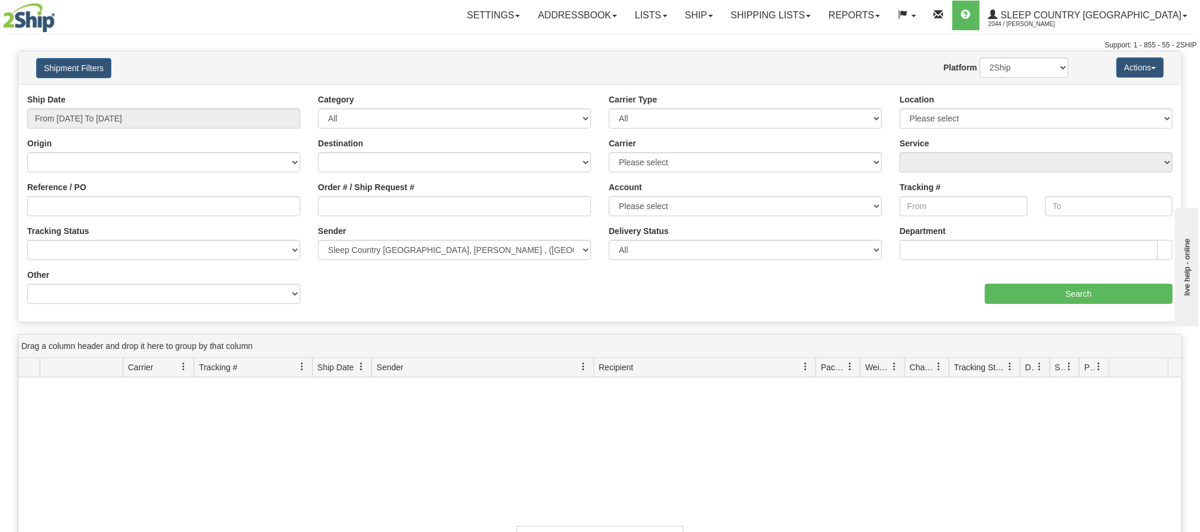
click at [605, 288] on div "aaa Search" at bounding box center [890, 286] width 581 height 35
click at [959, 213] on input "Tracking #" at bounding box center [963, 206] width 128 height 20
click at [972, 123] on select "Please select BEDDN" at bounding box center [1035, 118] width 273 height 20
click at [983, 249] on input "text" at bounding box center [1028, 250] width 258 height 20
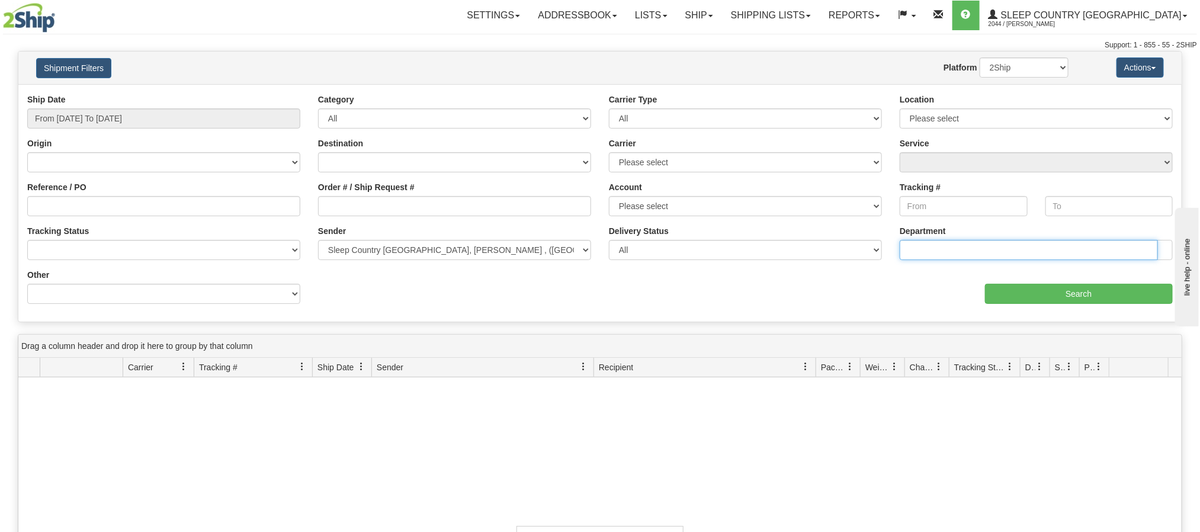
paste input "392235948075"
type input "392235948075"
click at [954, 204] on input "Tracking #" at bounding box center [963, 206] width 128 height 20
paste input "392235948075"
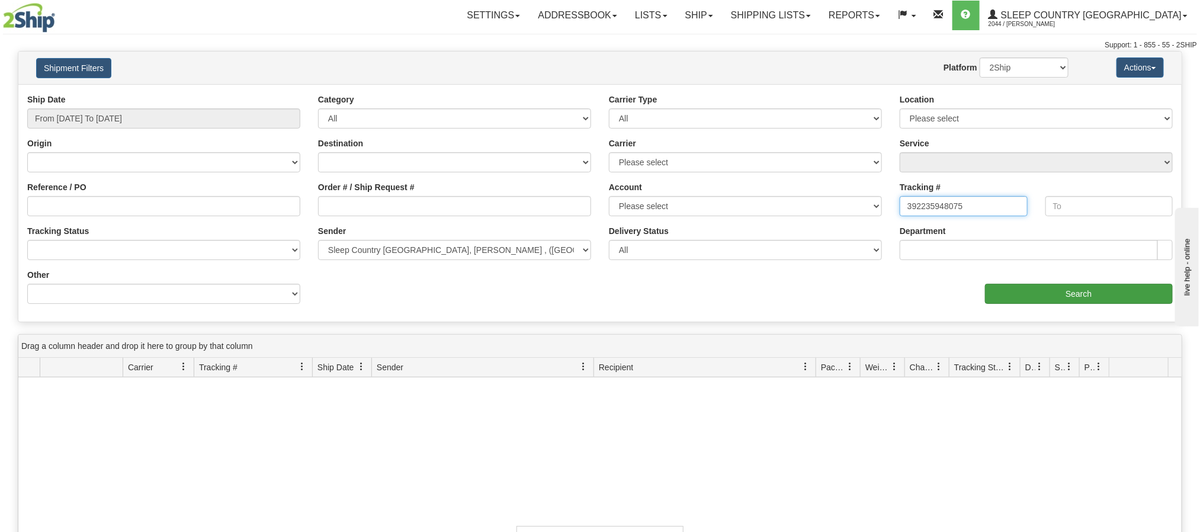
type input "392235948075"
click at [1033, 292] on input "Search" at bounding box center [1079, 294] width 188 height 20
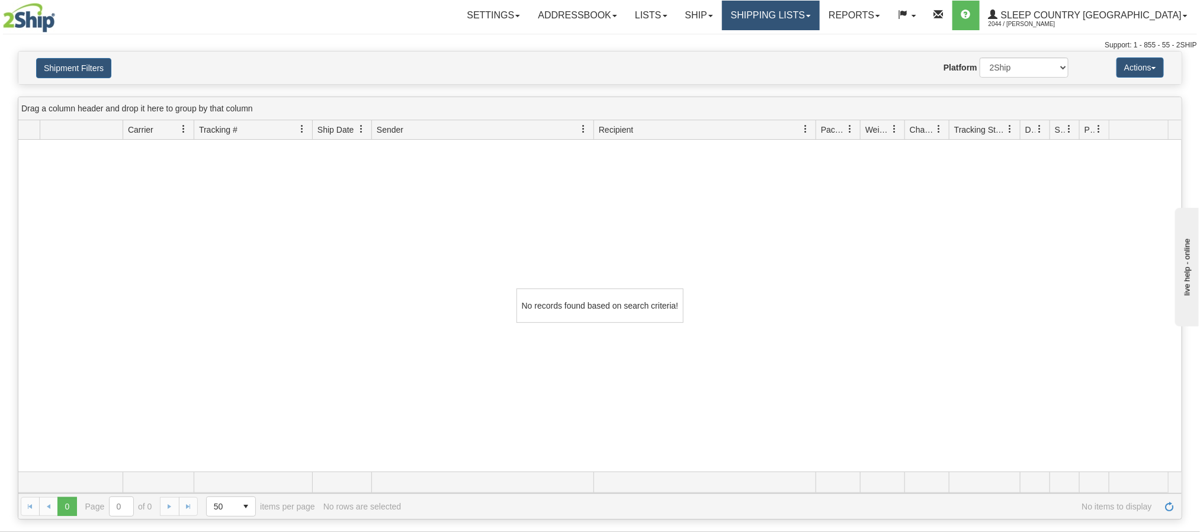
click at [820, 14] on link "Shipping lists" at bounding box center [771, 16] width 98 height 30
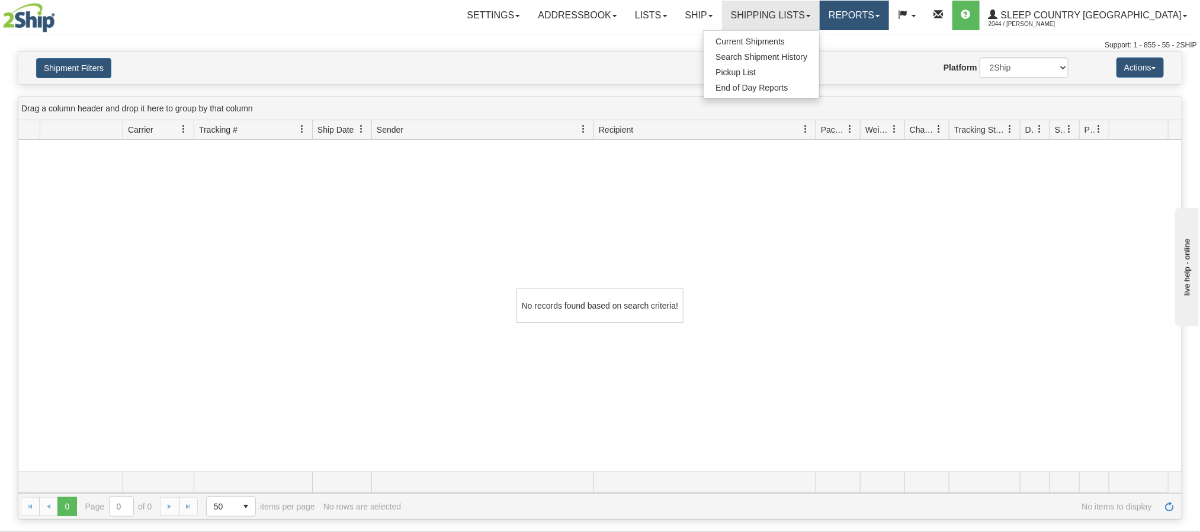
click at [889, 18] on link "Reports" at bounding box center [854, 16] width 69 height 30
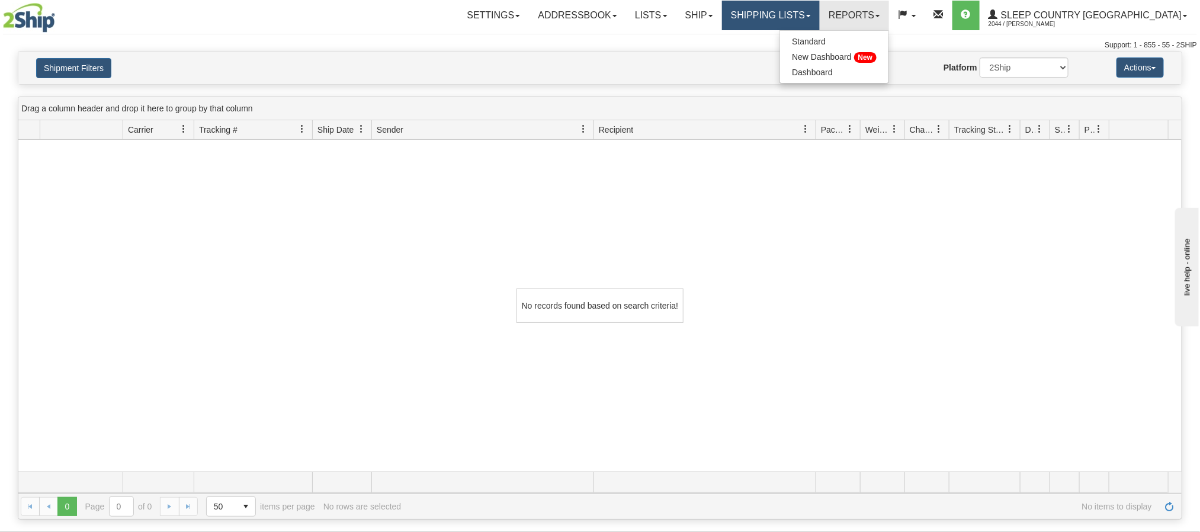
click at [820, 12] on link "Shipping lists" at bounding box center [771, 16] width 98 height 30
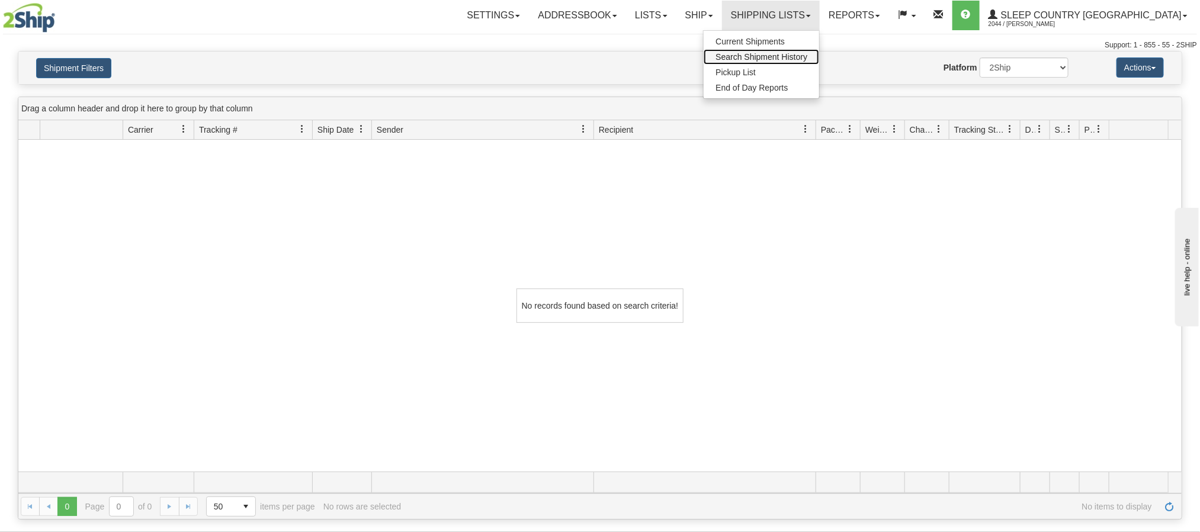
click at [807, 57] on span "Search Shipment History" at bounding box center [761, 56] width 92 height 9
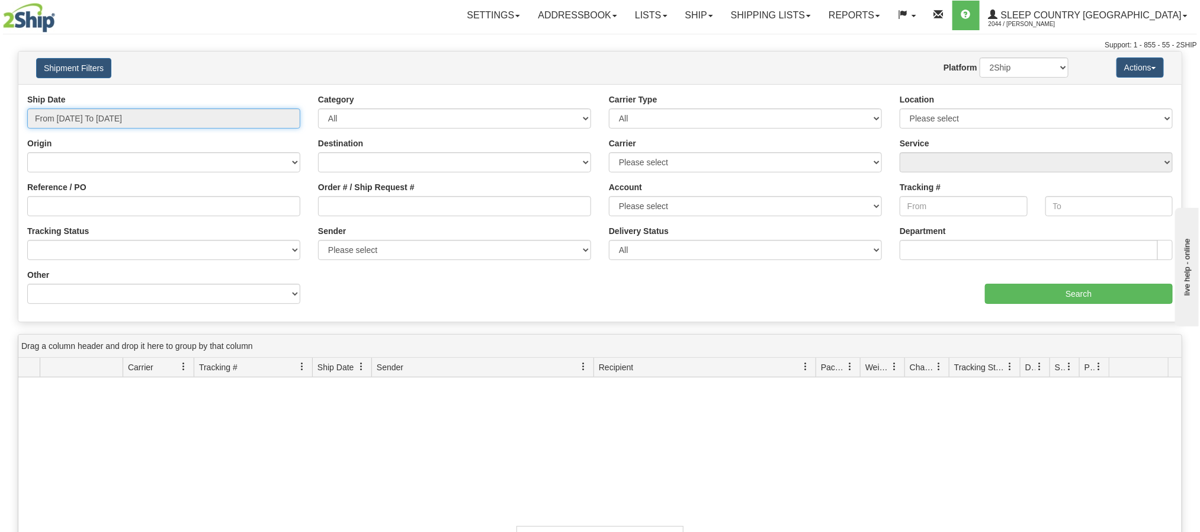
click at [219, 126] on input "From [DATE] To [DATE]" at bounding box center [163, 118] width 273 height 20
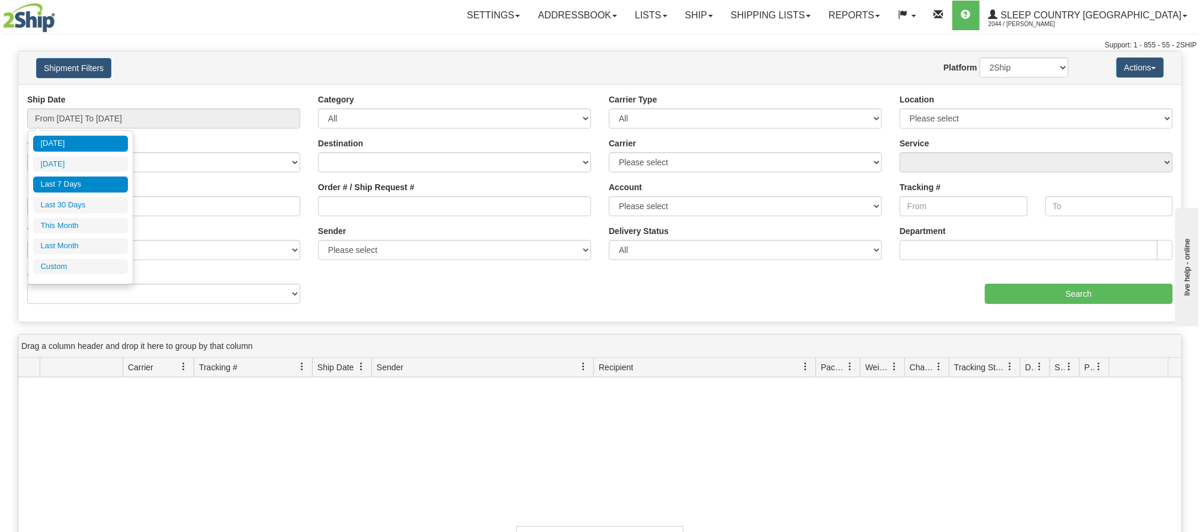
click at [82, 191] on li "Last 7 Days" at bounding box center [80, 184] width 95 height 16
type input "From [DATE] To [DATE]"
click at [256, 123] on input "From [DATE] To [DATE]" at bounding box center [163, 118] width 273 height 20
click at [258, 123] on input "From [DATE] To [DATE]" at bounding box center [163, 118] width 273 height 20
click at [944, 208] on input "Tracking #" at bounding box center [963, 206] width 128 height 20
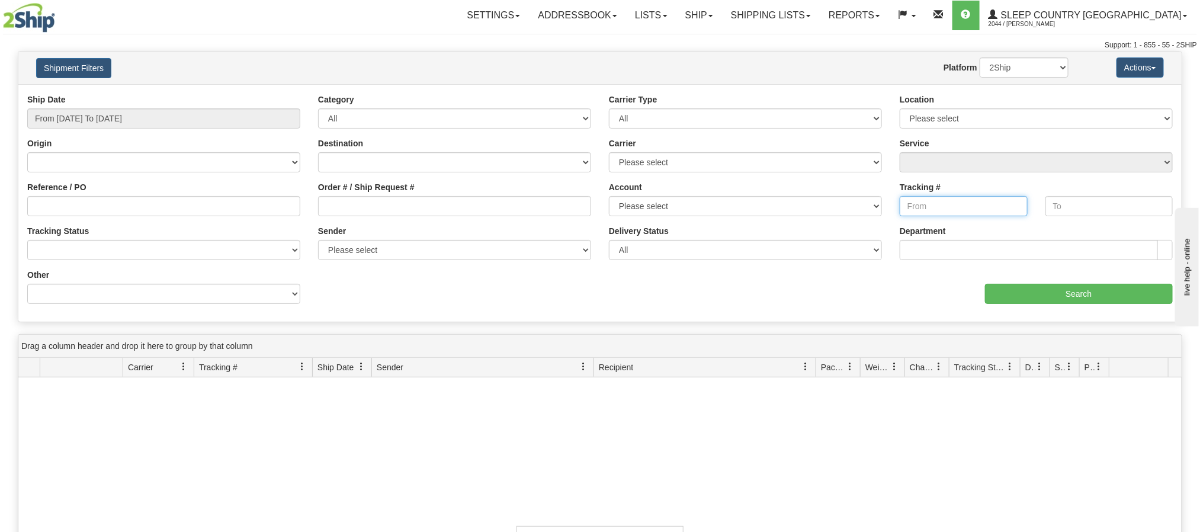
paste input "392235948075"
type input "392235948075"
click at [1029, 293] on input "Search" at bounding box center [1079, 294] width 188 height 20
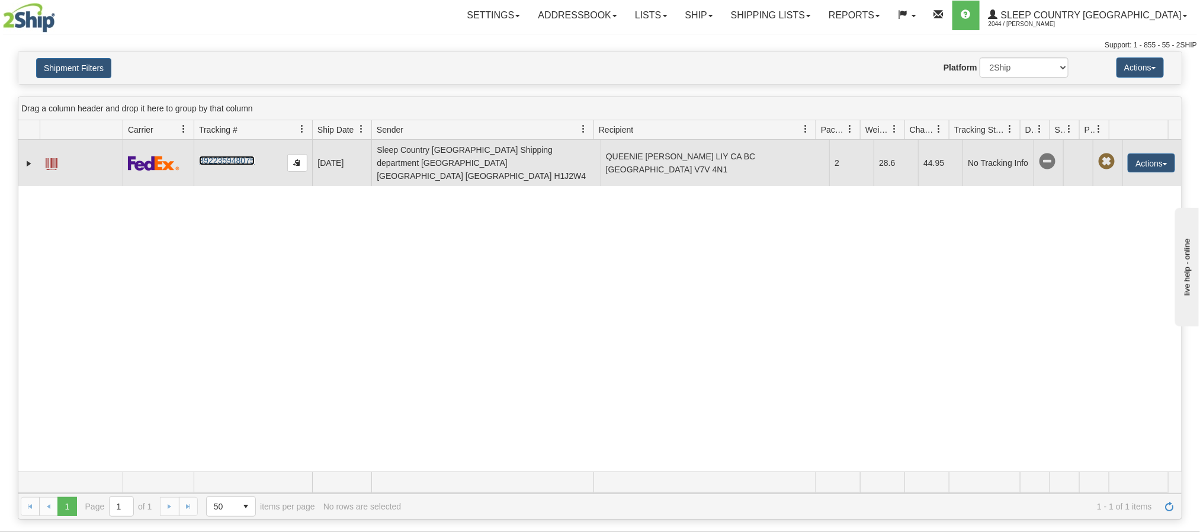
click at [229, 156] on link "392235948075" at bounding box center [226, 160] width 55 height 9
